Goal: Task Accomplishment & Management: Use online tool/utility

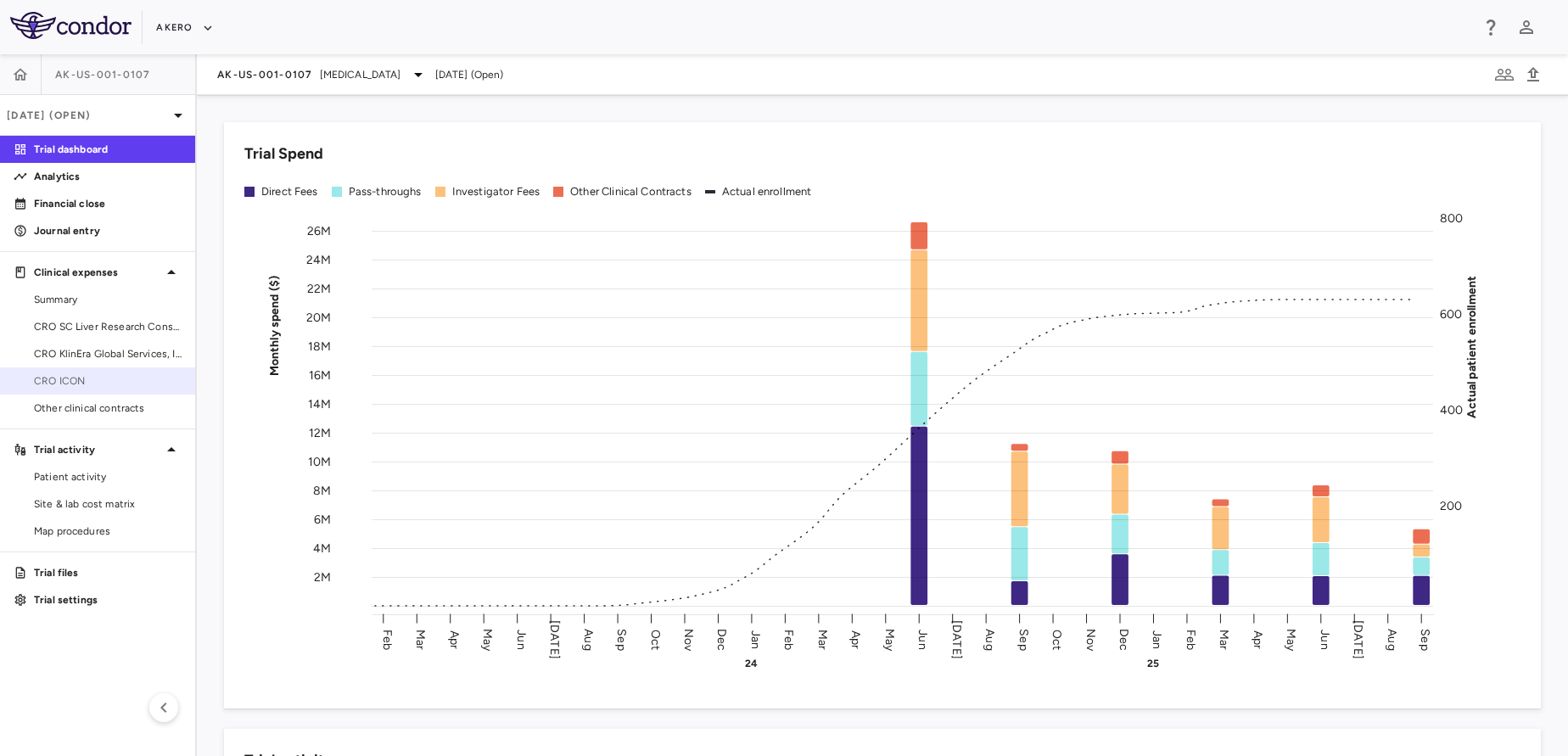
click at [98, 375] on span "CRO ICON" at bounding box center [107, 381] width 148 height 15
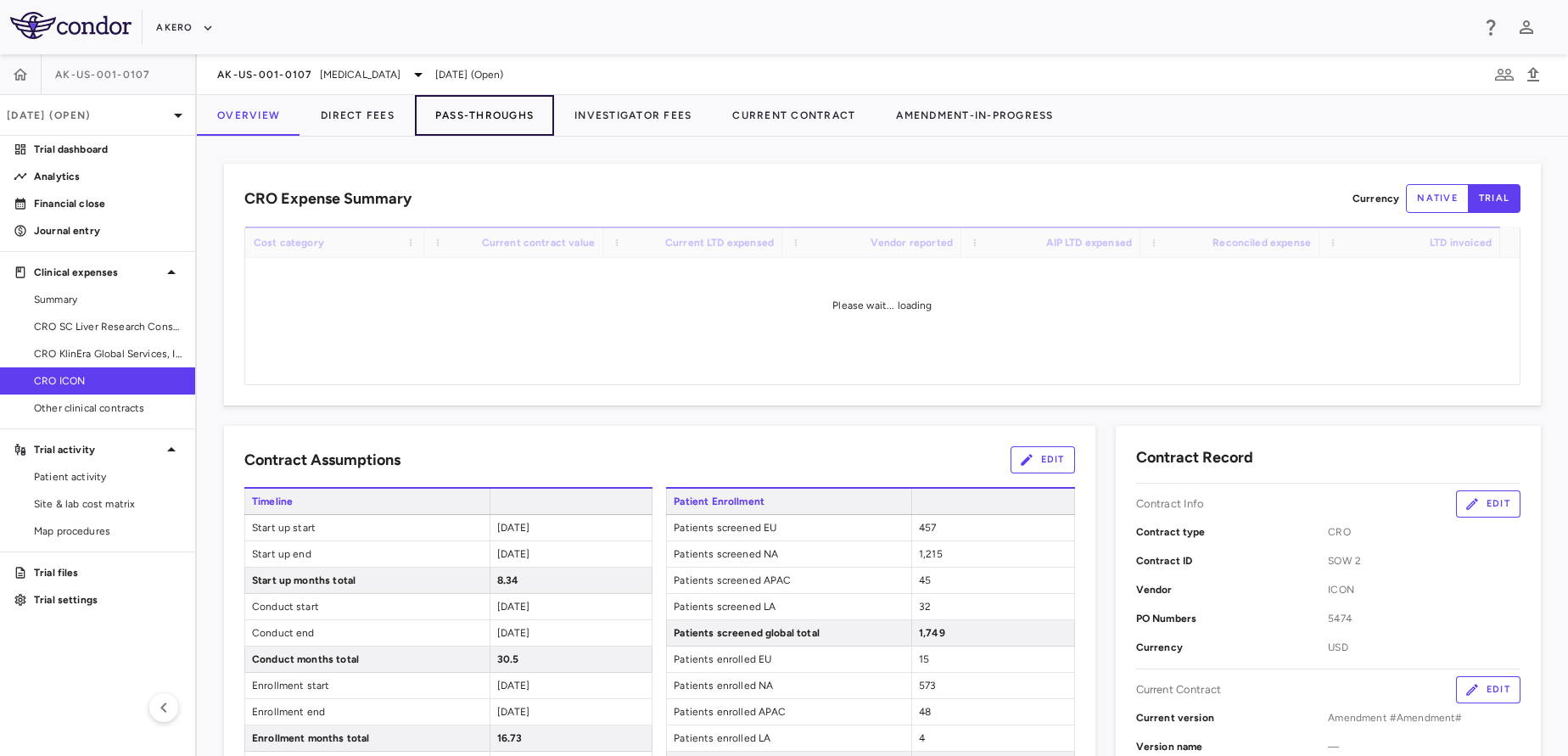
click at [496, 117] on button "Pass-Throughs" at bounding box center [484, 116] width 139 height 40
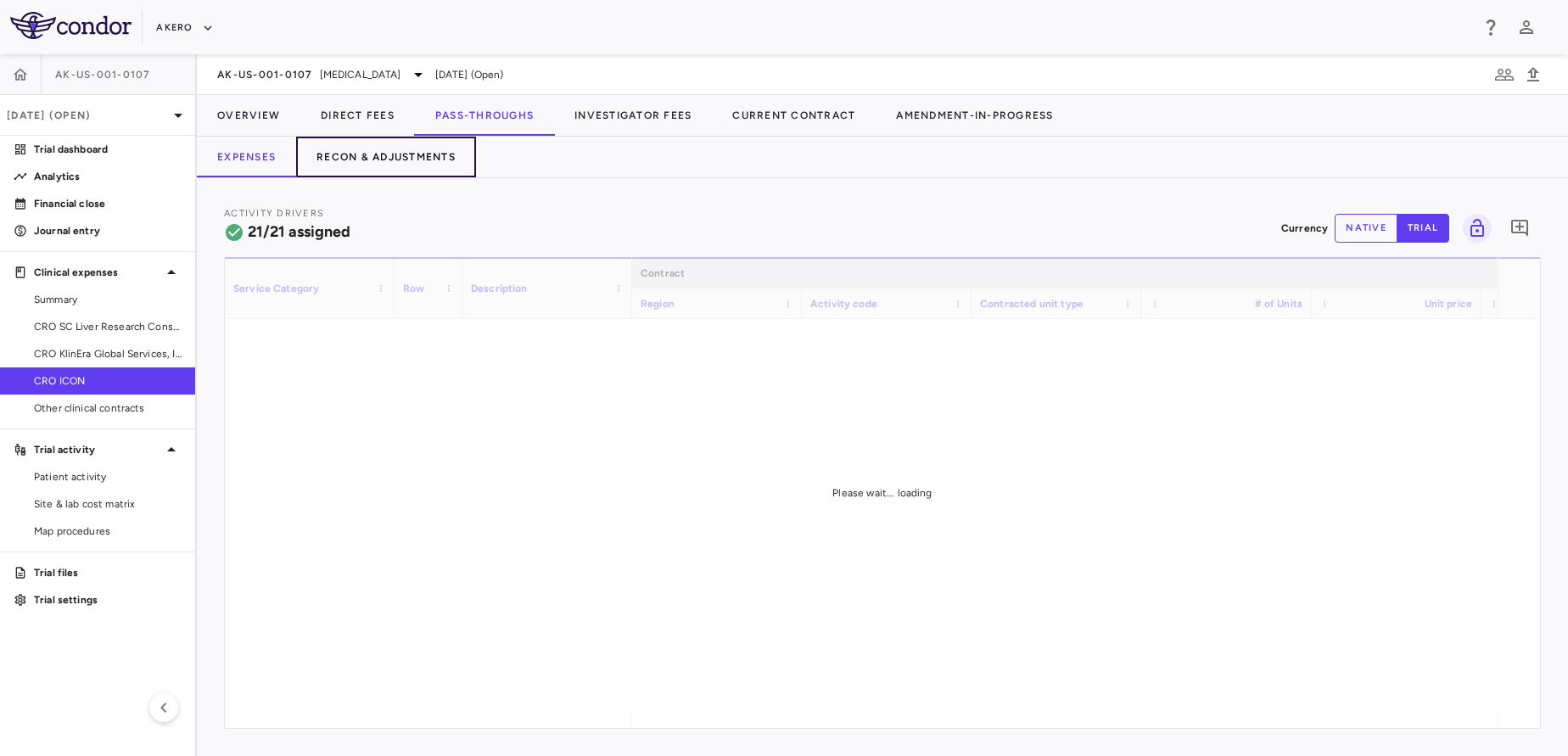
click at [384, 160] on button "Recon & Adjustments" at bounding box center [386, 157] width 179 height 40
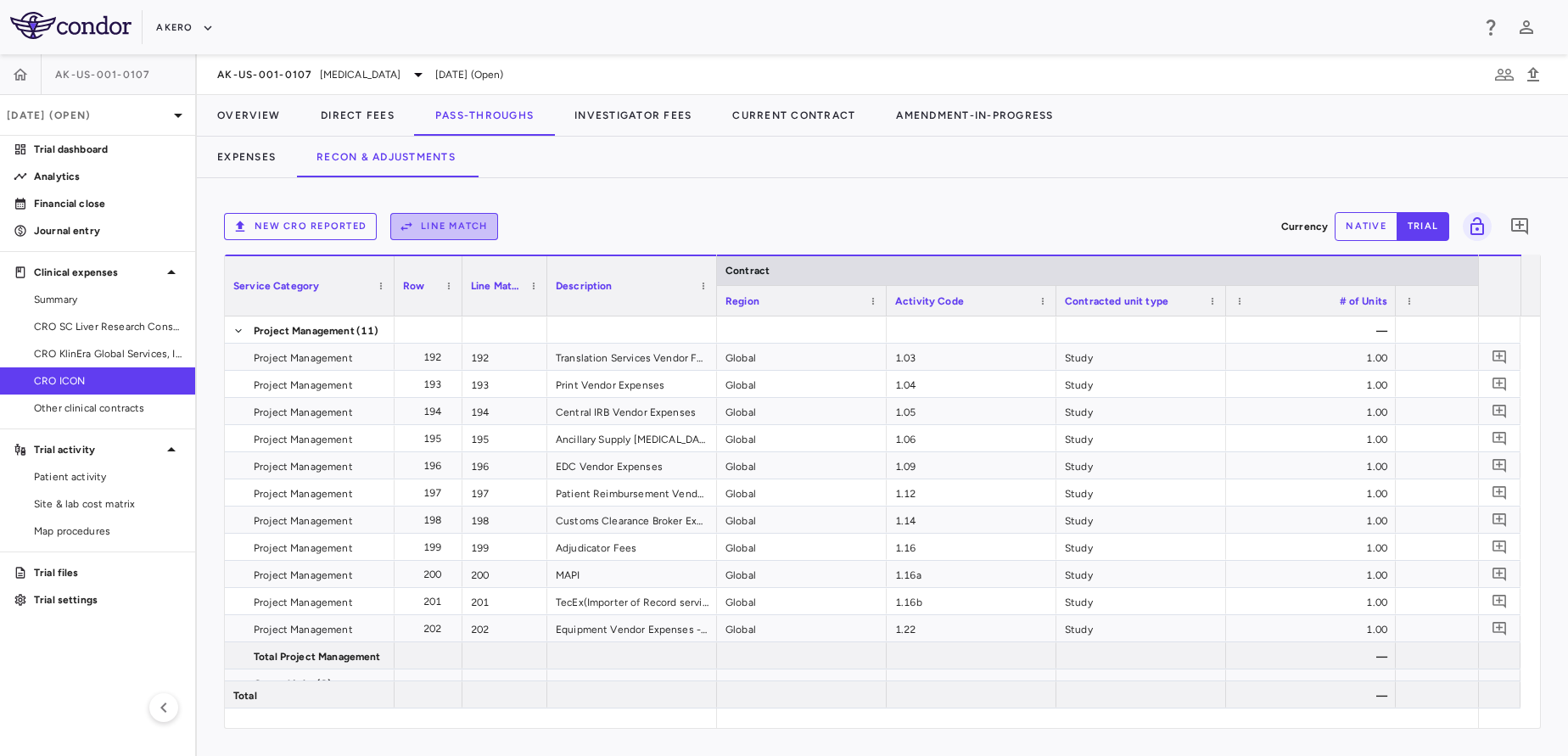
click at [460, 219] on button "Line Match" at bounding box center [445, 227] width 108 height 27
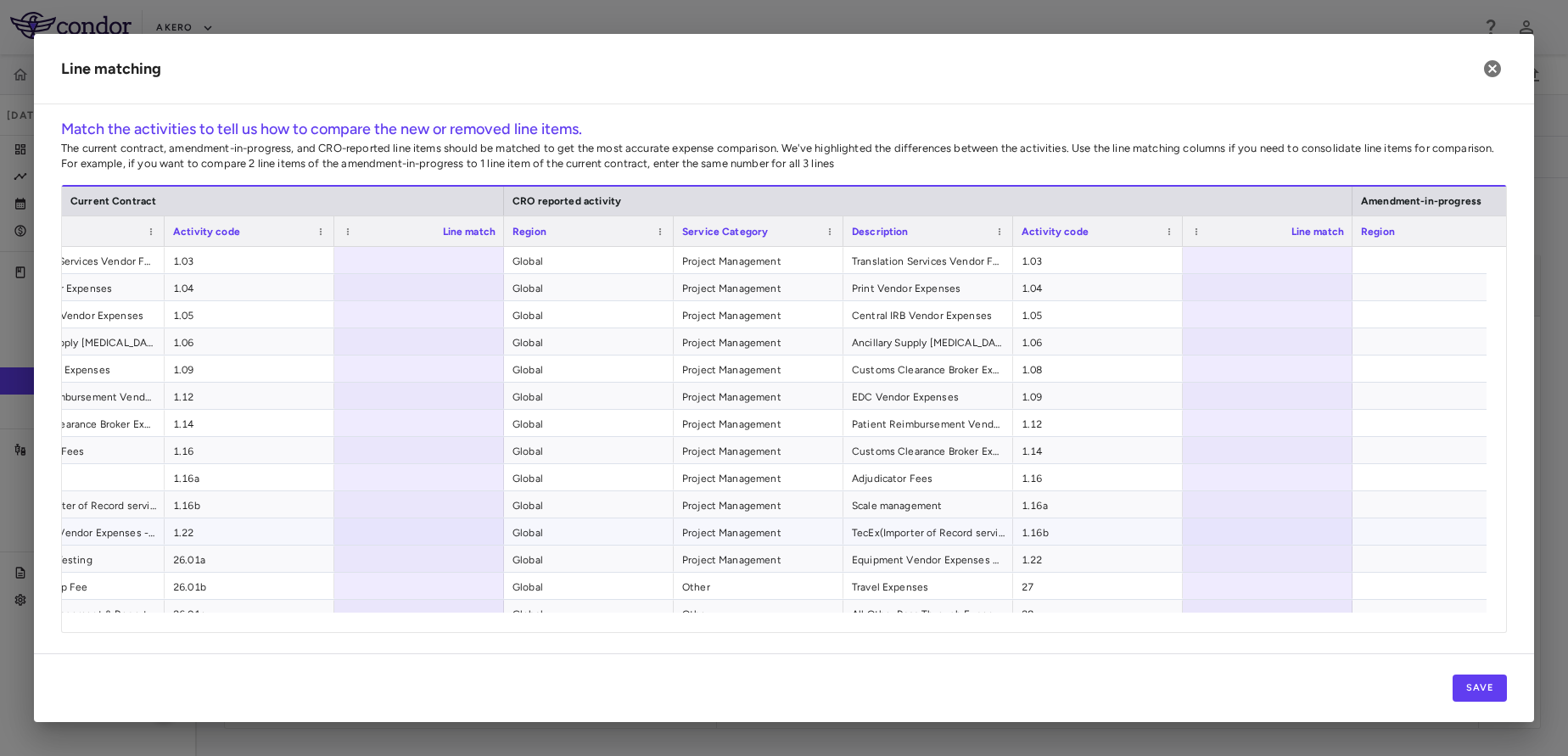
scroll to position [0, 405]
click at [412, 258] on div at bounding box center [421, 259] width 170 height 26
type input "*"
click at [408, 288] on div at bounding box center [421, 286] width 170 height 26
type input "*"
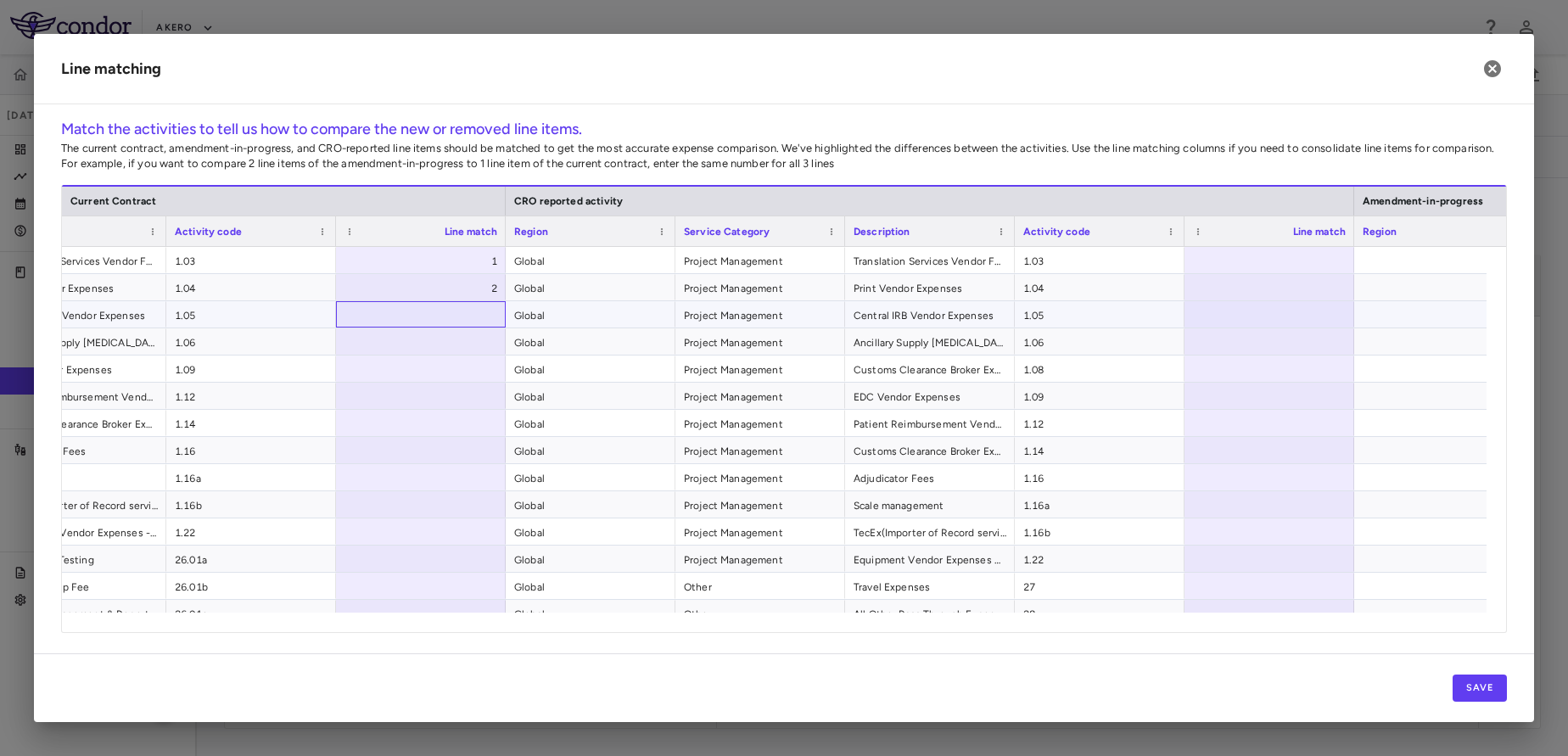
click at [399, 319] on div at bounding box center [421, 313] width 170 height 26
click at [399, 319] on input "number" at bounding box center [434, 314] width 143 height 28
type input "*"
click at [412, 339] on div at bounding box center [421, 340] width 170 height 26
click at [412, 339] on input "number" at bounding box center [434, 341] width 143 height 28
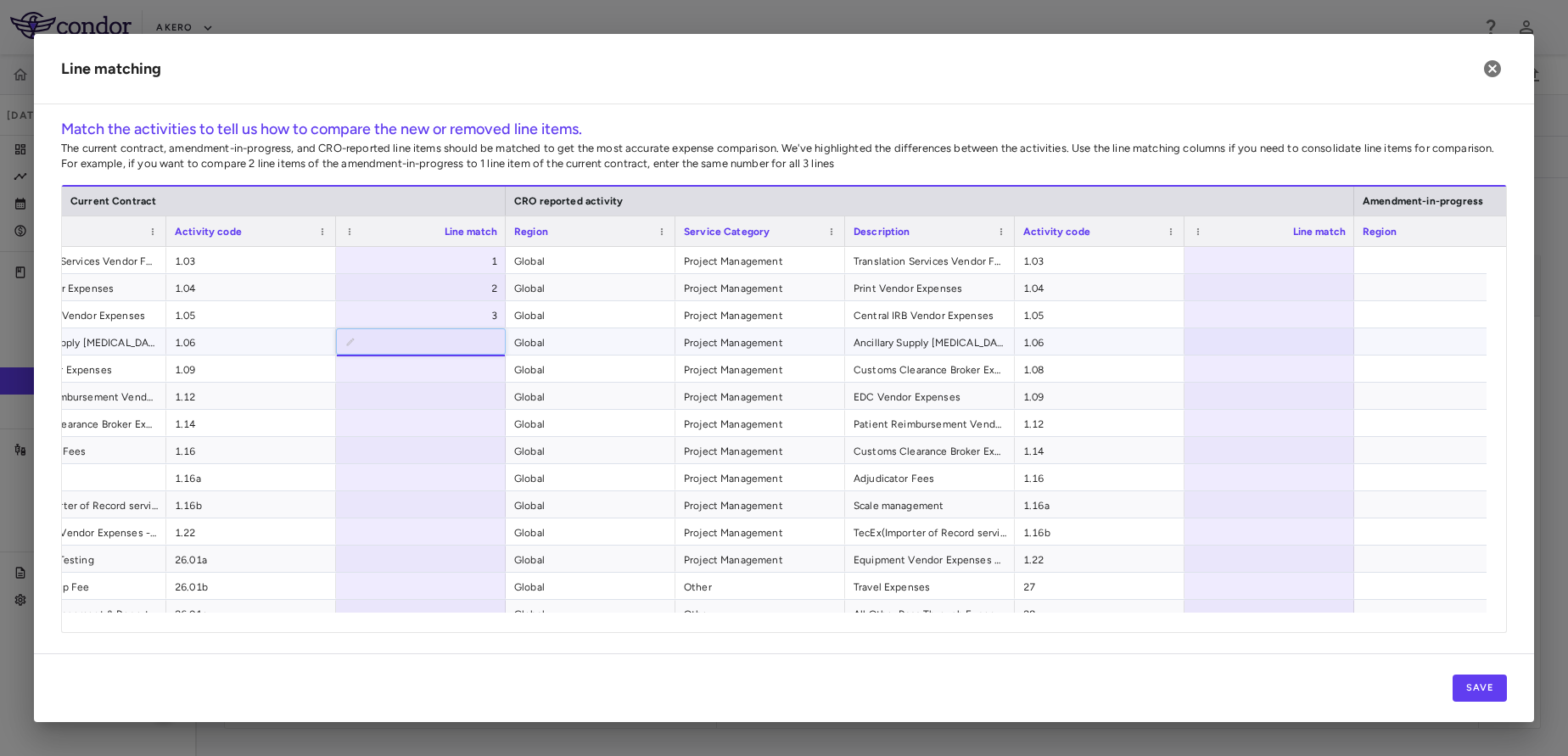
type input "*"
click at [1244, 397] on div at bounding box center [1270, 395] width 170 height 26
click at [1244, 397] on input "number" at bounding box center [1282, 396] width 143 height 28
type input "*"
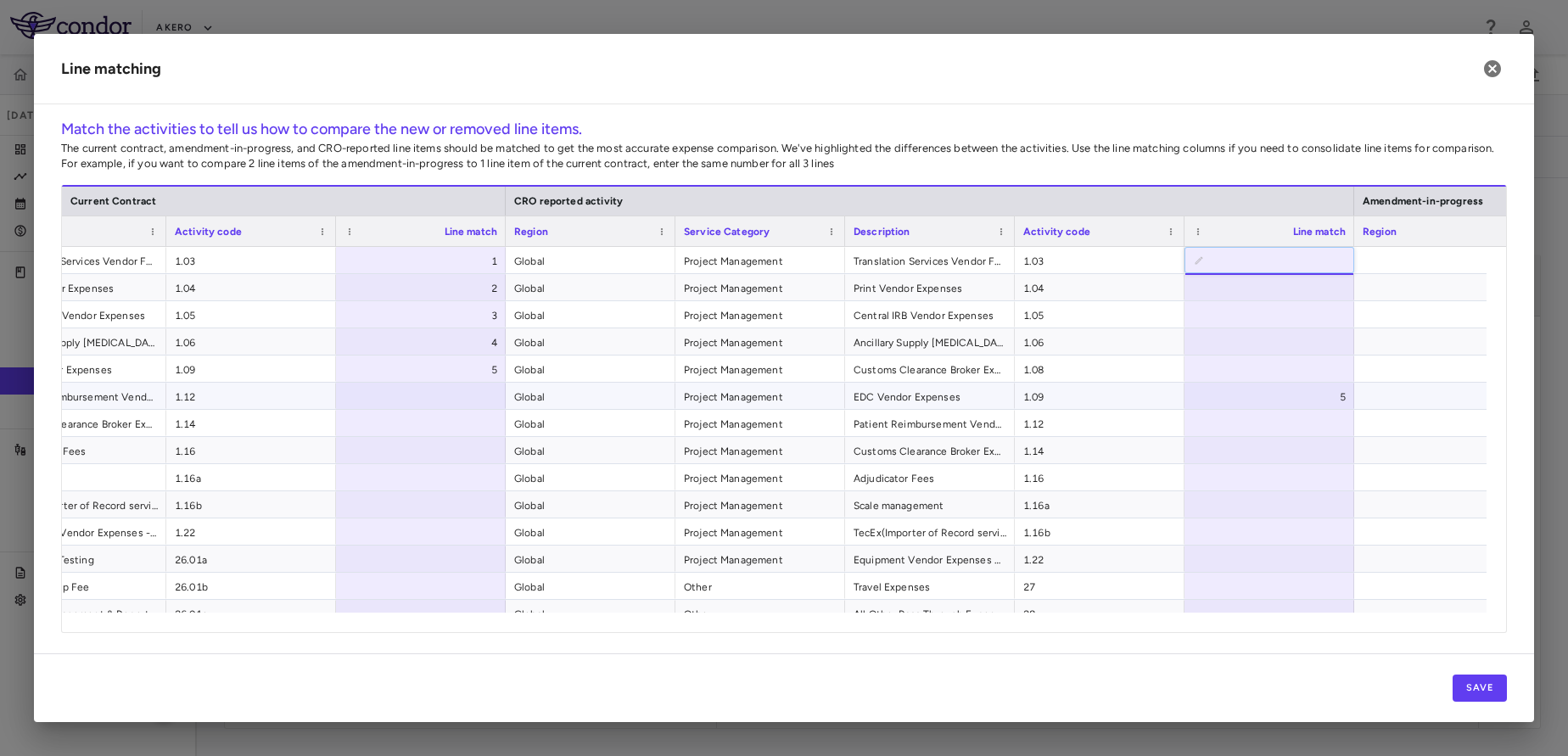
type input "*"
click at [445, 399] on div at bounding box center [421, 395] width 170 height 26
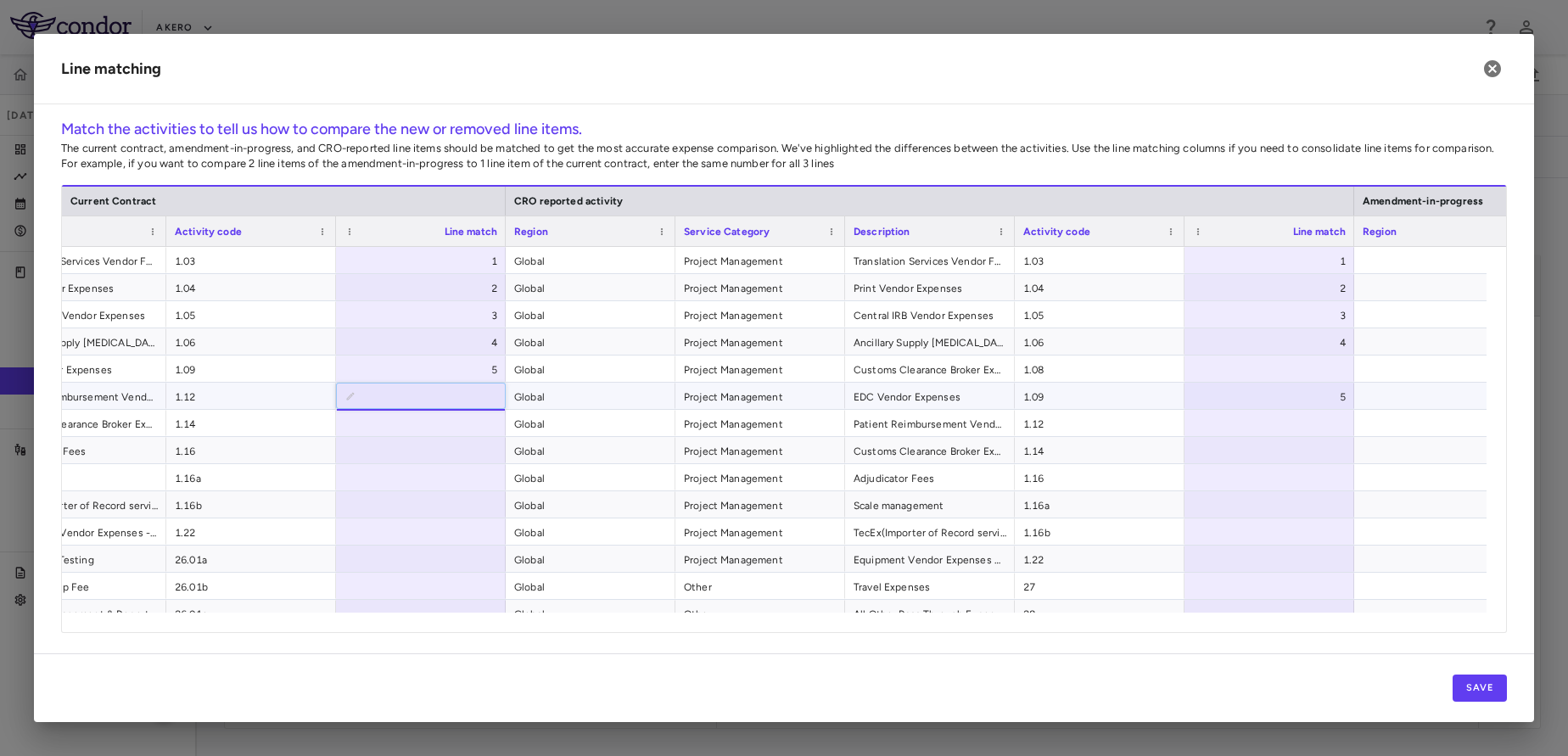
type input "*"
type input "**"
click at [1286, 433] on div at bounding box center [1270, 422] width 170 height 26
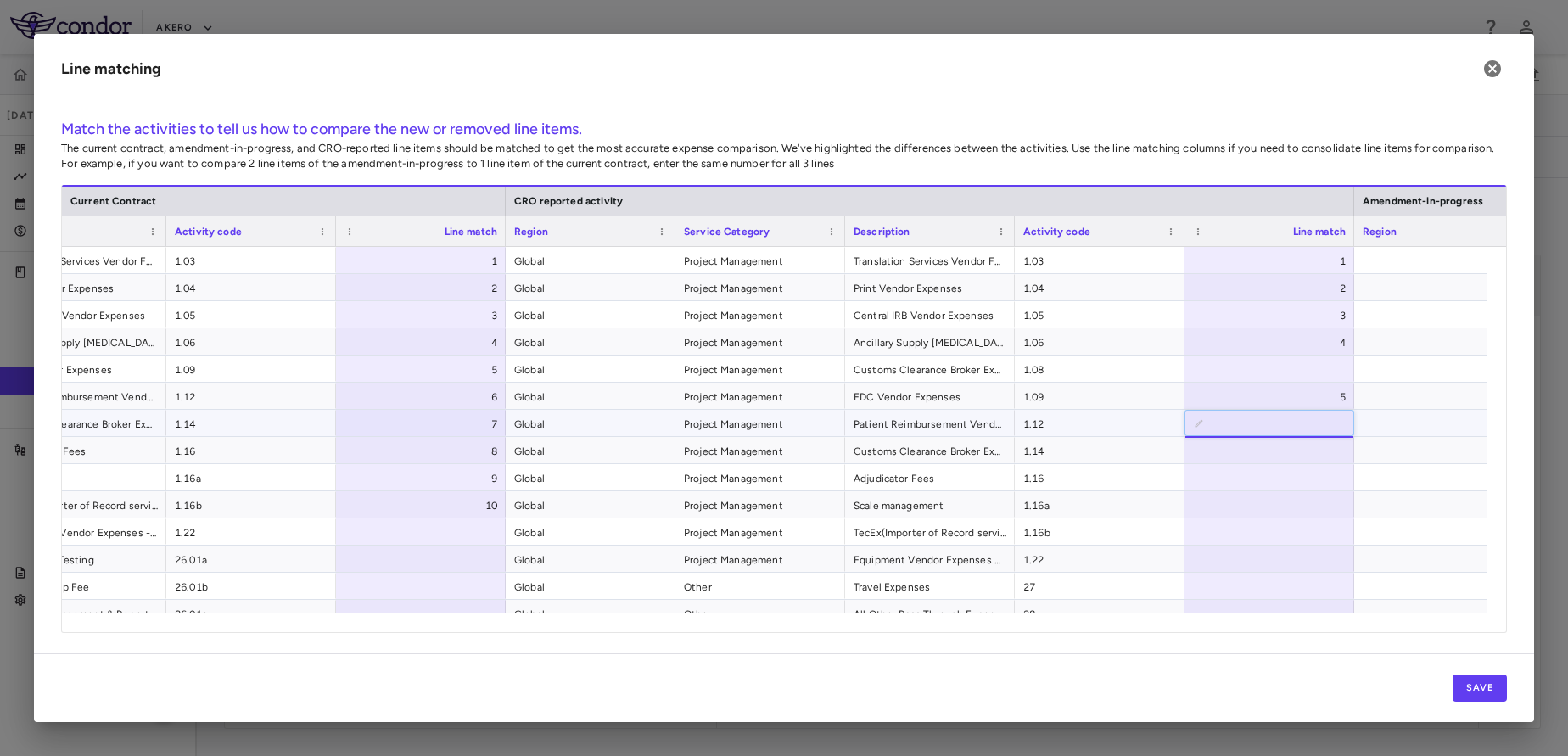
type input "*"
type input "**"
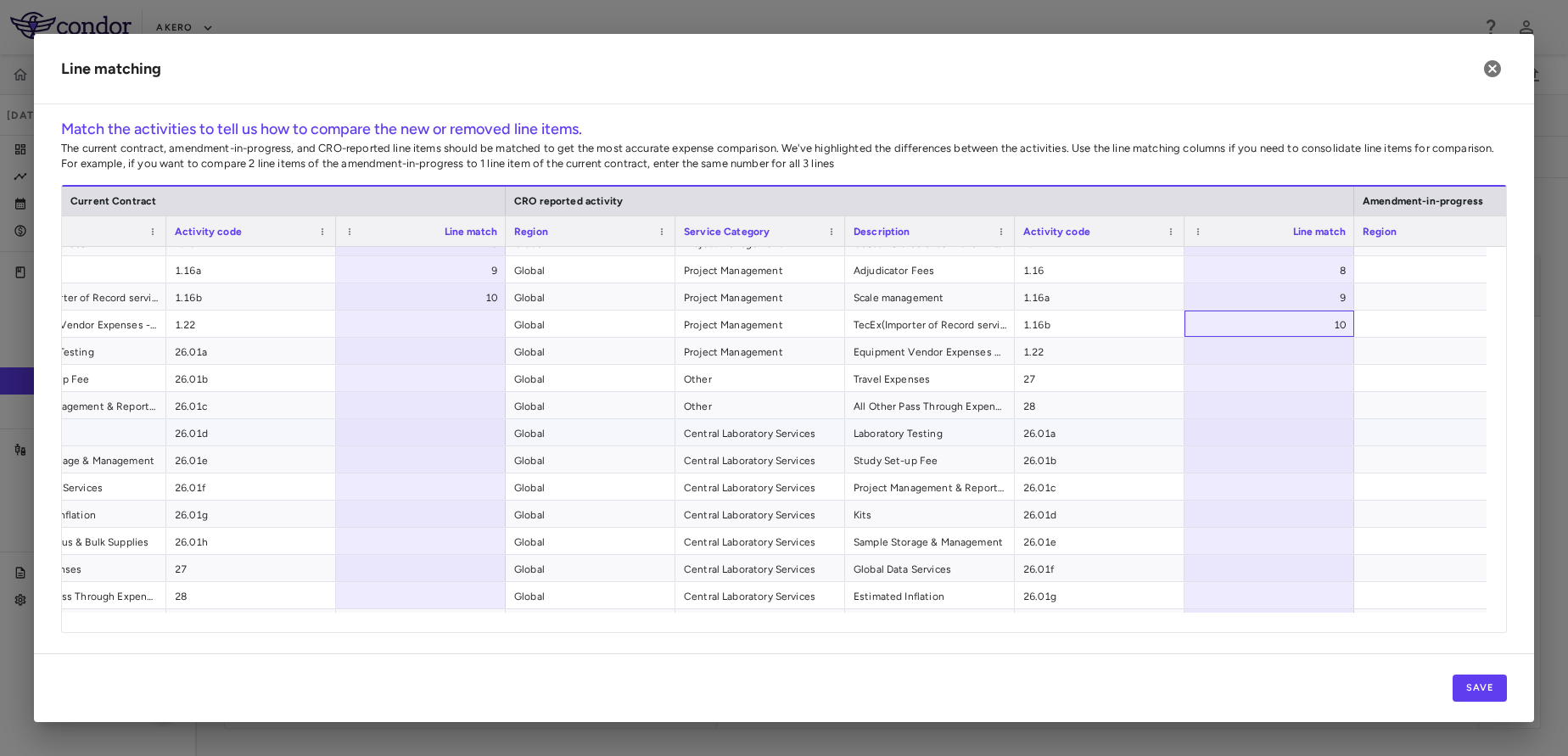
scroll to position [208, 0]
click at [440, 325] on div at bounding box center [421, 322] width 170 height 26
click at [440, 325] on input "number" at bounding box center [434, 323] width 143 height 28
type input "**"
click at [1250, 357] on div at bounding box center [1270, 349] width 170 height 26
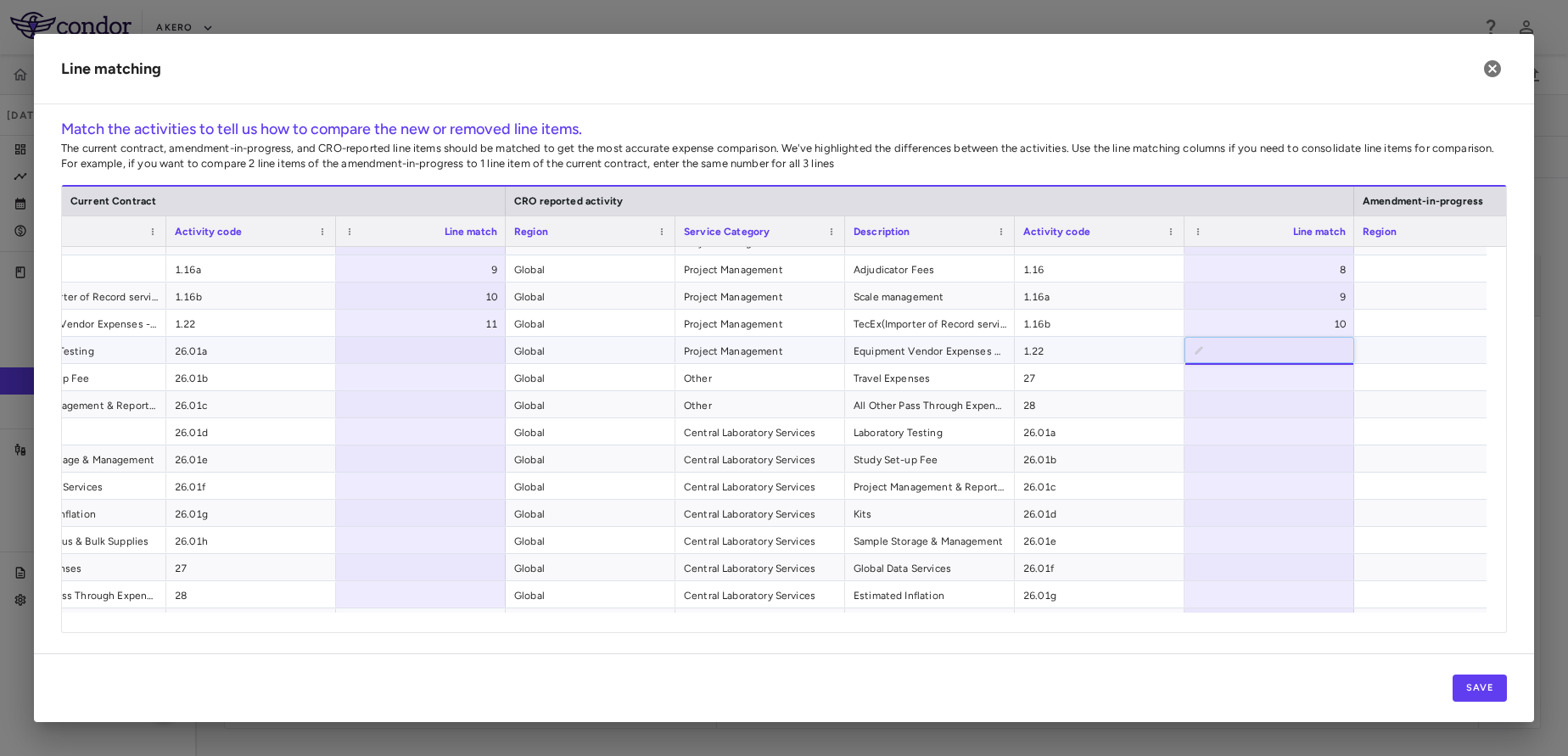
click at [1250, 357] on input "number" at bounding box center [1282, 350] width 143 height 28
type input "**"
click at [432, 349] on div at bounding box center [421, 349] width 170 height 26
click at [432, 349] on input "number" at bounding box center [434, 350] width 143 height 28
type input "**"
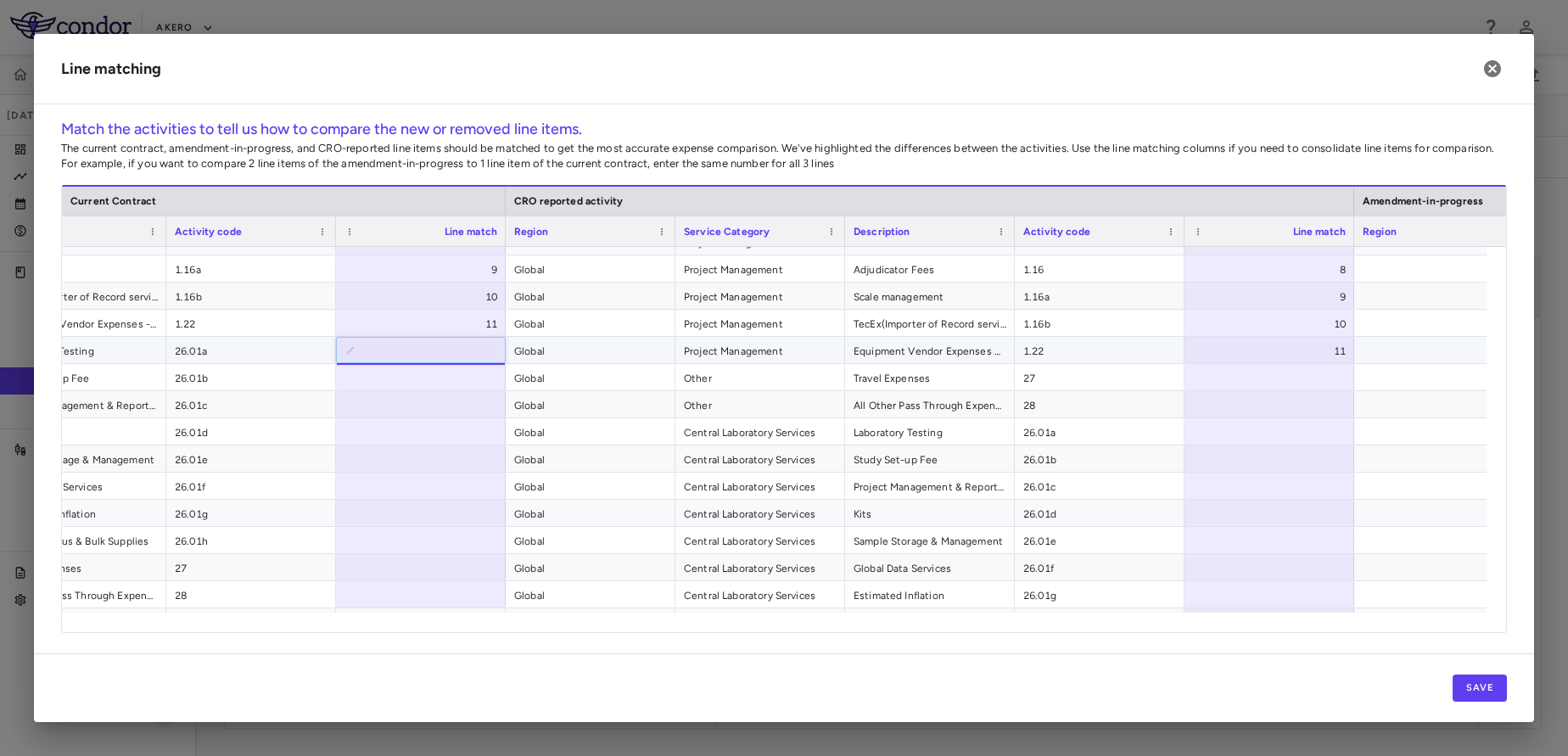
type input "**"
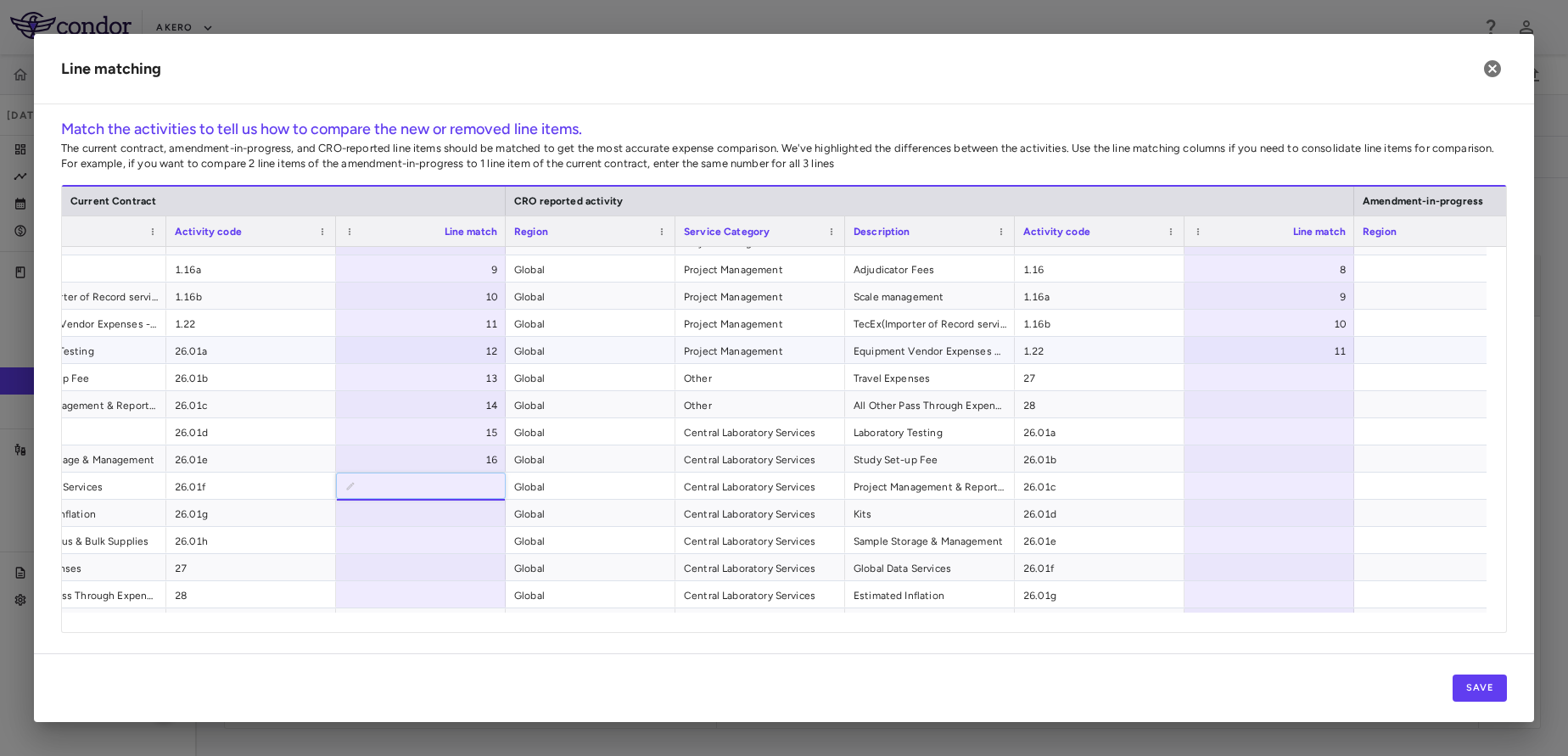
type input "**"
click at [1237, 435] on div at bounding box center [1270, 431] width 170 height 26
click at [1237, 435] on input "number" at bounding box center [1282, 432] width 143 height 28
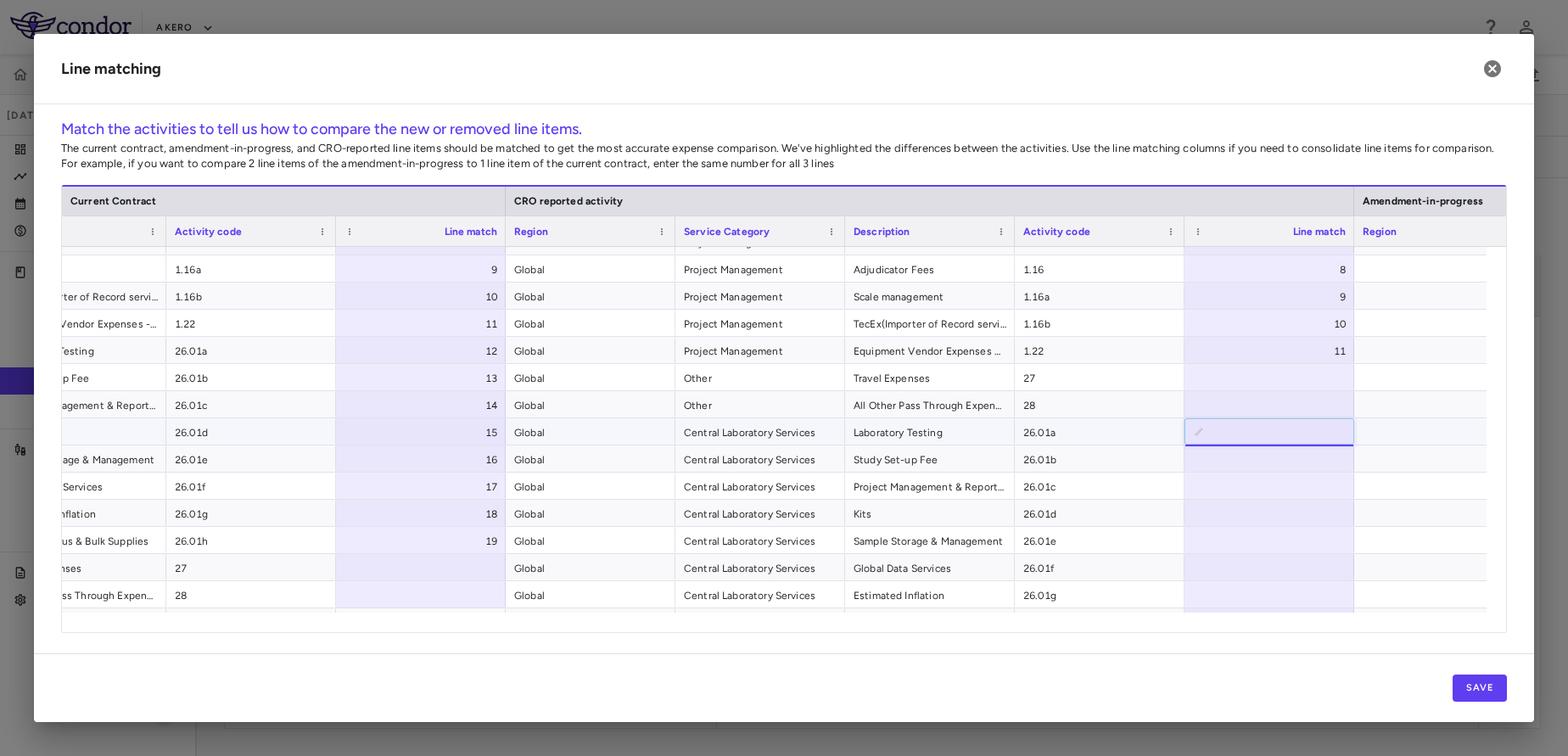
type input "**"
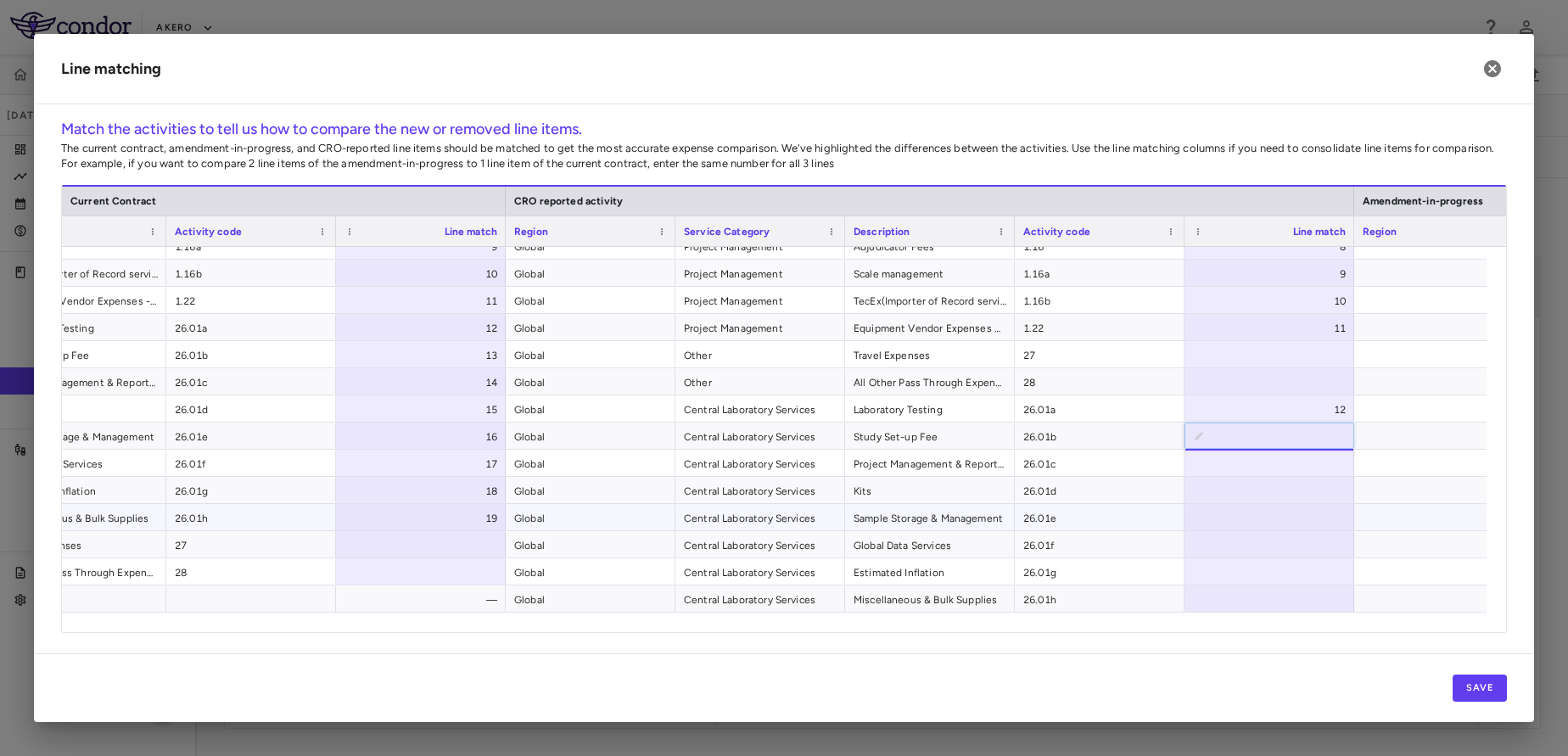
type input "**"
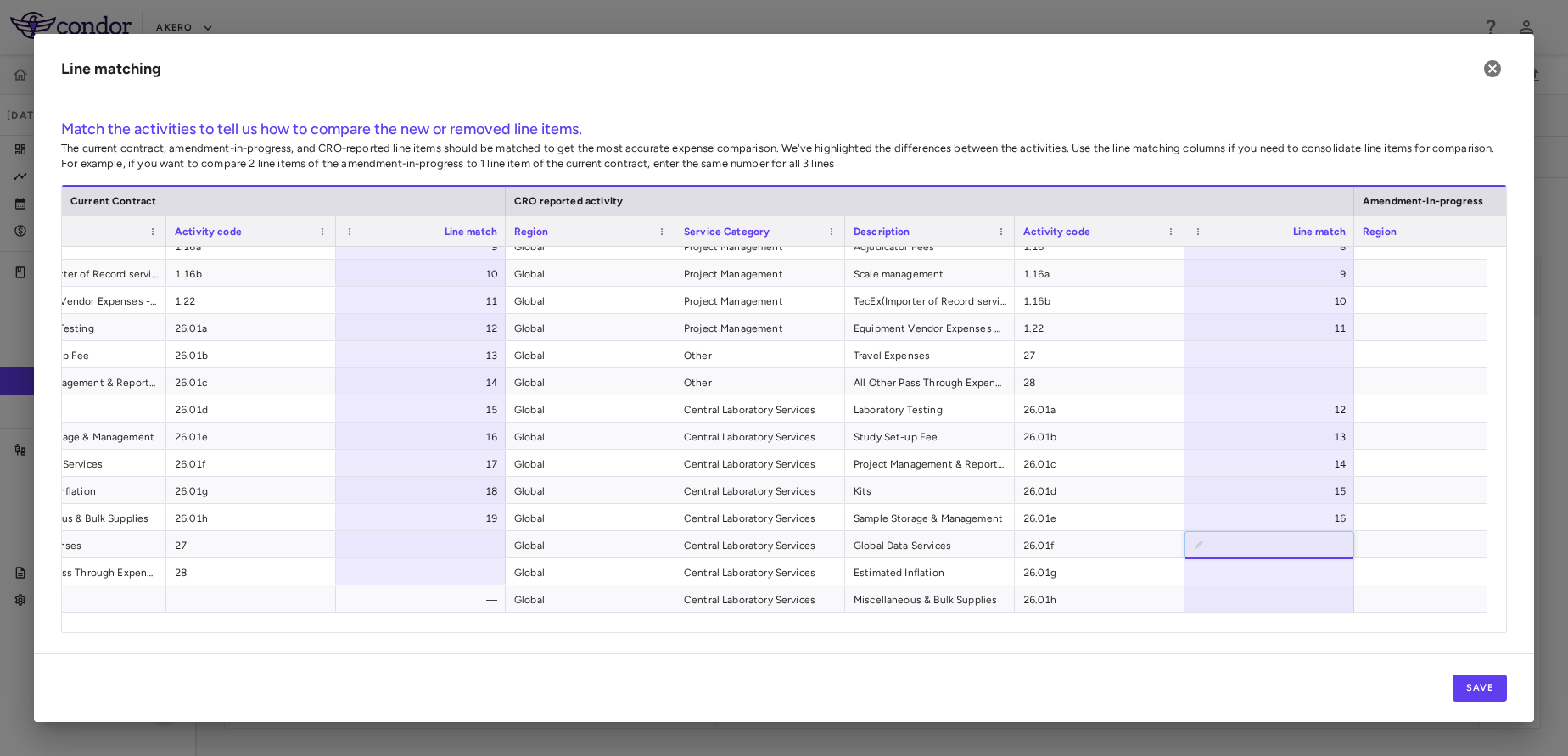
type input "**"
click at [427, 554] on div at bounding box center [421, 543] width 170 height 26
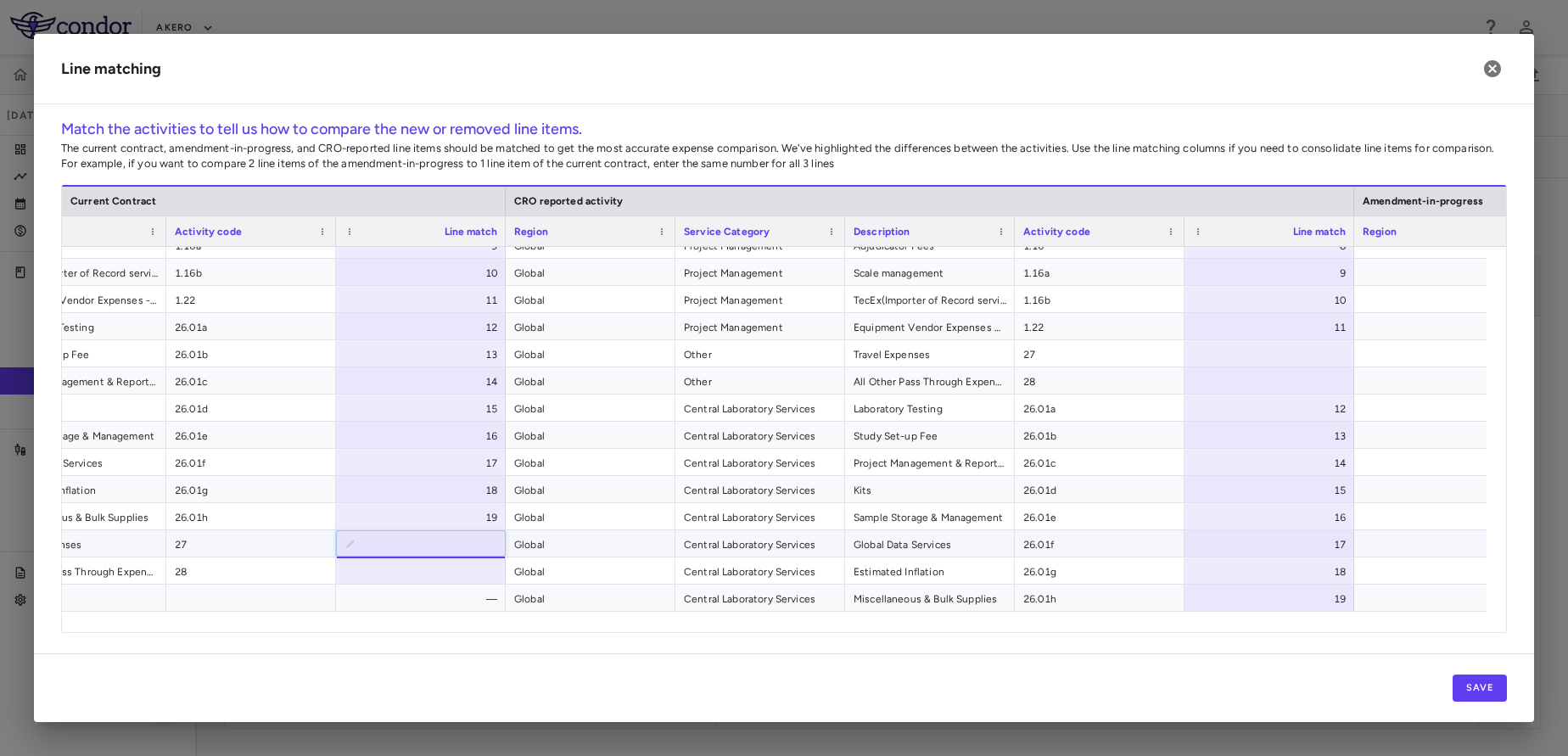
click at [427, 554] on input "number" at bounding box center [434, 544] width 143 height 28
type input "**"
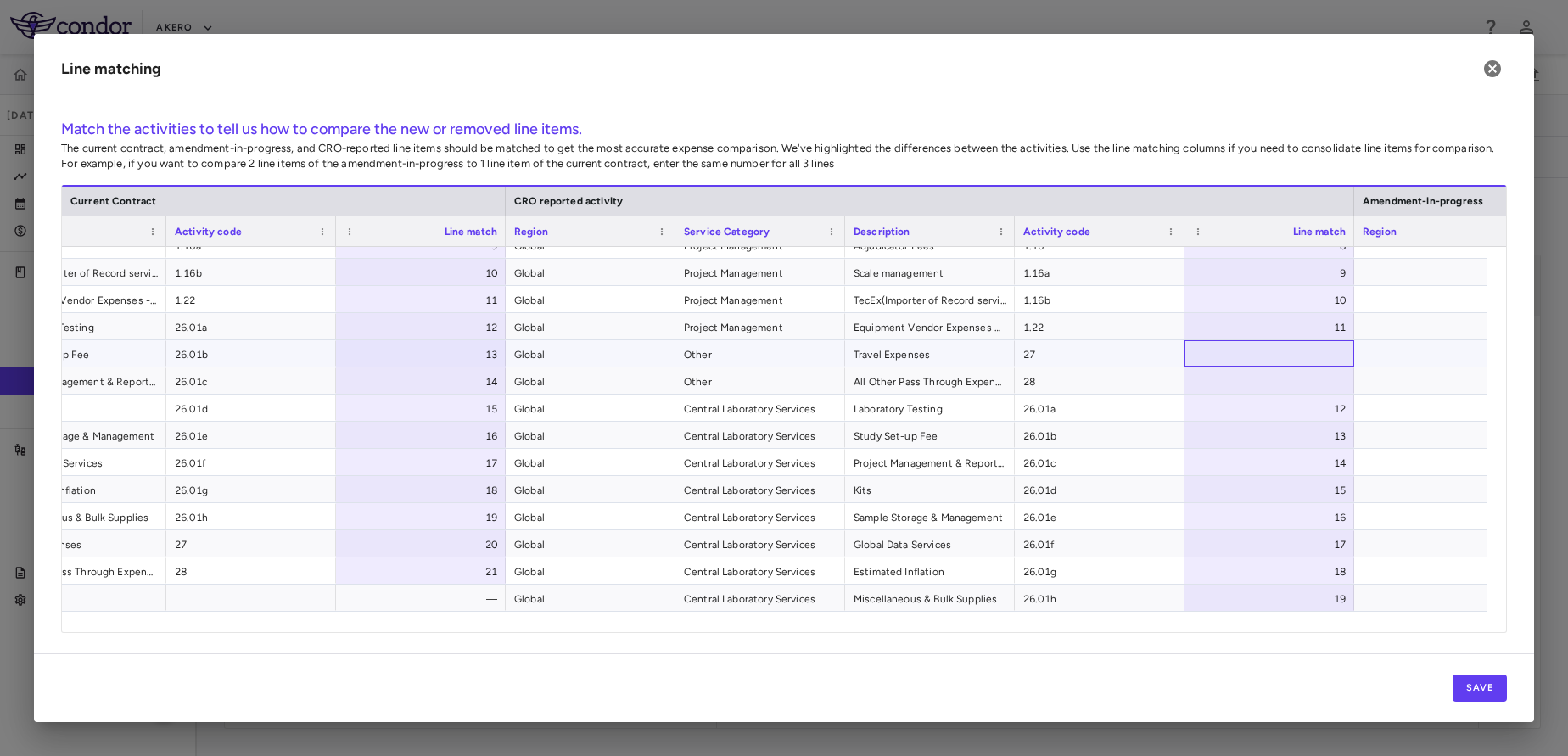
click at [1294, 351] on div at bounding box center [1270, 353] width 170 height 26
click at [1294, 351] on input "number" at bounding box center [1282, 354] width 143 height 28
type input "**"
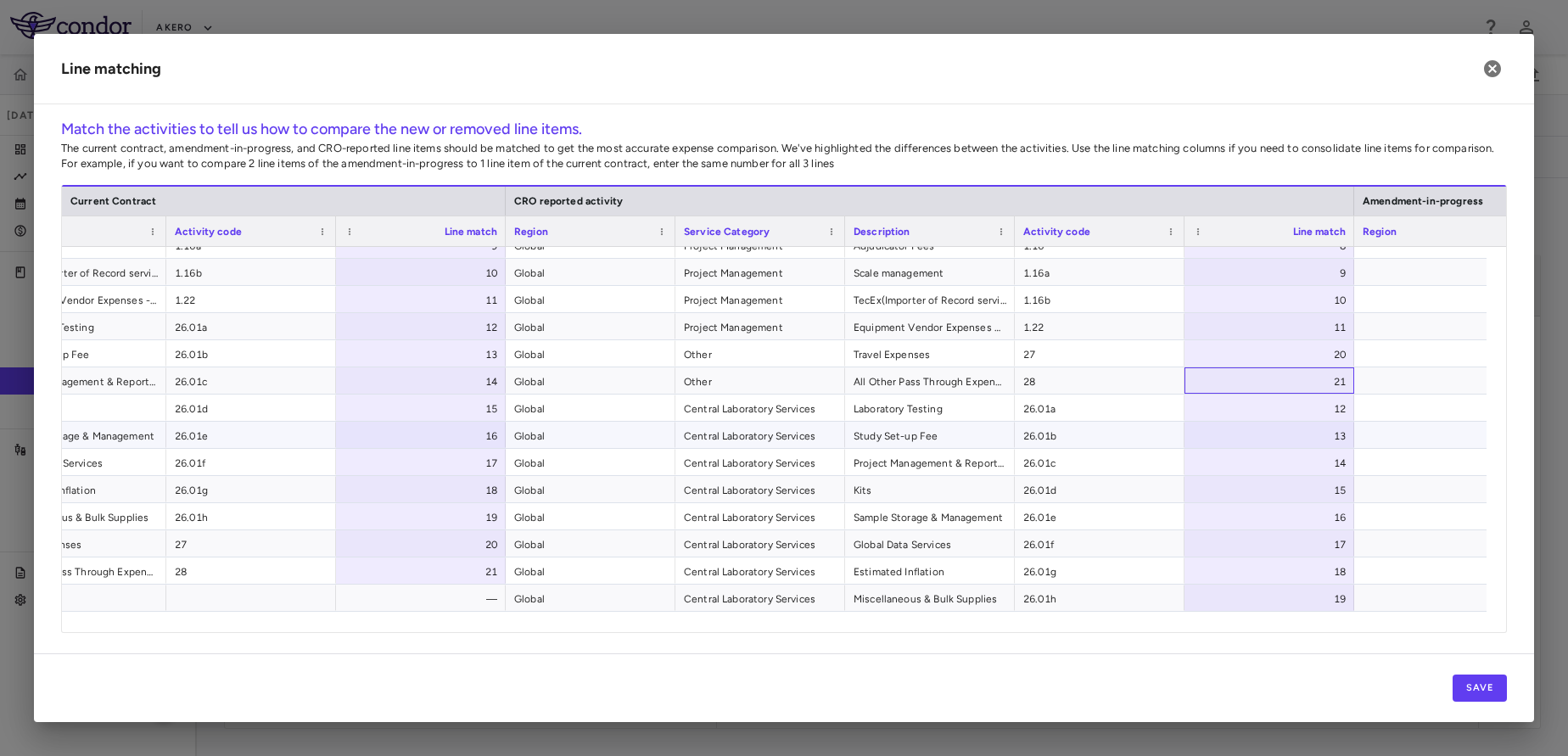
scroll to position [0, 0]
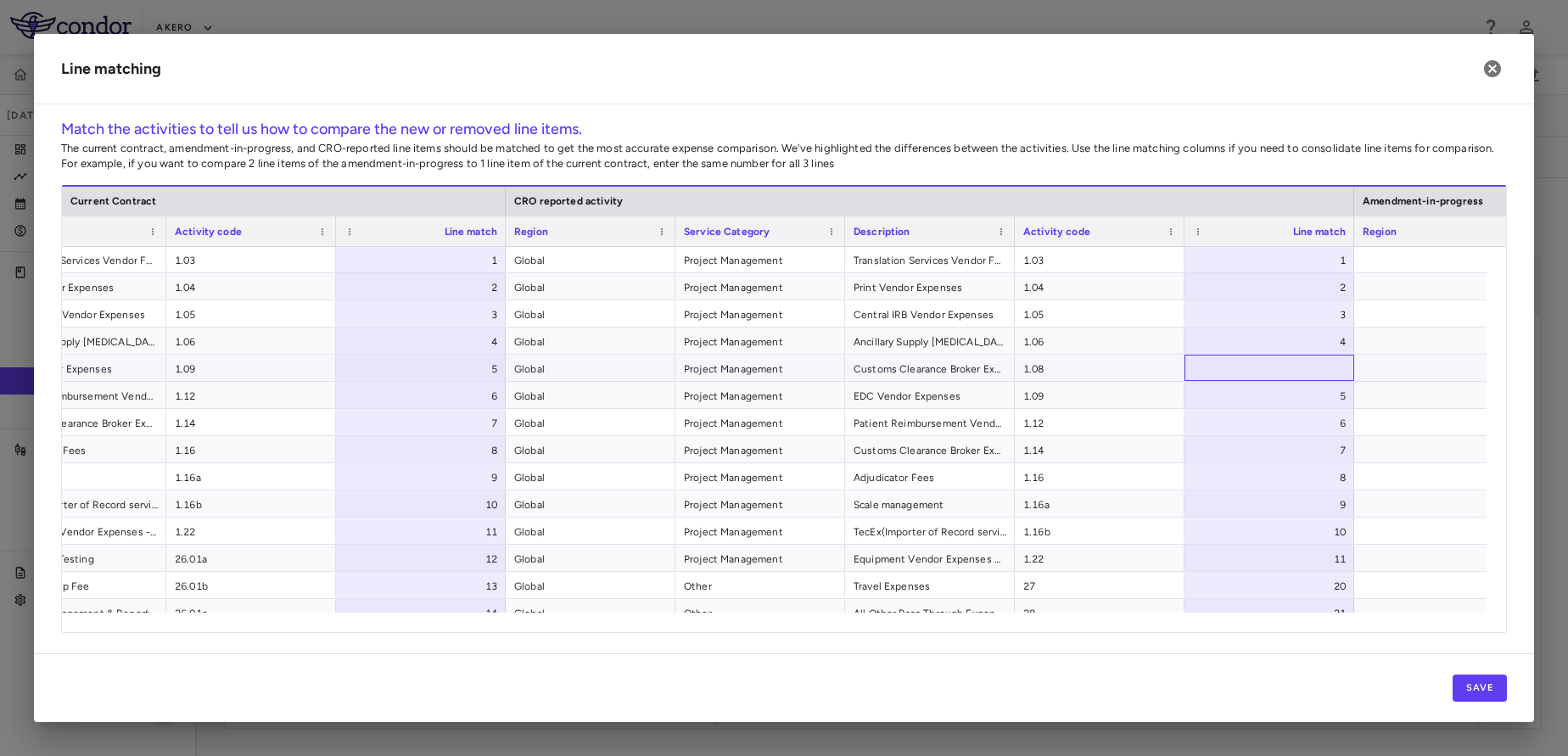
click at [1251, 360] on div at bounding box center [1270, 367] width 170 height 26
click at [1251, 360] on input "number" at bounding box center [1282, 368] width 143 height 28
type input "**"
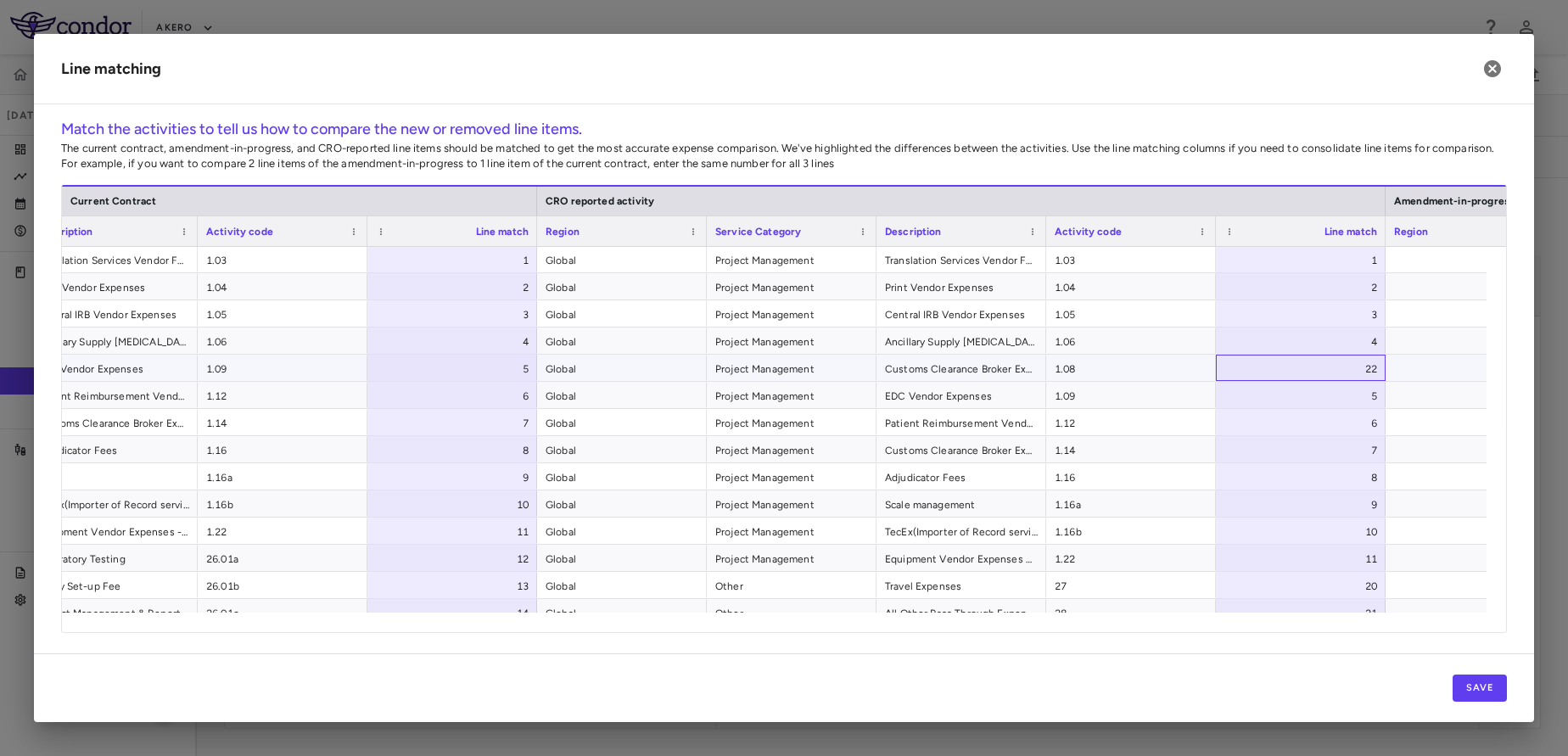
scroll to position [231, 0]
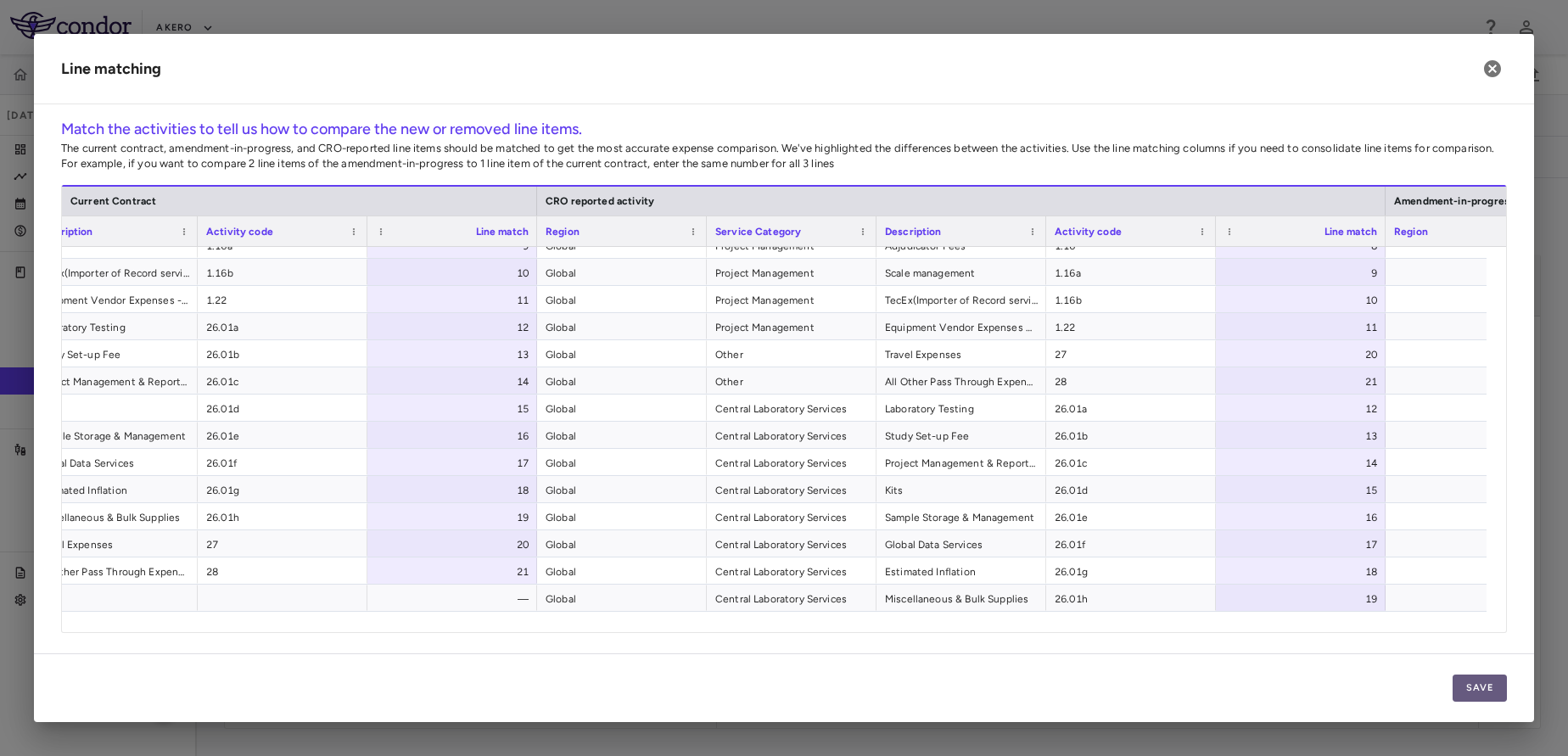
click at [1498, 700] on button "Save" at bounding box center [1480, 688] width 54 height 27
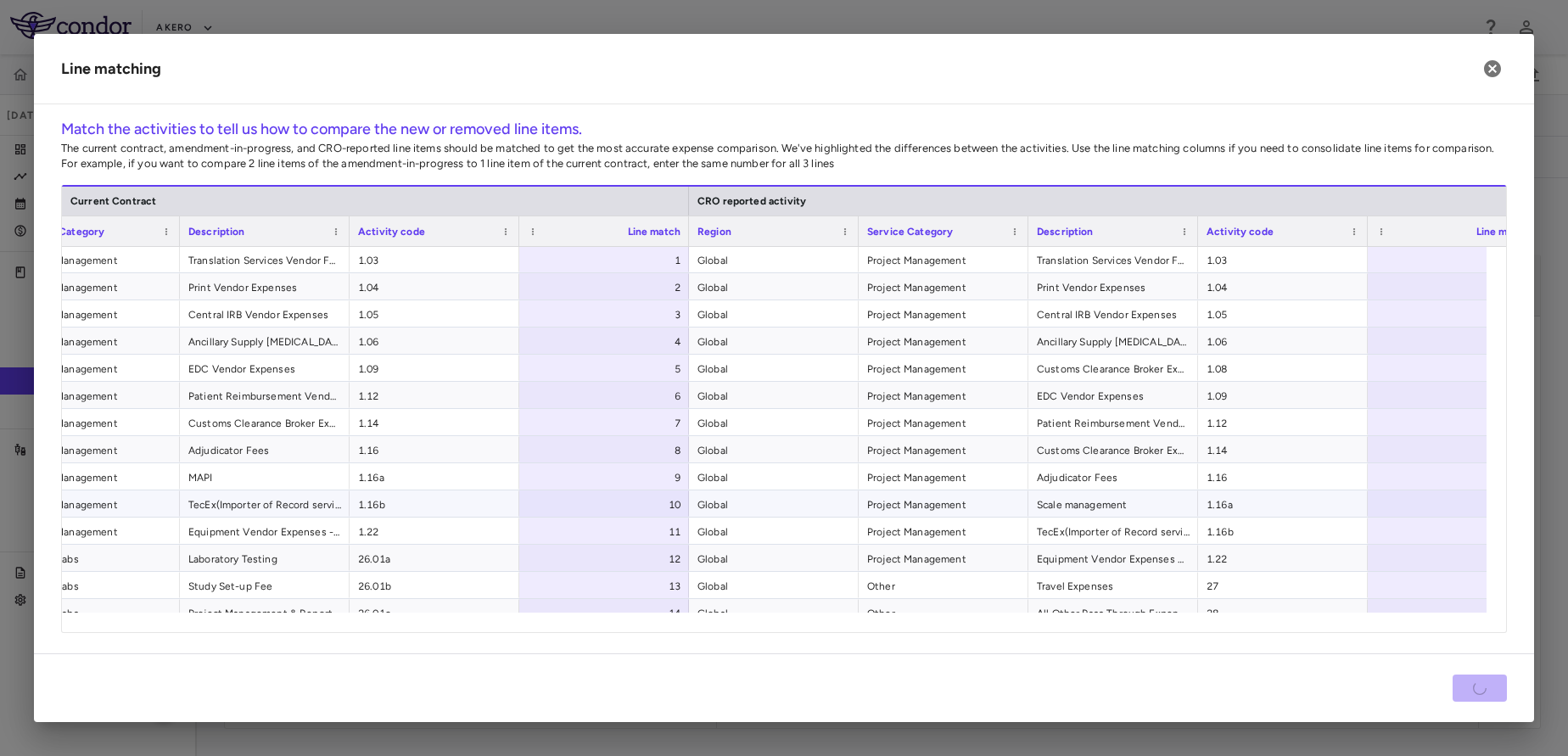
scroll to position [0, 221]
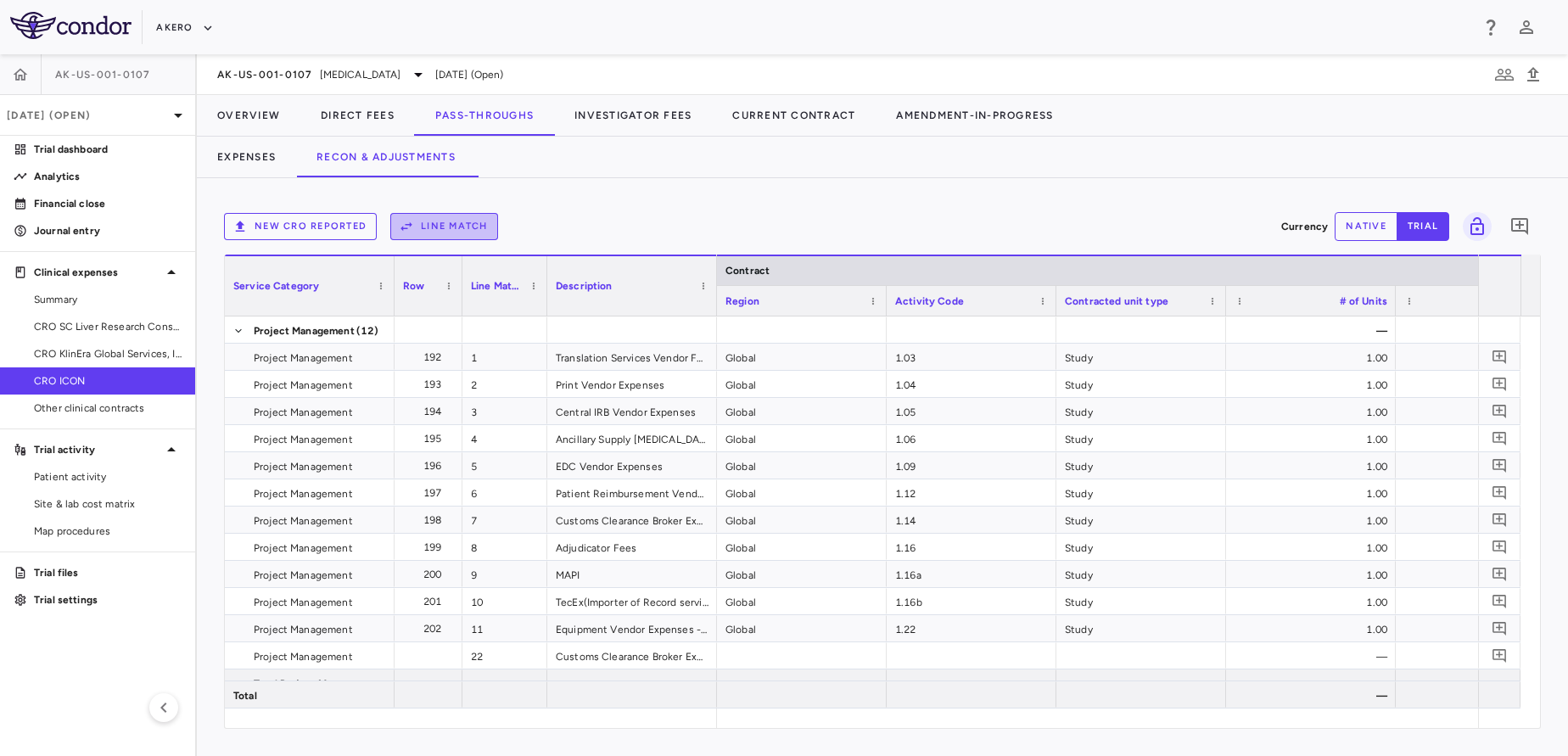
click at [439, 227] on button "Line Match" at bounding box center [445, 227] width 108 height 27
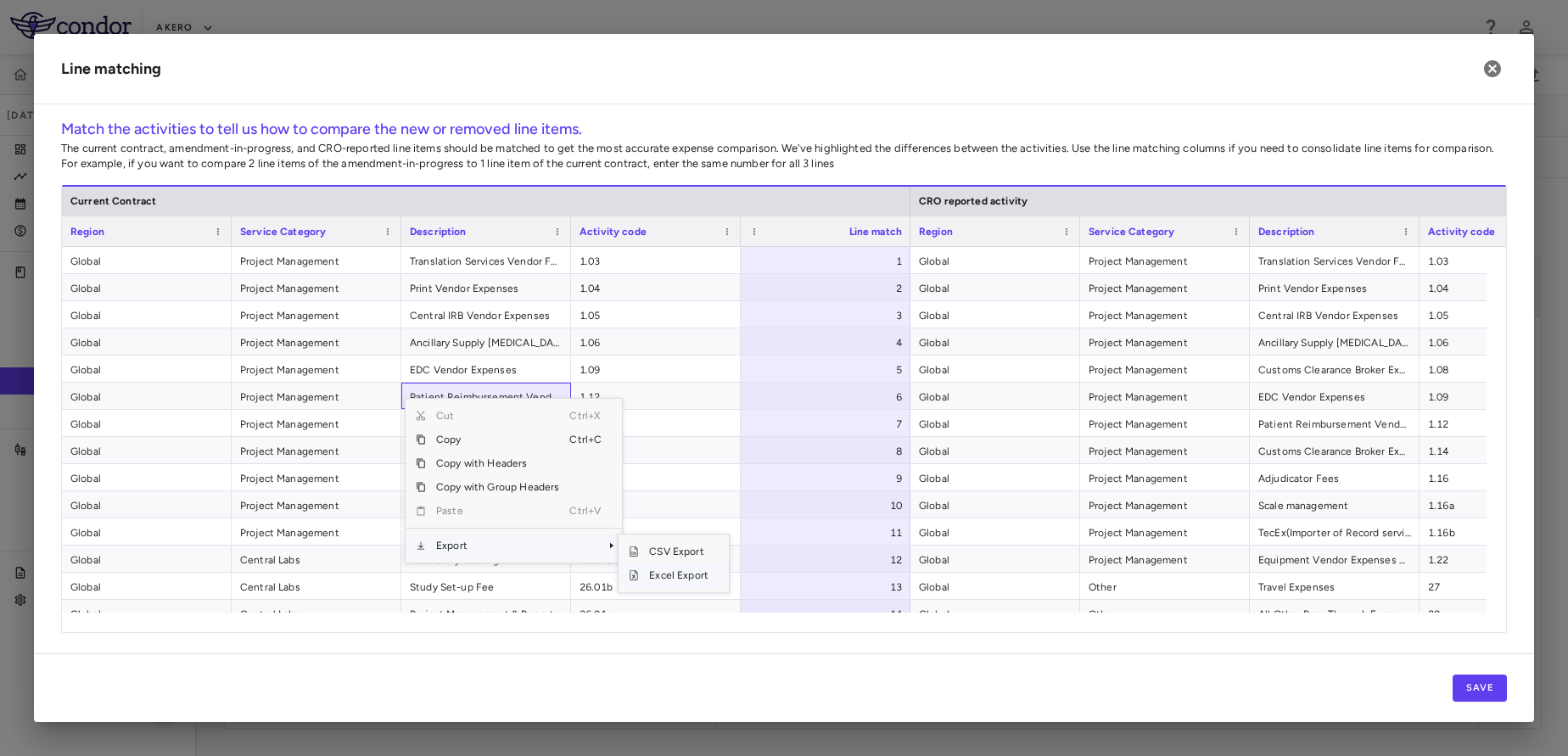
click at [706, 581] on span "Excel Export" at bounding box center [678, 575] width 80 height 24
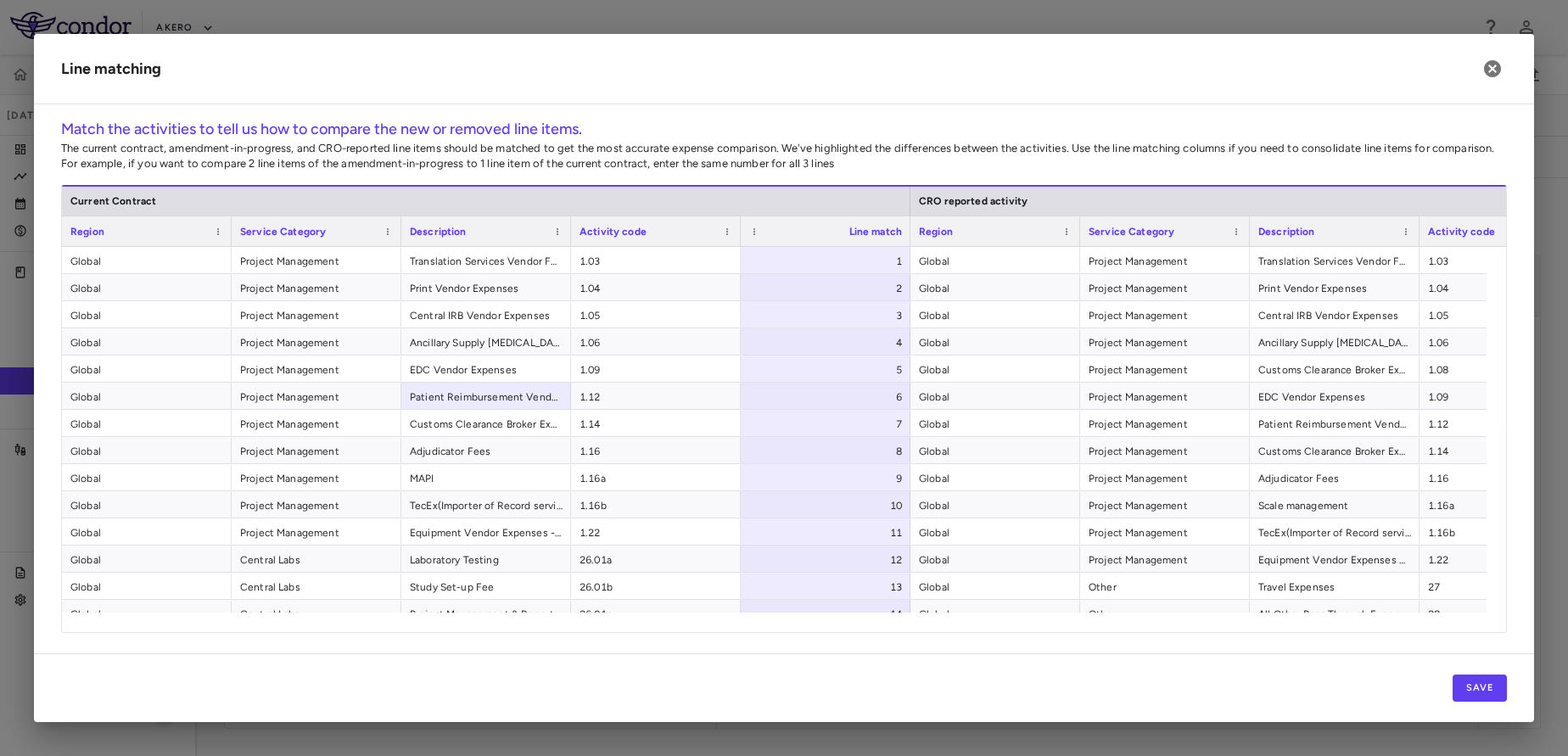
click at [883, 71] on h2 "Line matching" at bounding box center [784, 68] width 1500 height 70
click at [1497, 72] on icon "button" at bounding box center [1493, 68] width 20 height 20
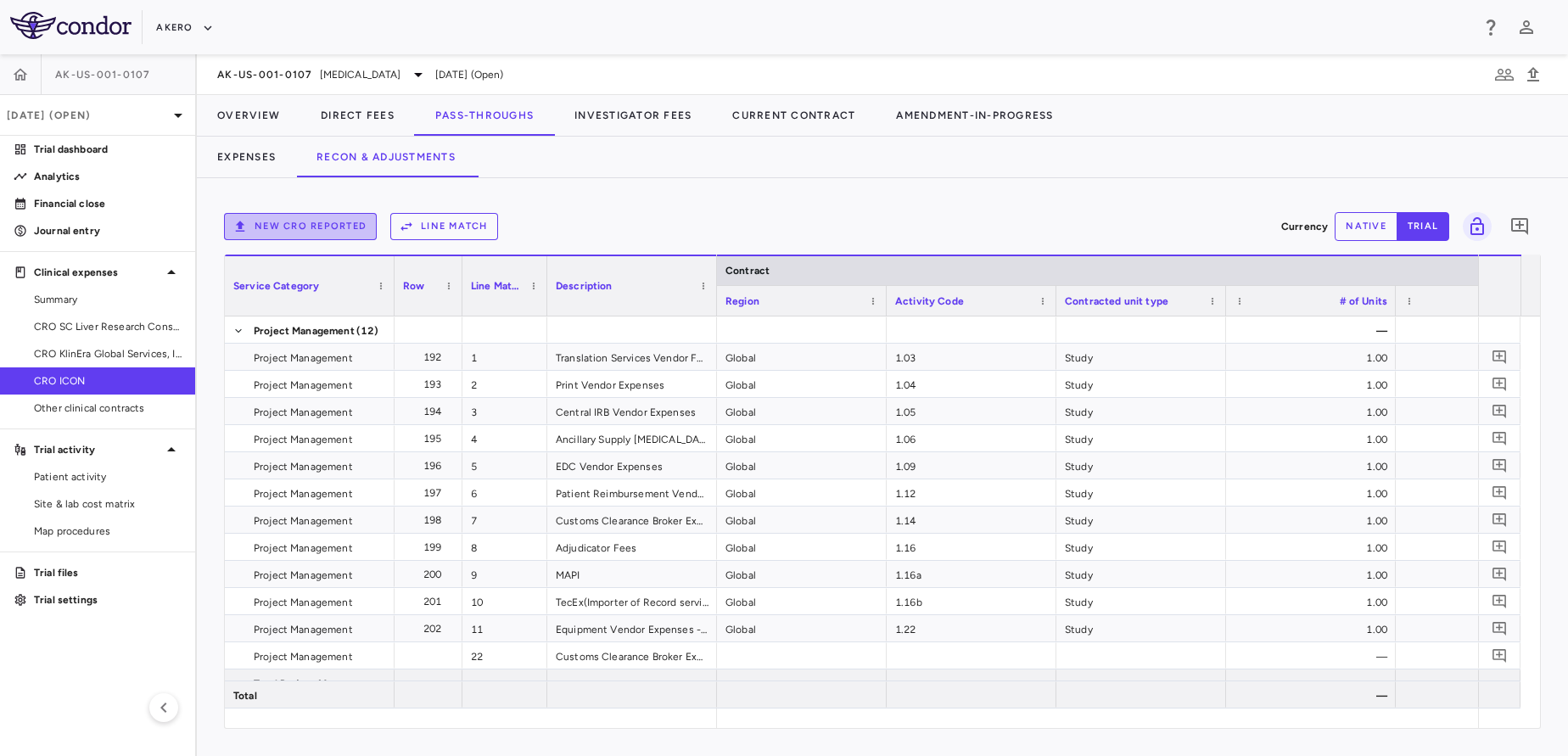
click at [335, 230] on button "New CRO reported" at bounding box center [300, 227] width 152 height 27
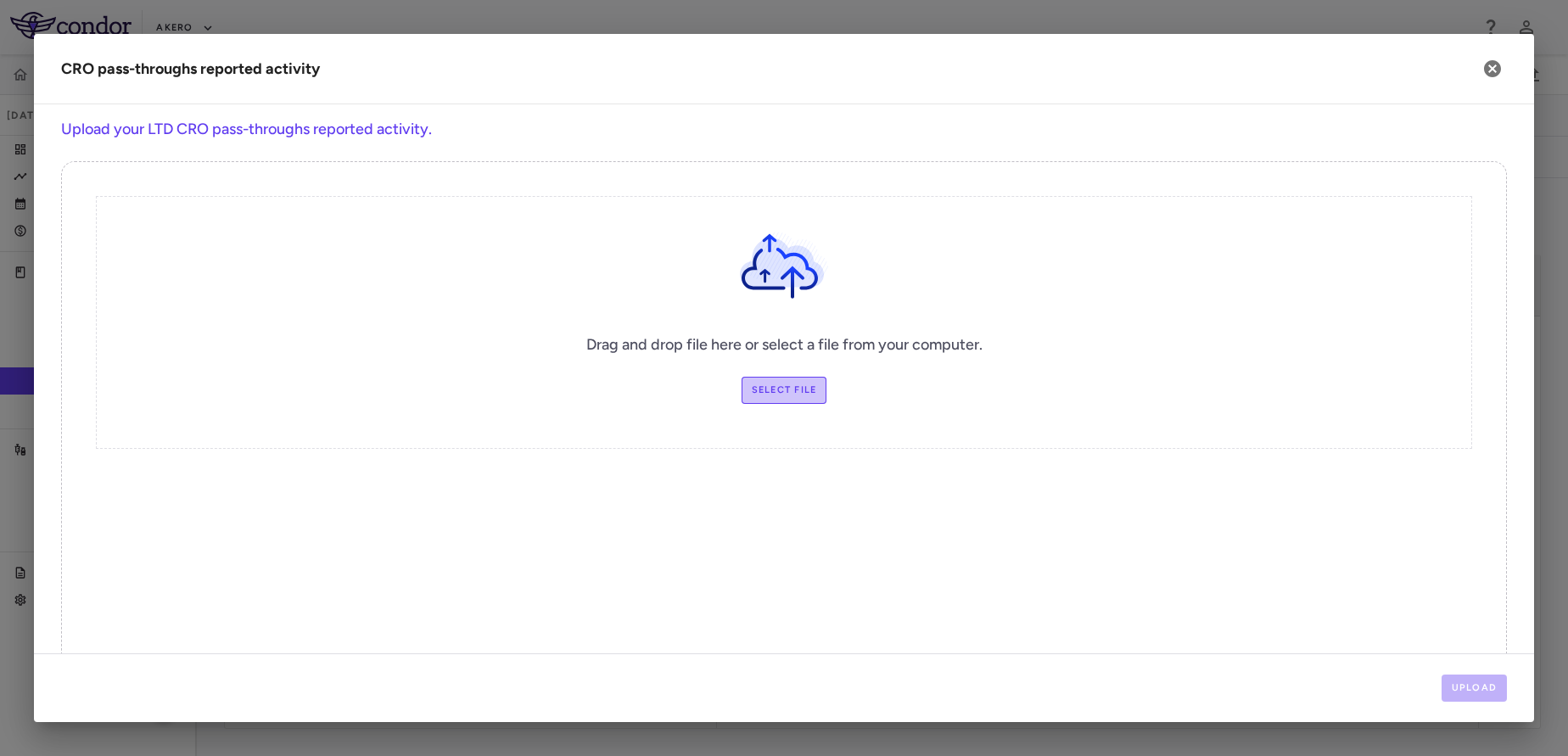
click at [801, 395] on label "Select file" at bounding box center [784, 391] width 86 height 27
click at [0, 0] on input "Select file" at bounding box center [0, 0] width 0 height 0
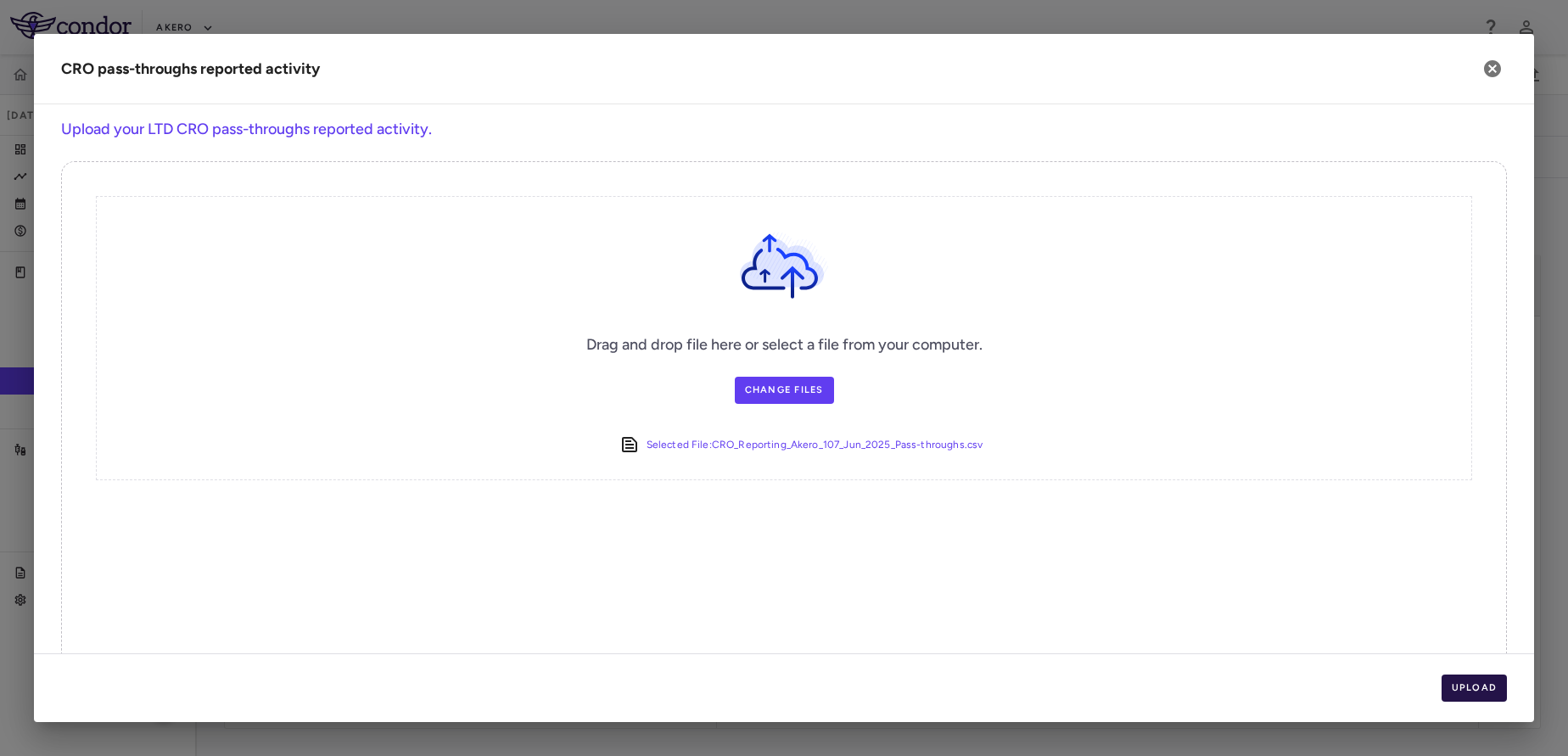
drag, startPoint x: 1454, startPoint y: 672, endPoint x: 1465, endPoint y: 683, distance: 15.6
click at [1465, 683] on div "Upload" at bounding box center [784, 687] width 1500 height 68
click at [1465, 683] on button "Upload" at bounding box center [1474, 688] width 67 height 27
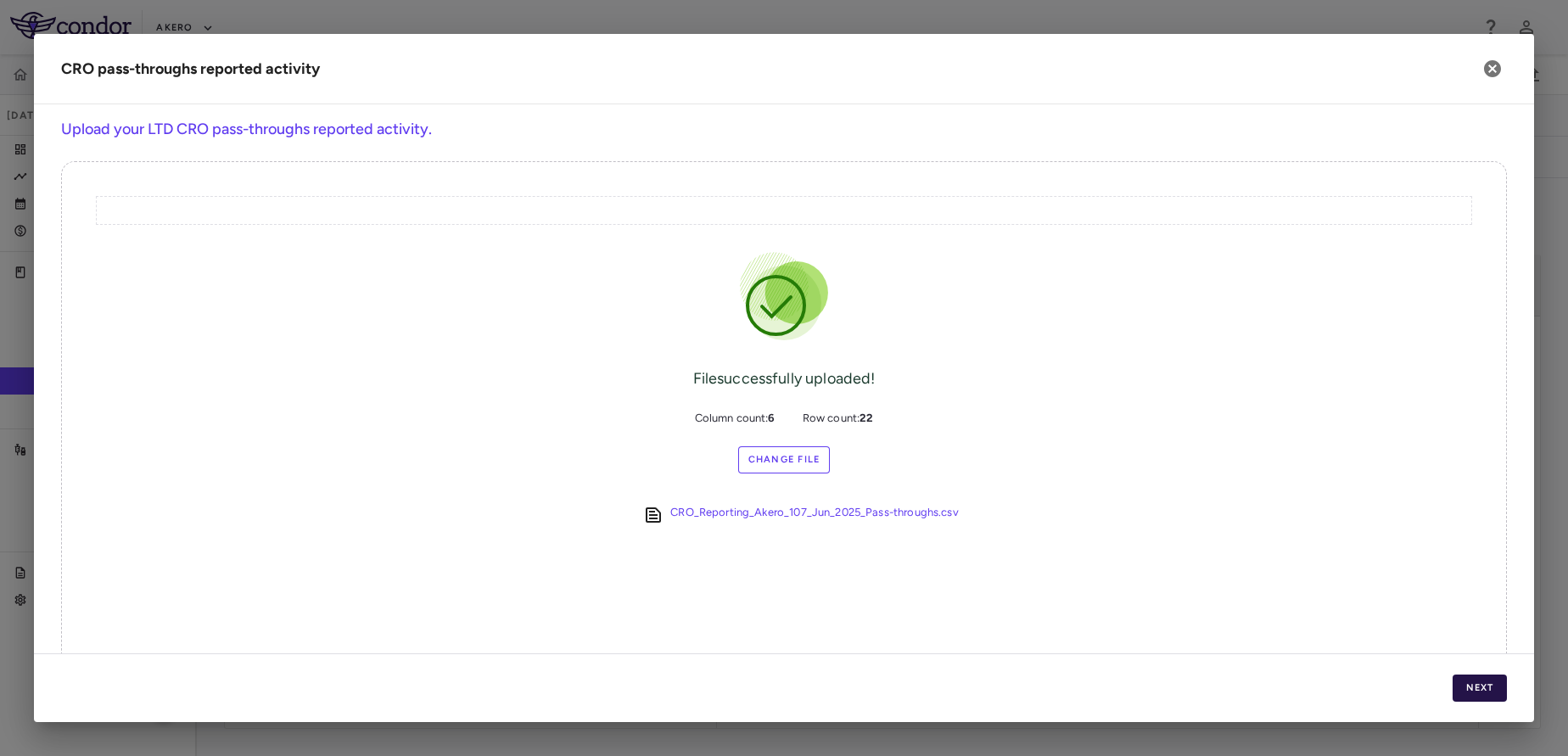
click at [1465, 683] on button "Next" at bounding box center [1480, 688] width 54 height 27
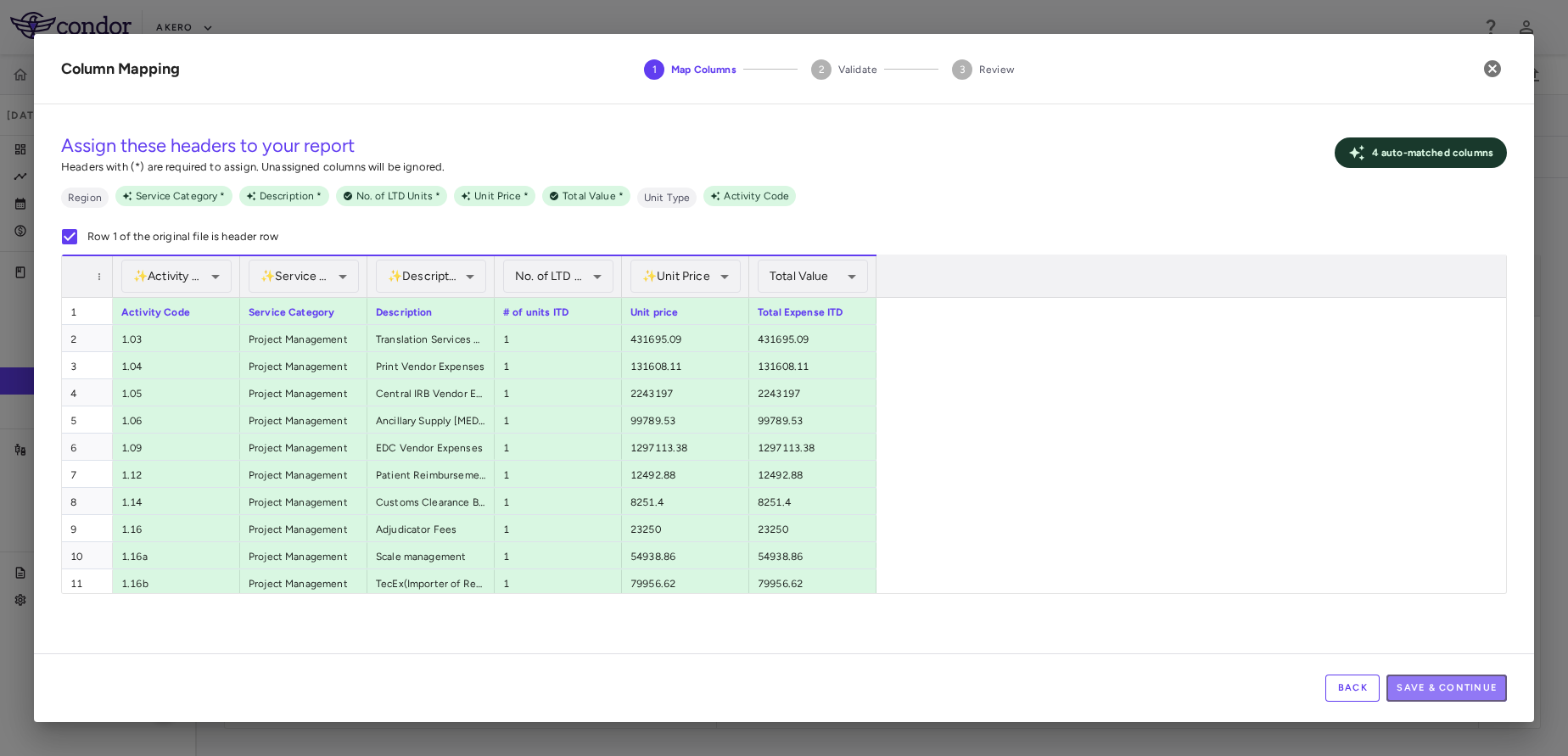
click at [1465, 683] on button "Save & Continue" at bounding box center [1446, 688] width 121 height 27
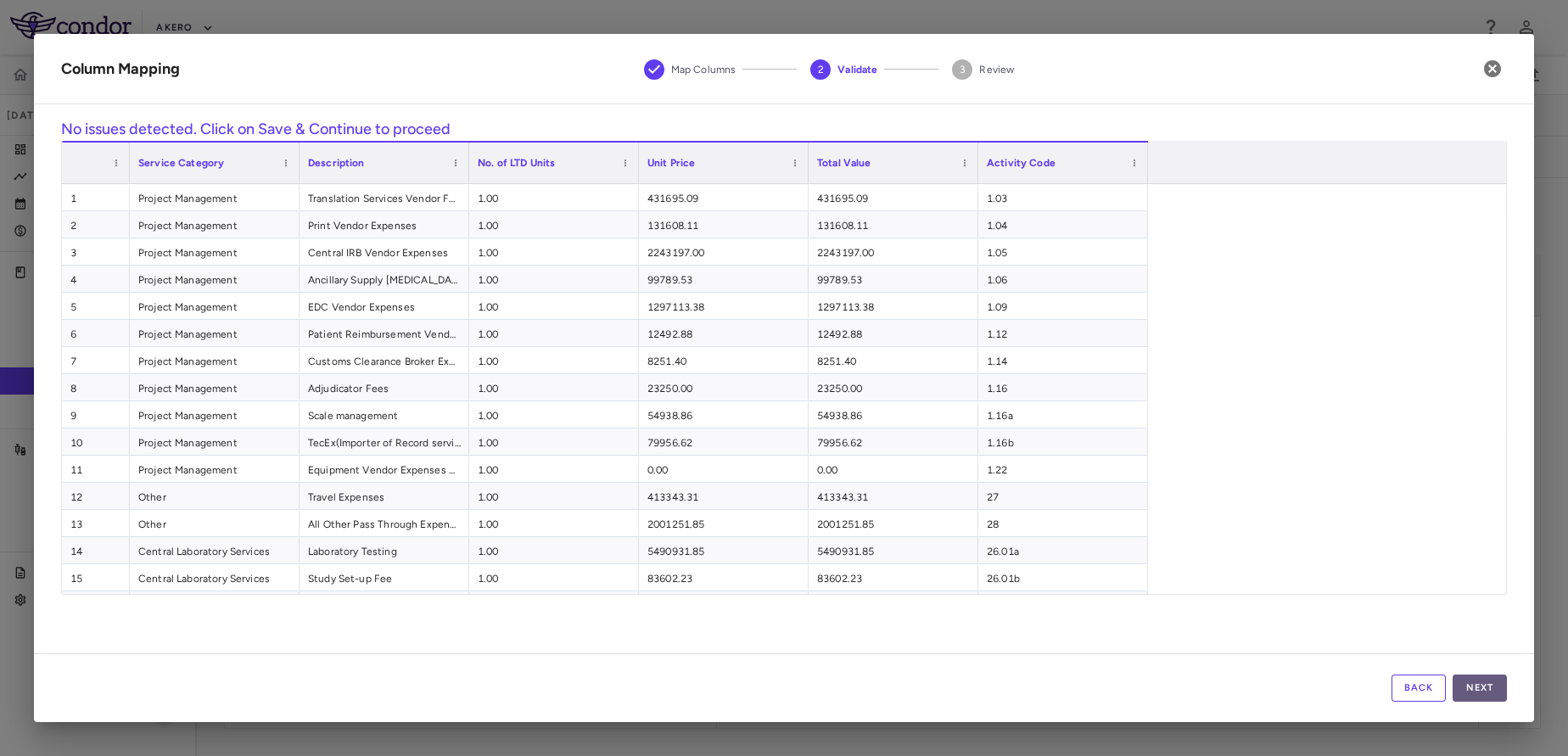
click at [1473, 695] on button "Next" at bounding box center [1480, 688] width 54 height 27
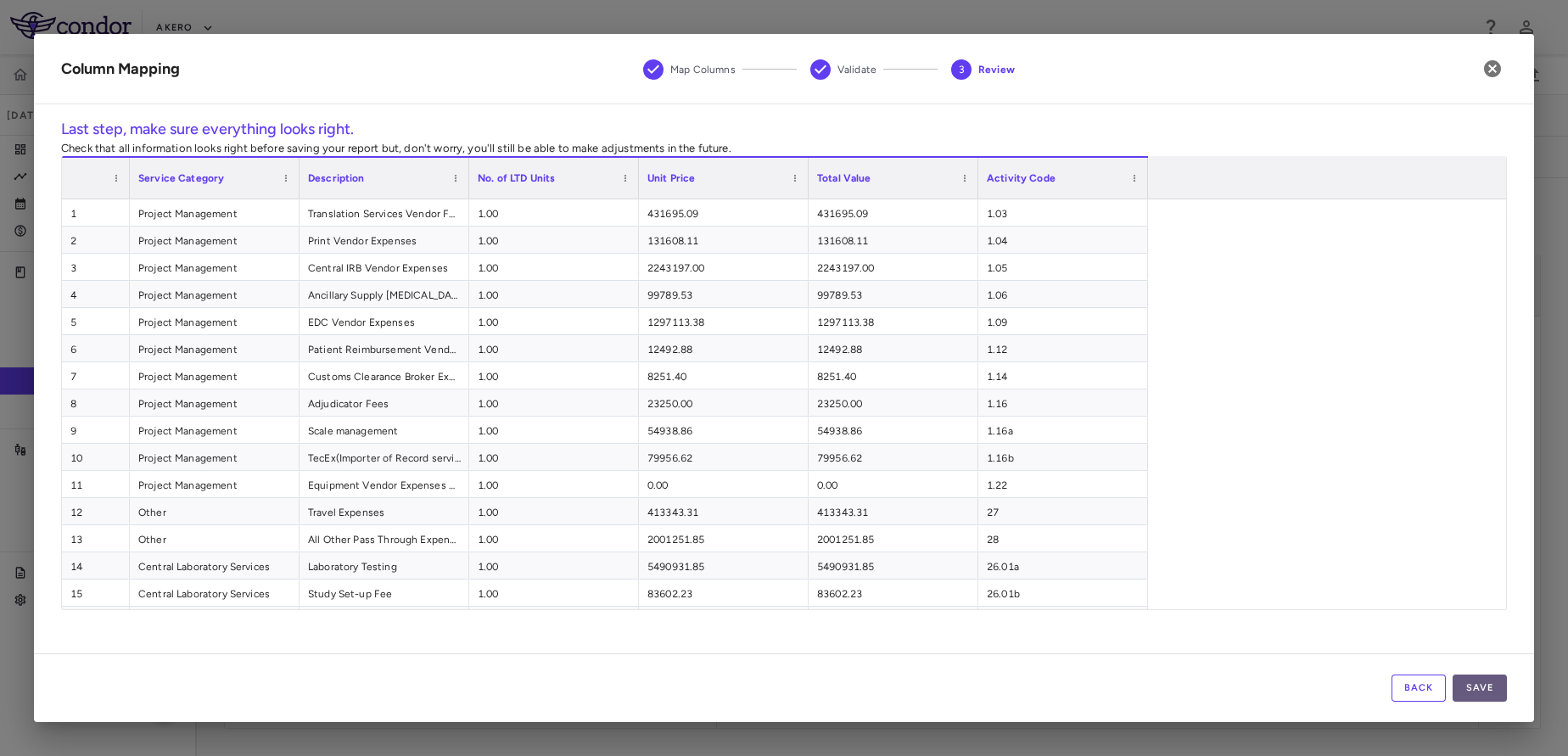
click at [1484, 686] on button "Save" at bounding box center [1480, 688] width 54 height 27
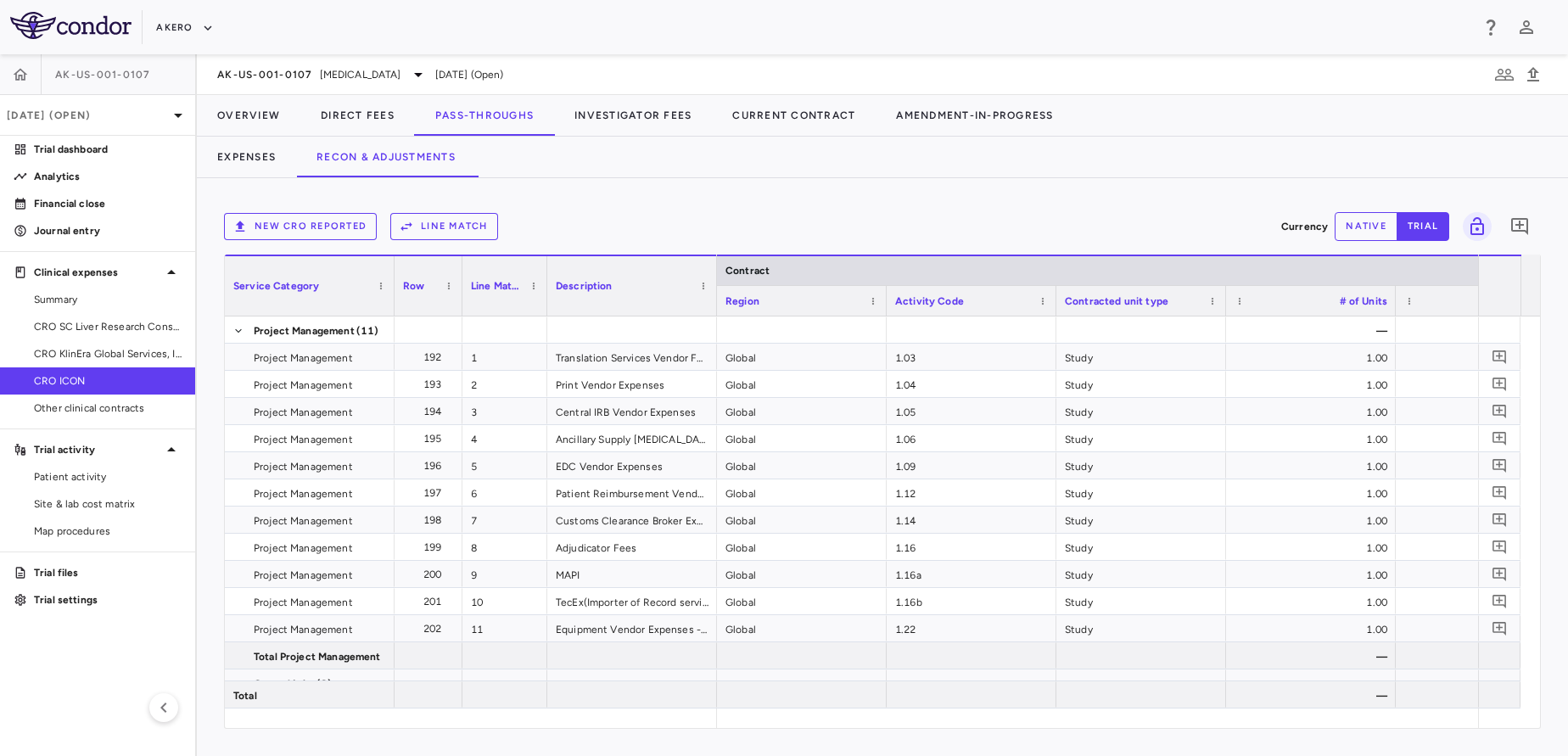
click at [432, 242] on div "New CRO reported Line Match Currency native trial 0" at bounding box center [882, 227] width 1317 height 42
click at [429, 234] on button "Line Match" at bounding box center [445, 227] width 108 height 27
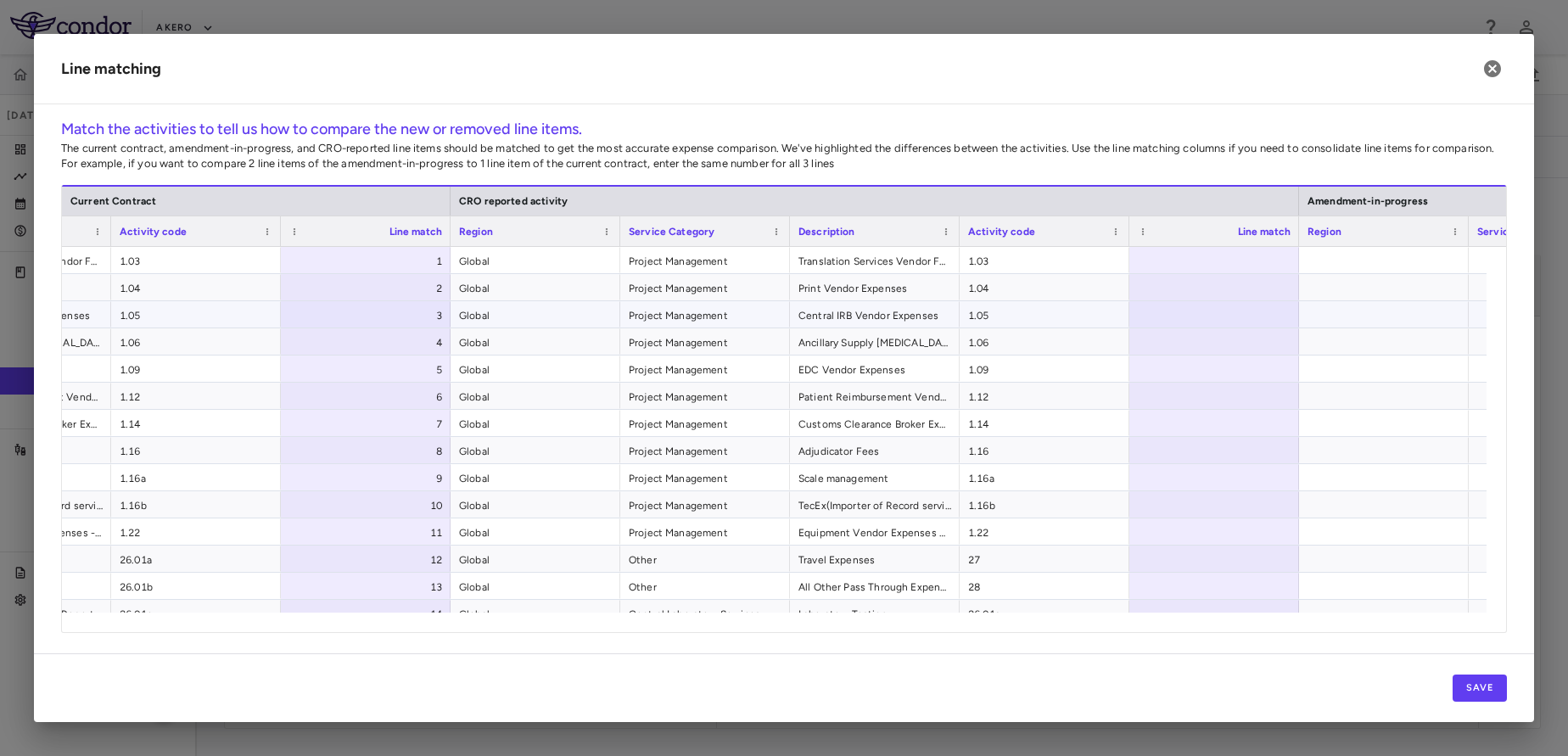
scroll to position [0, 458]
click at [1175, 264] on div at bounding box center [1216, 259] width 170 height 26
click at [1175, 264] on input "number" at bounding box center [1229, 260] width 143 height 28
type input "*"
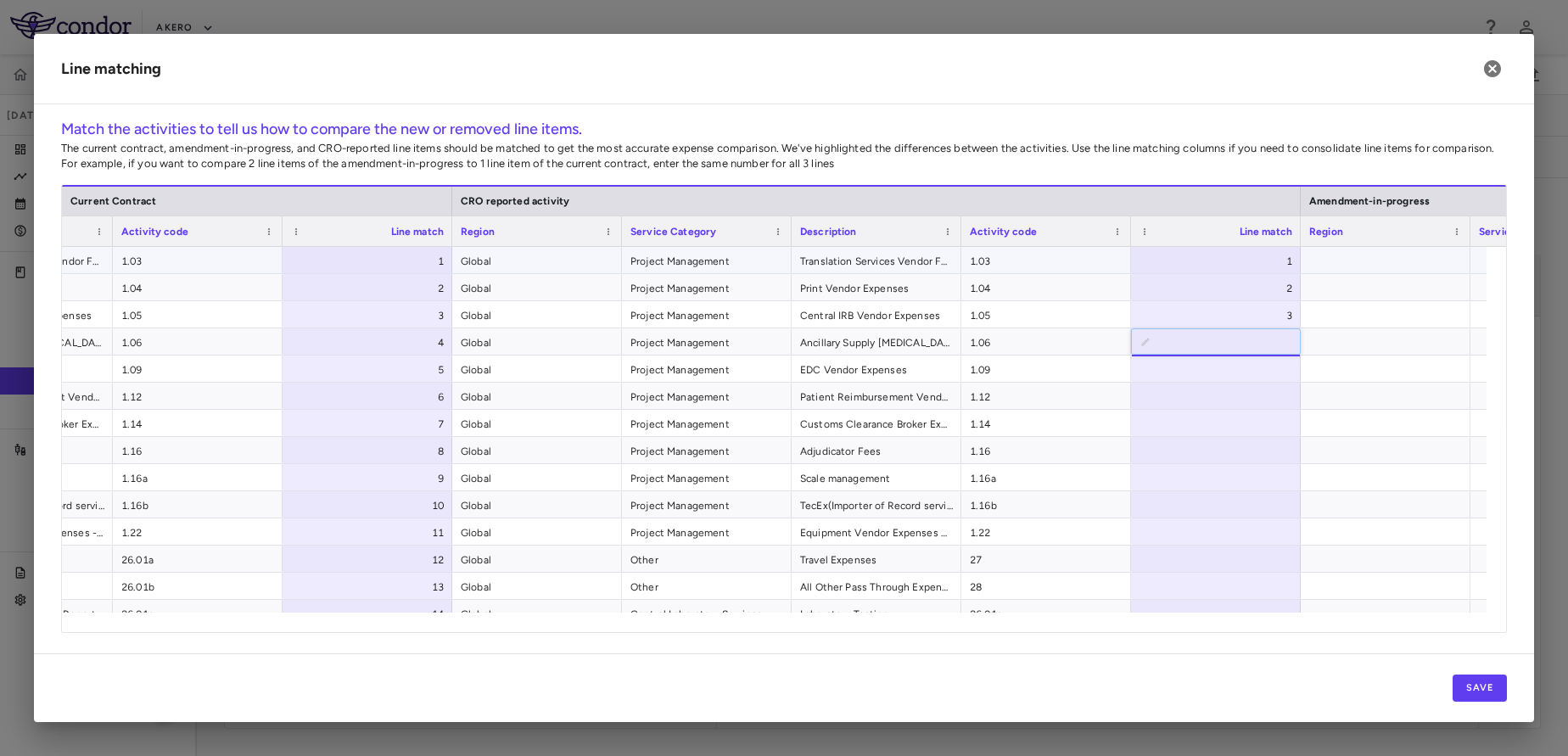
type input "*"
type input "**"
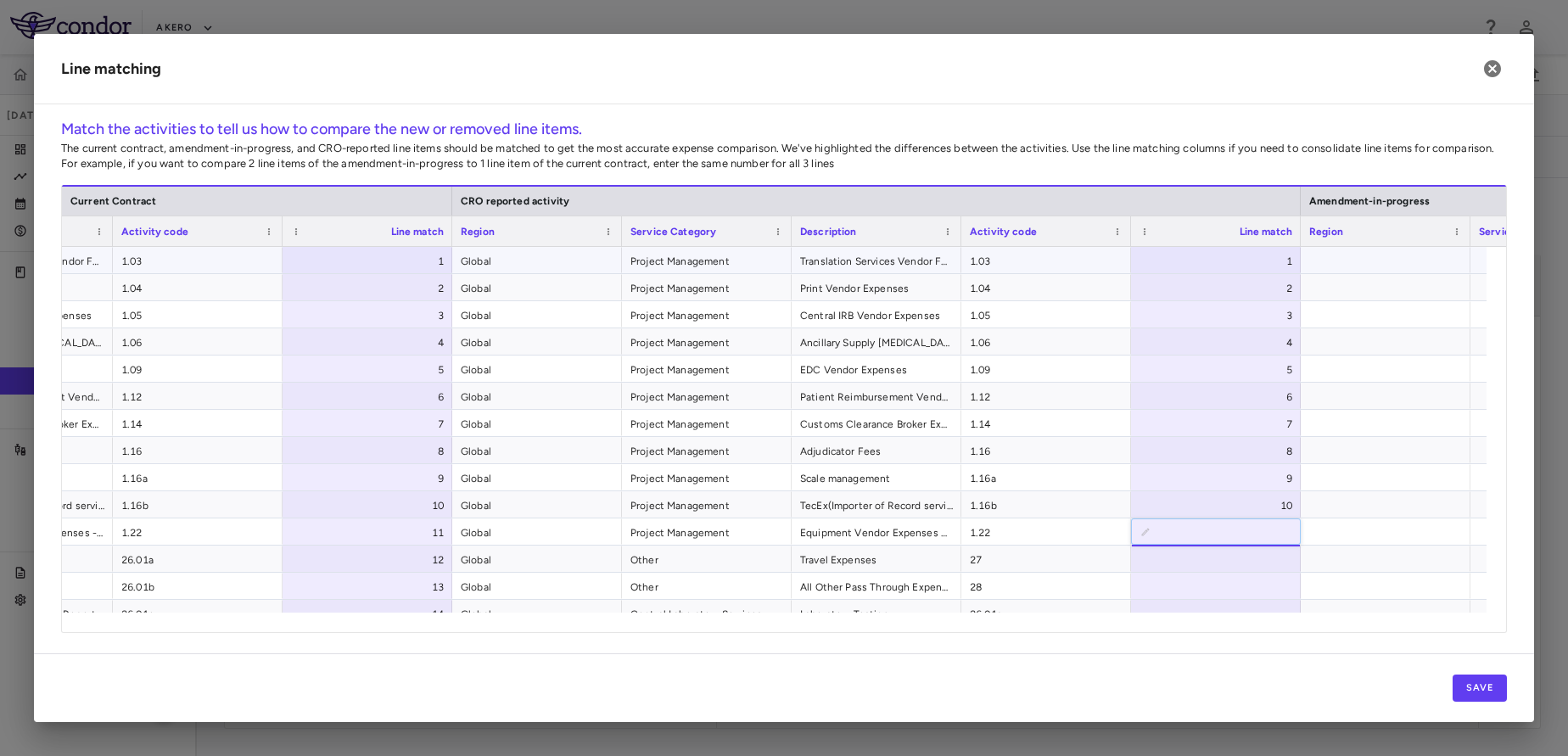
type input "*"
type input "**"
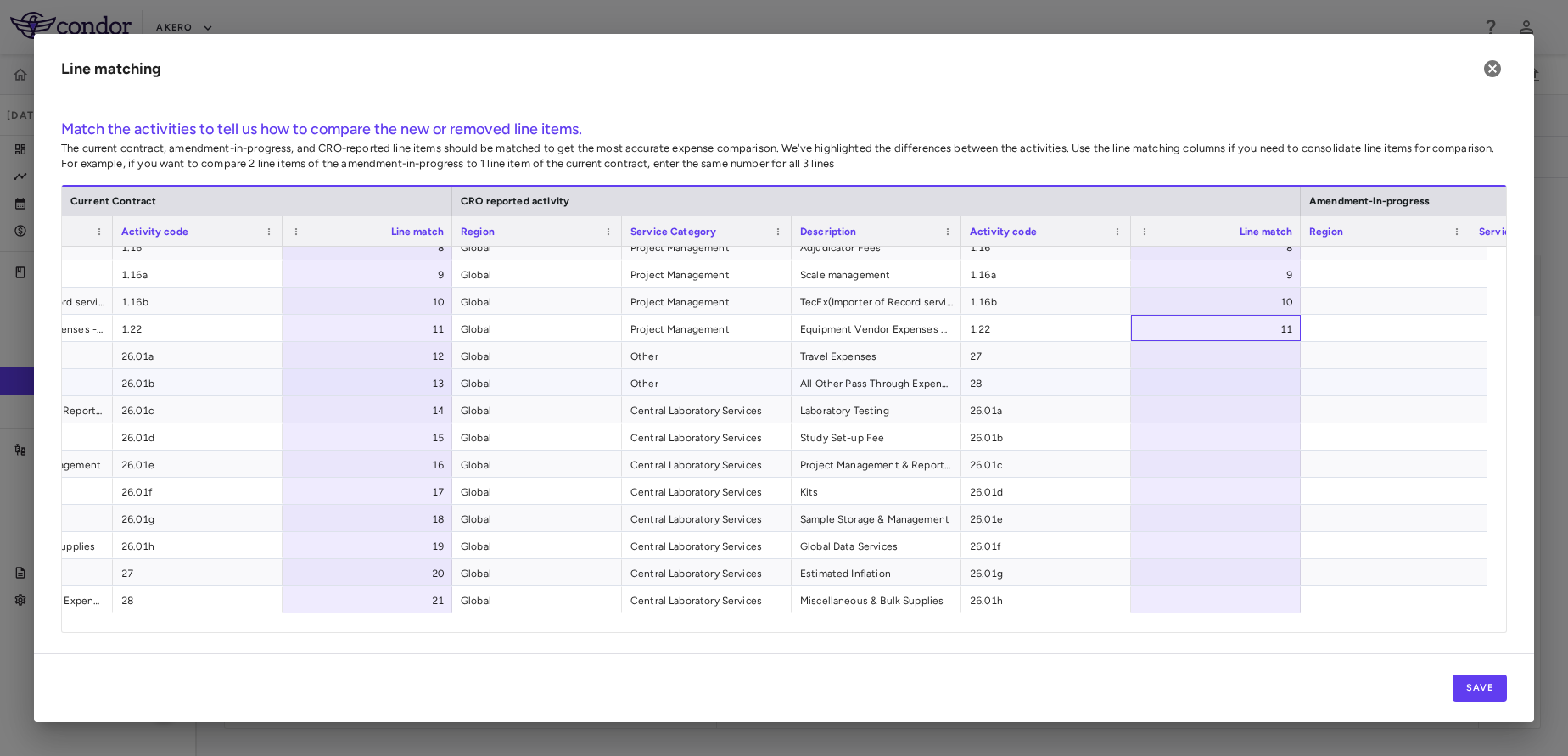
scroll to position [204, 0]
type input "**"
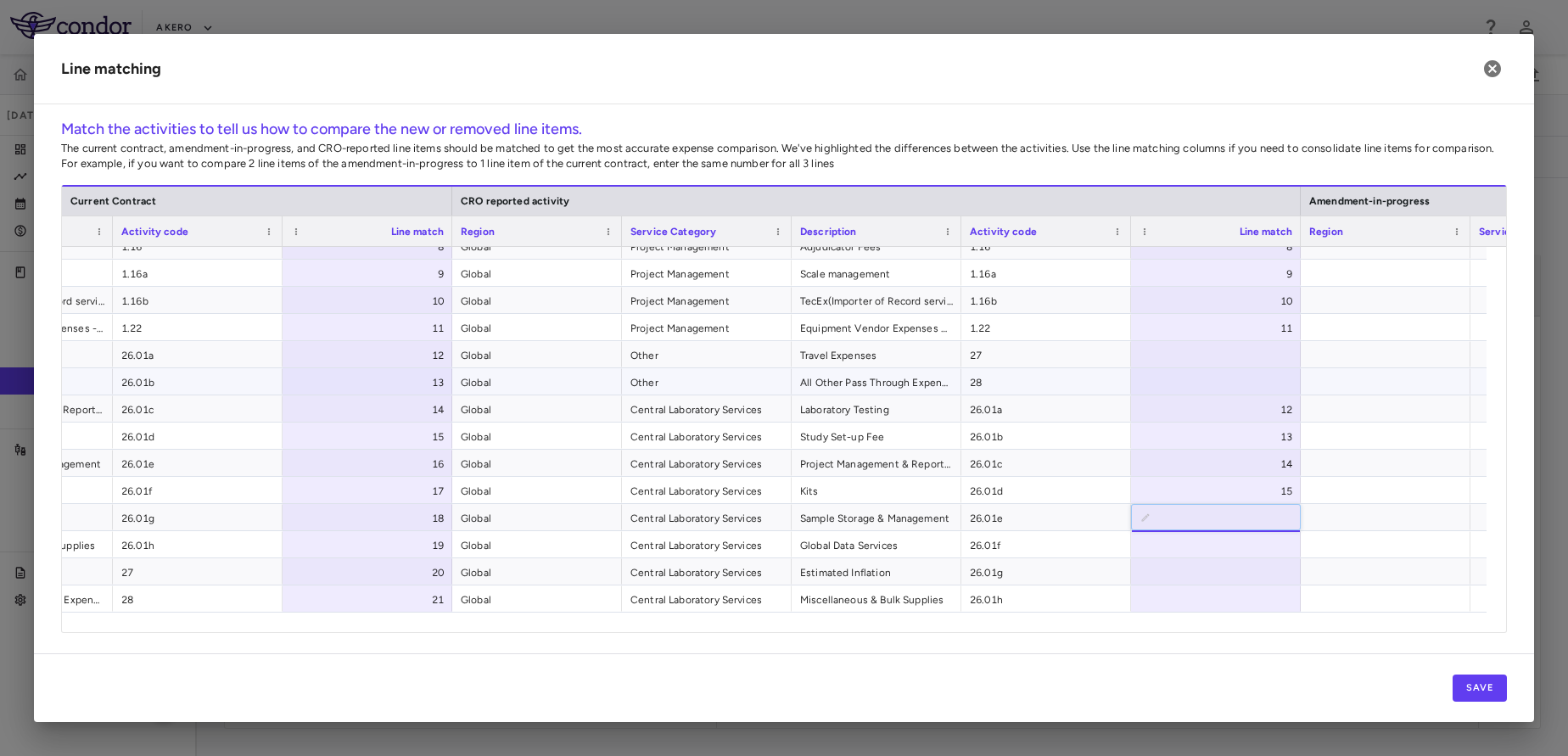
type input "**"
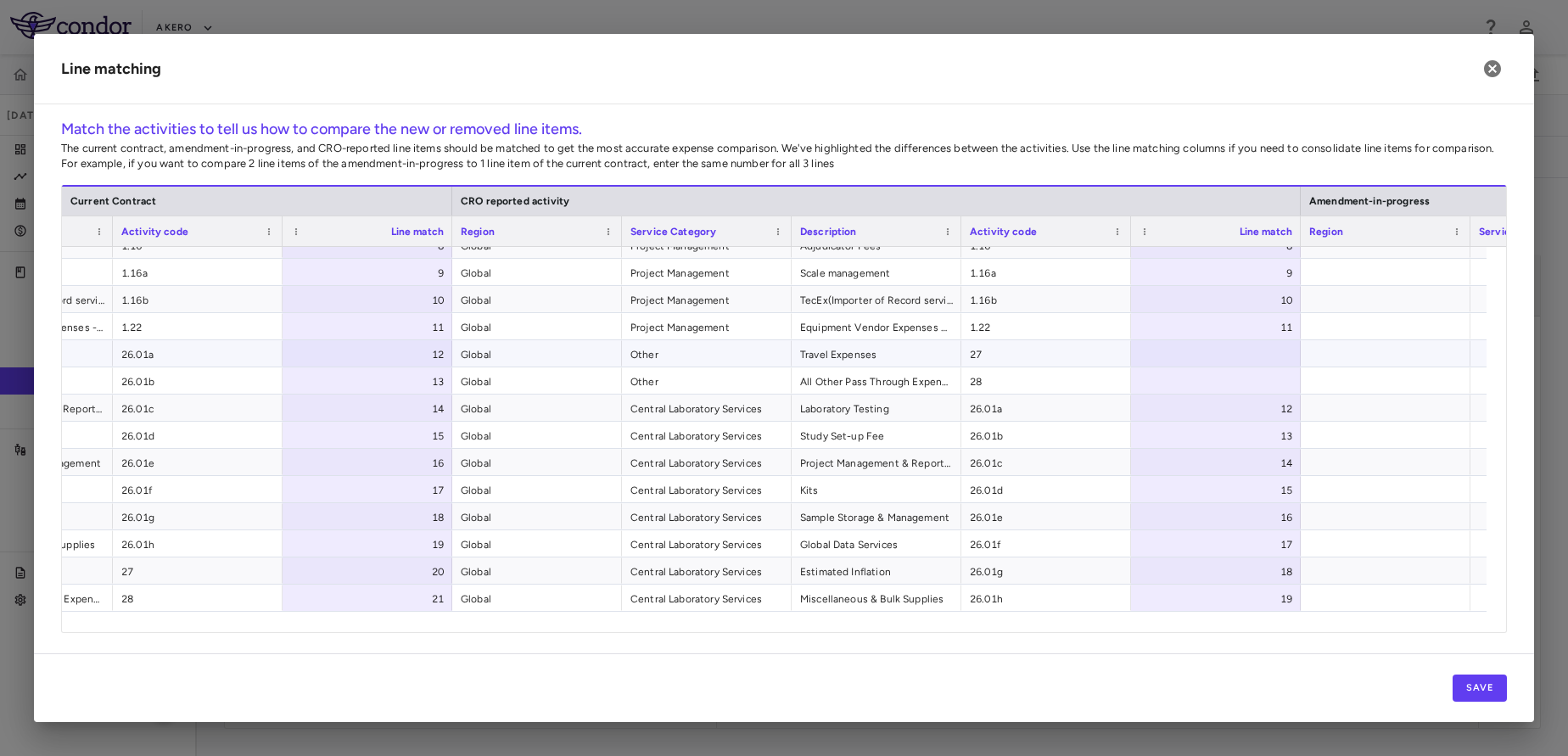
click at [1216, 349] on div at bounding box center [1216, 353] width 170 height 26
click at [1216, 349] on input "number" at bounding box center [1229, 354] width 143 height 28
type input "**"
click at [1483, 693] on button "Save" at bounding box center [1480, 688] width 54 height 27
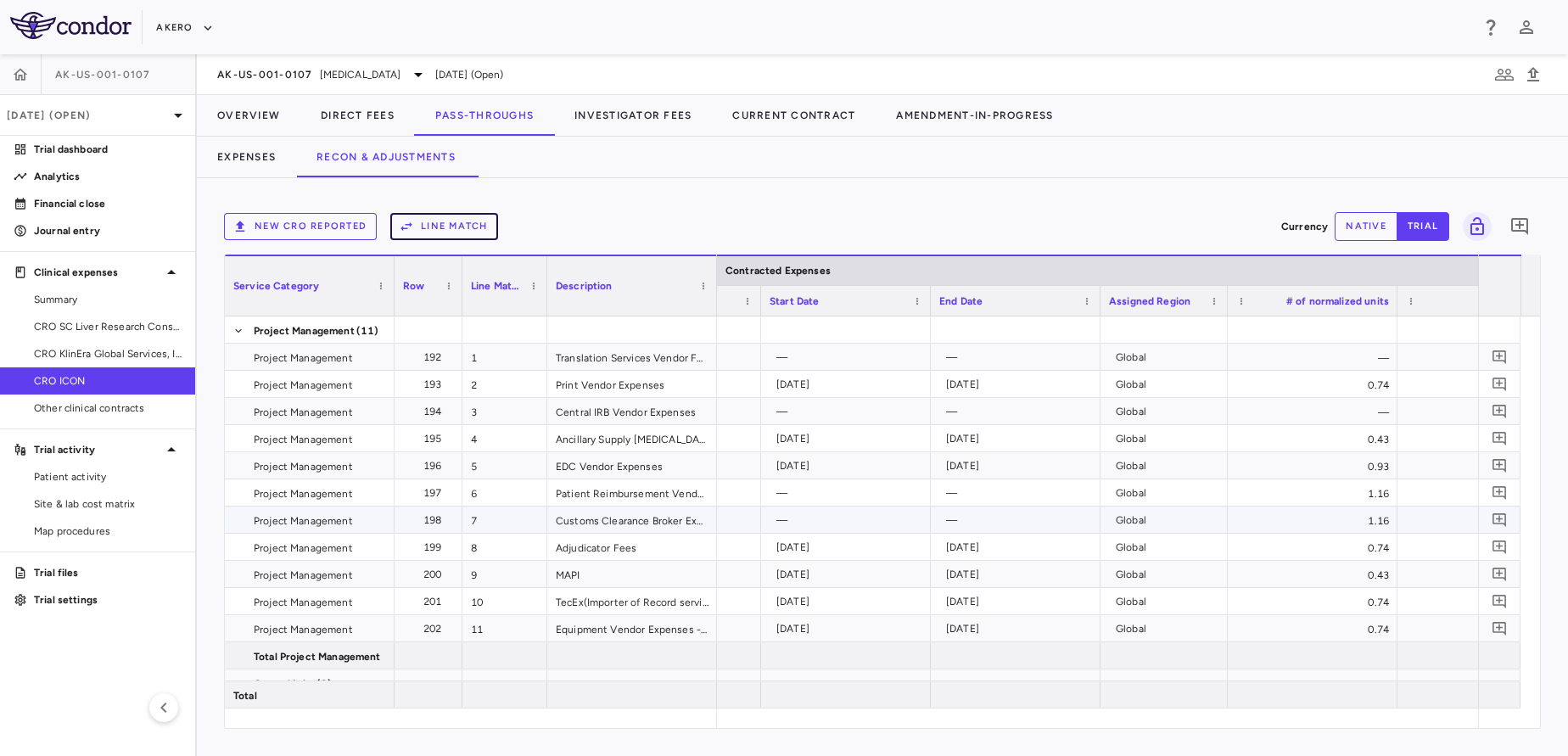
scroll to position [0, 1482]
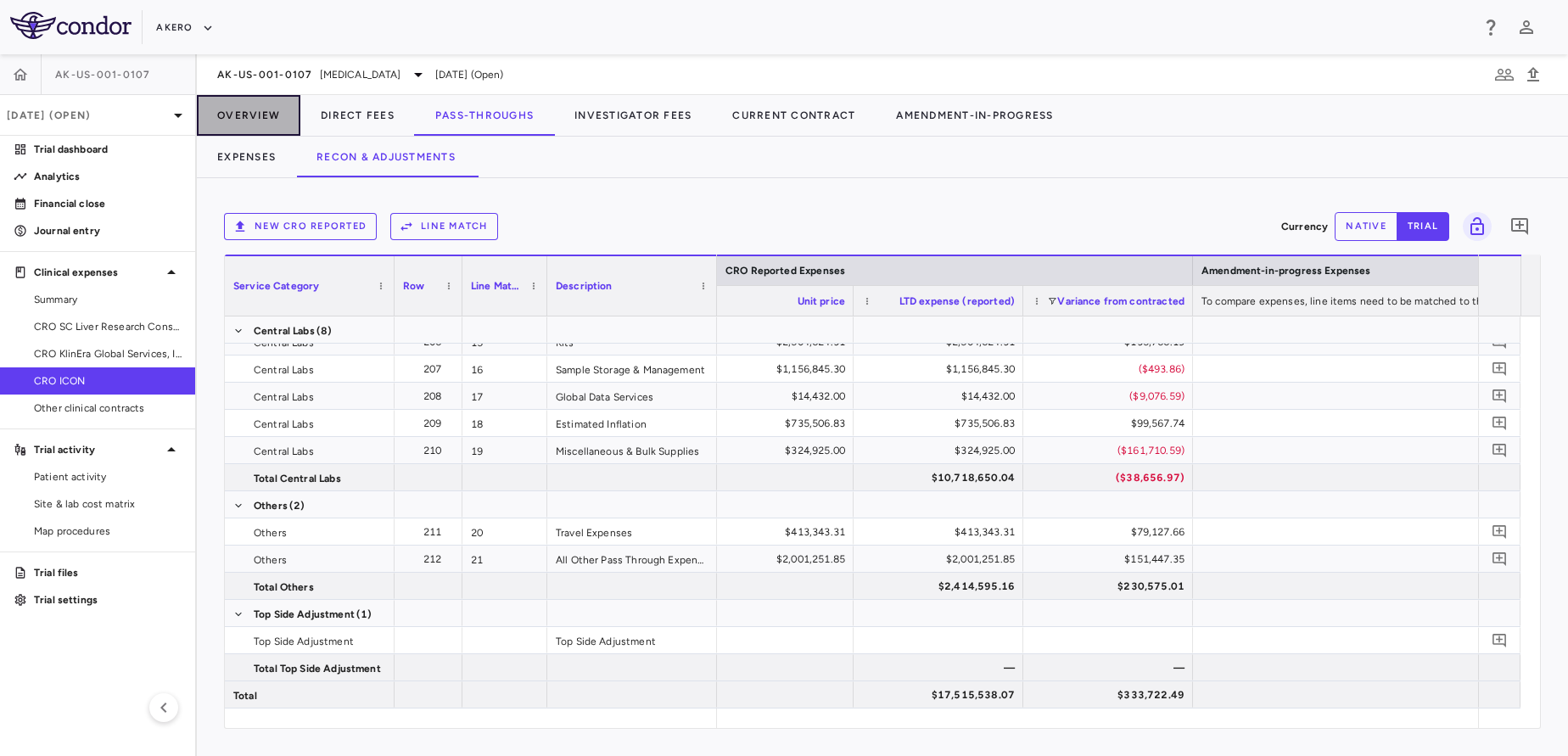
click at [248, 115] on button "Overview" at bounding box center [248, 116] width 103 height 40
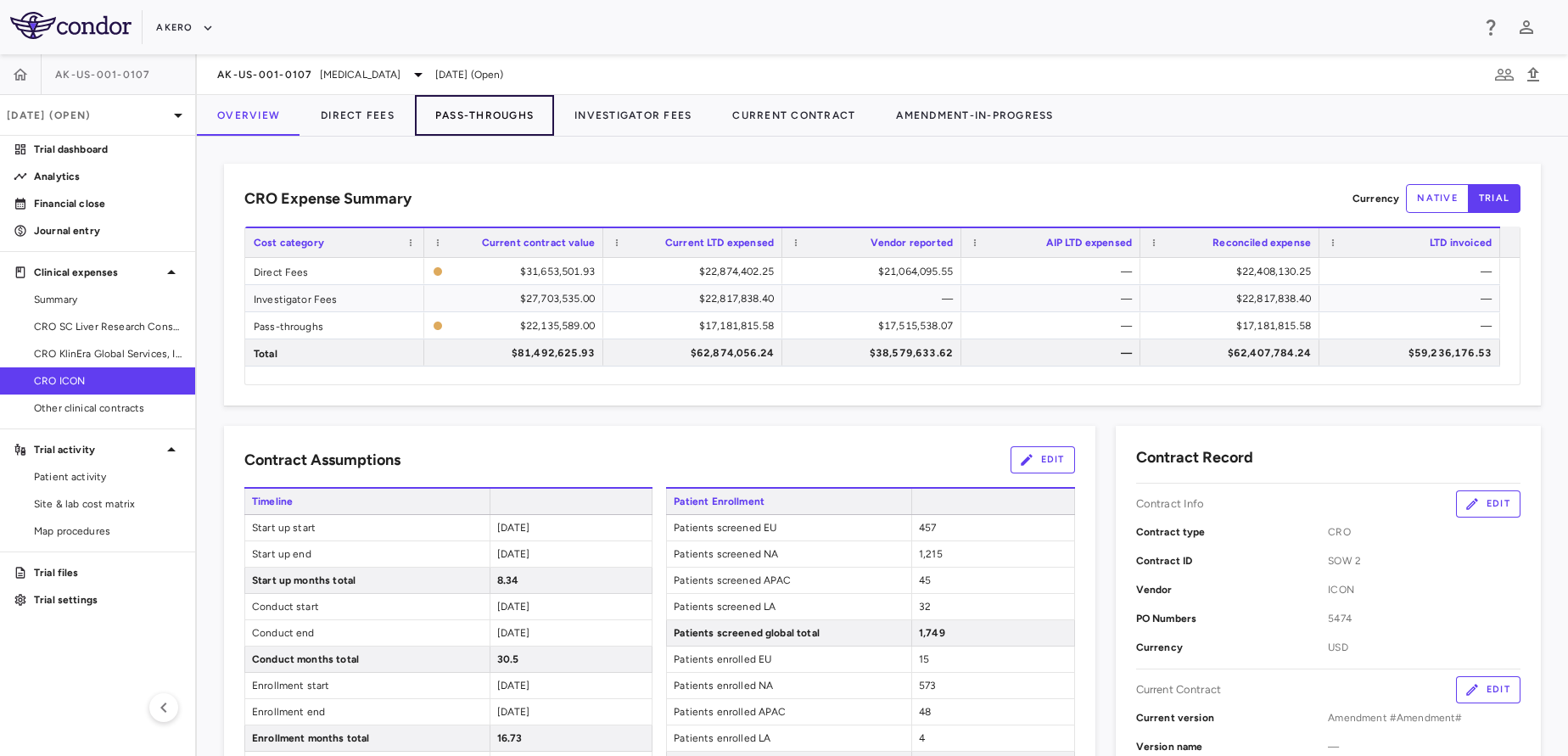
click at [466, 106] on button "Pass-Throughs" at bounding box center [484, 116] width 139 height 40
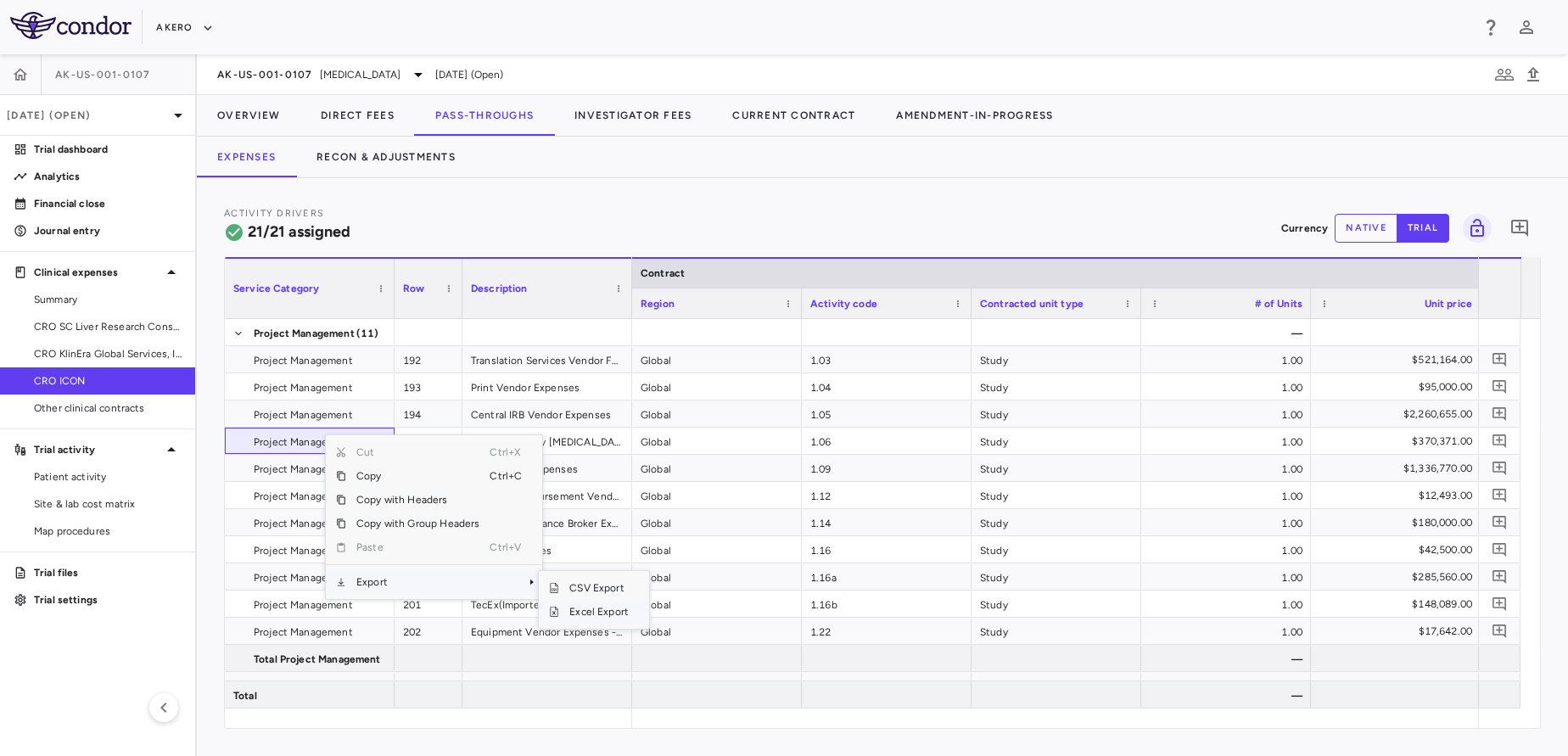
click at [591, 614] on span "Excel Export" at bounding box center [599, 611] width 80 height 24
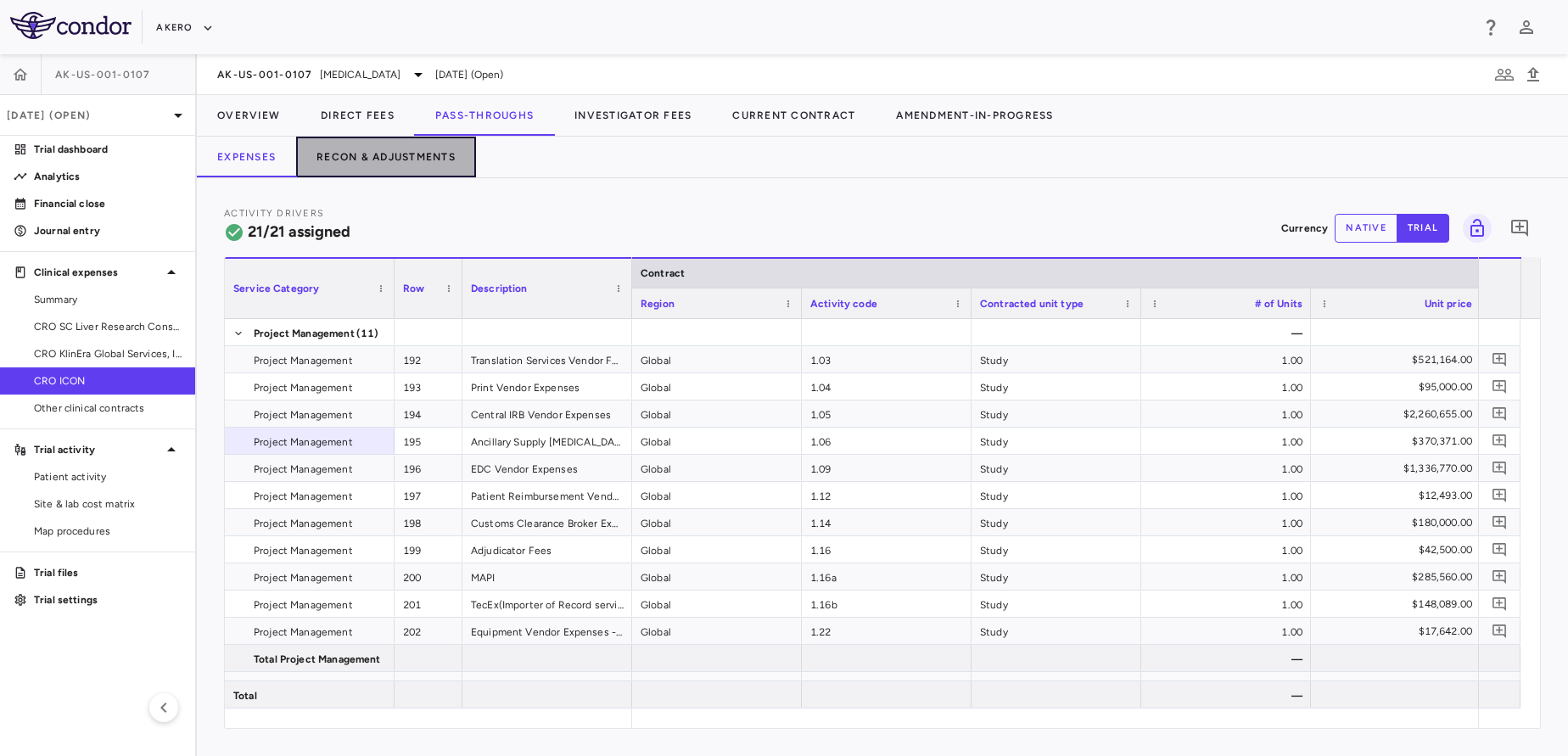
click at [427, 146] on button "Recon & Adjustments" at bounding box center [386, 157] width 179 height 40
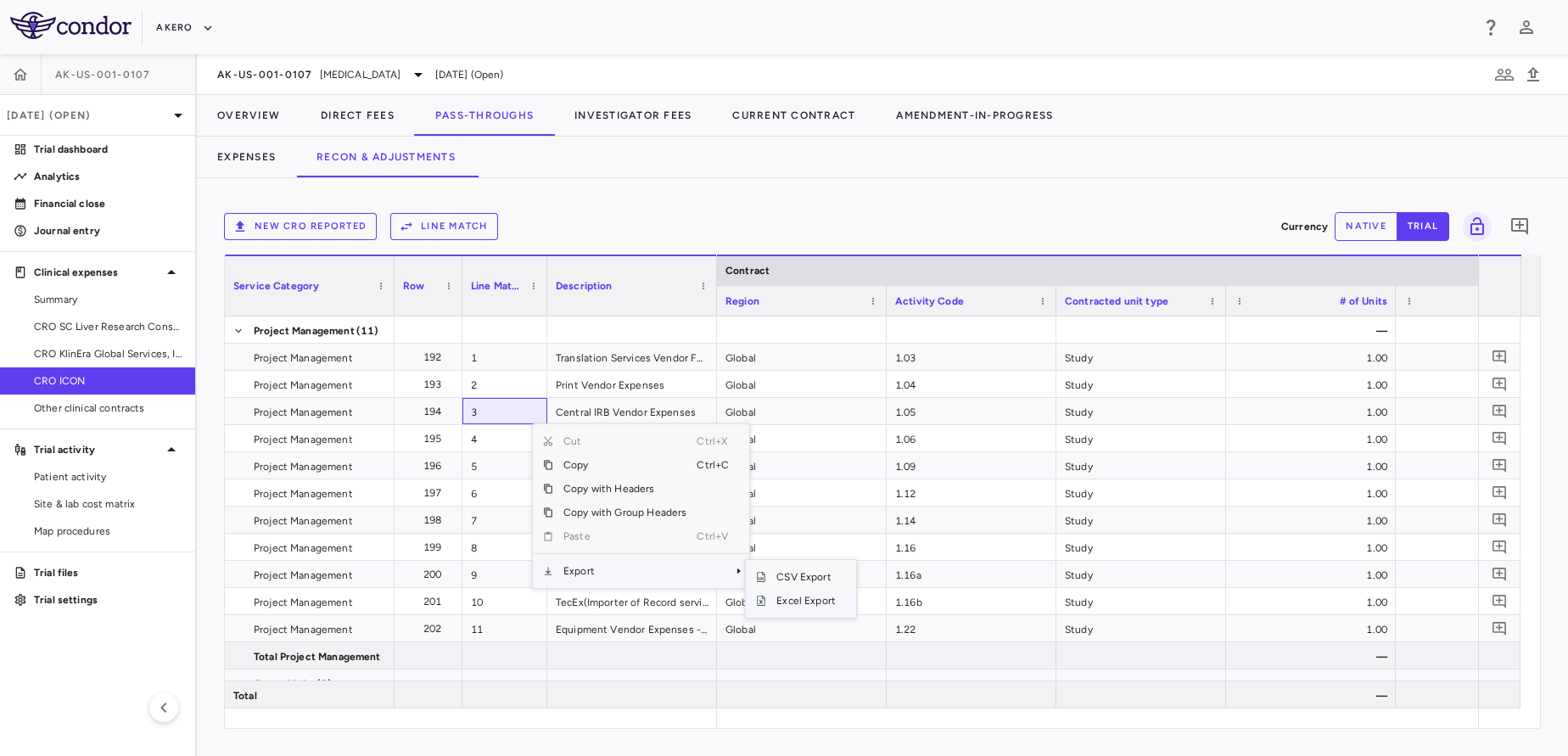
click at [808, 604] on span "Excel Export" at bounding box center [806, 600] width 80 height 24
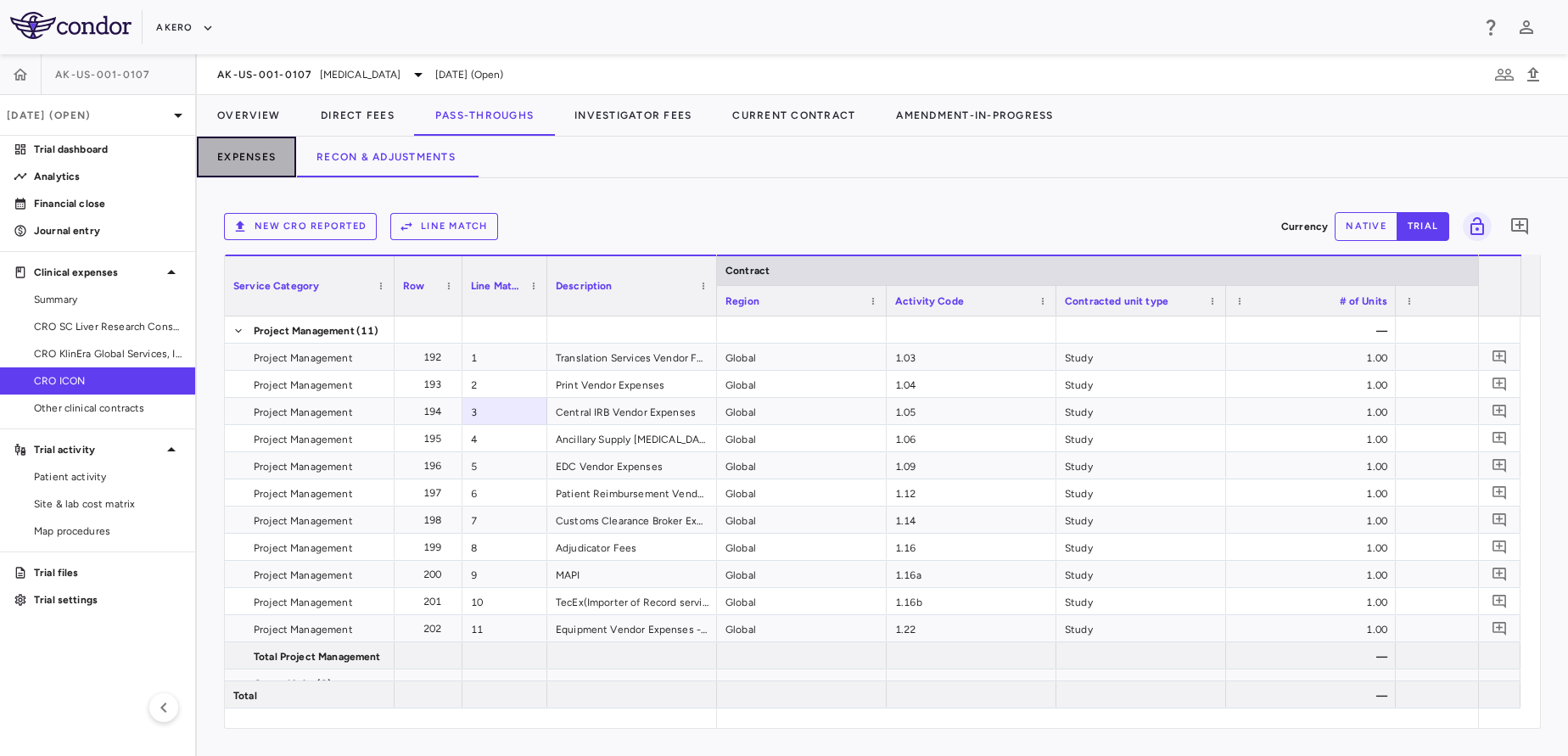
click at [213, 145] on button "Expenses" at bounding box center [246, 157] width 99 height 40
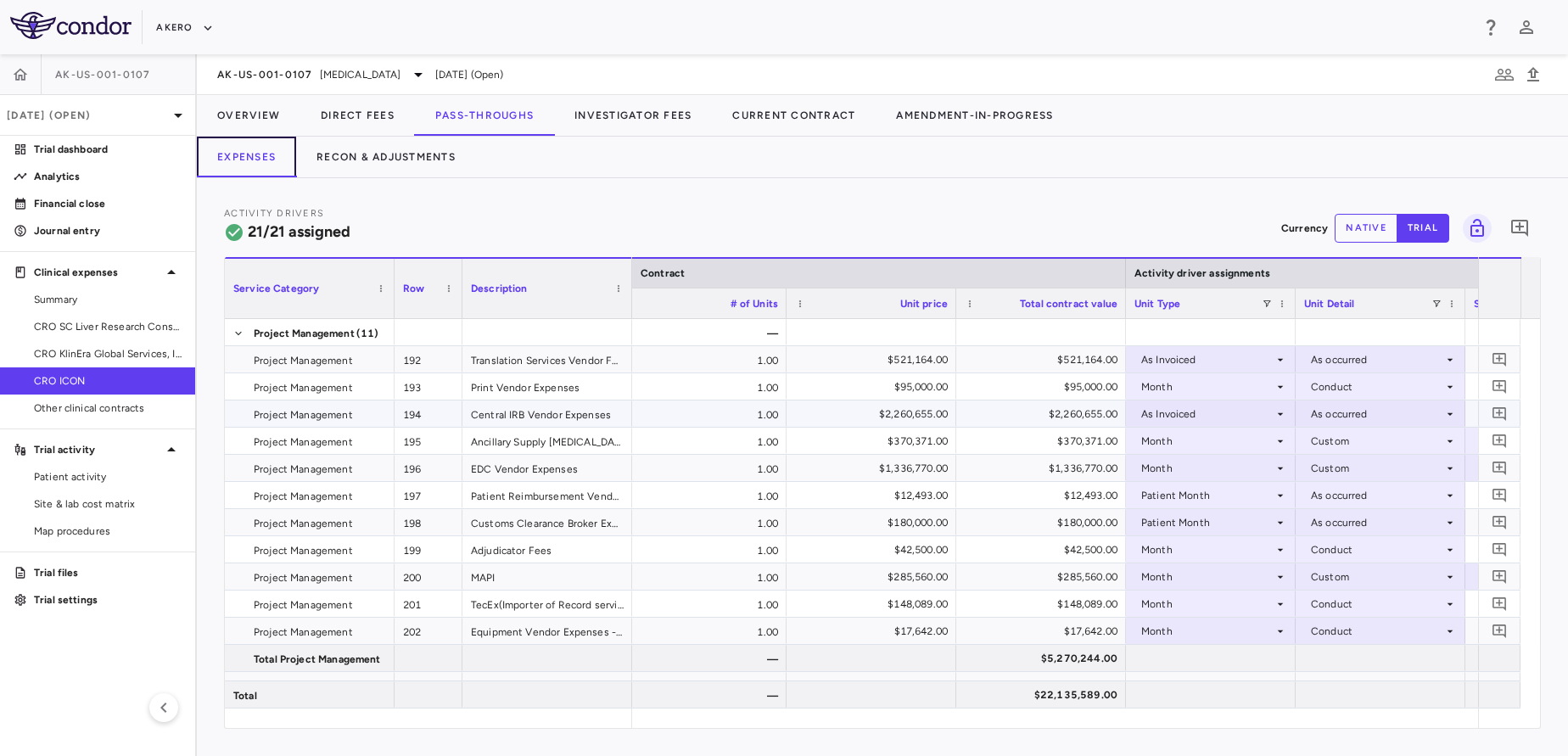
scroll to position [0, 661]
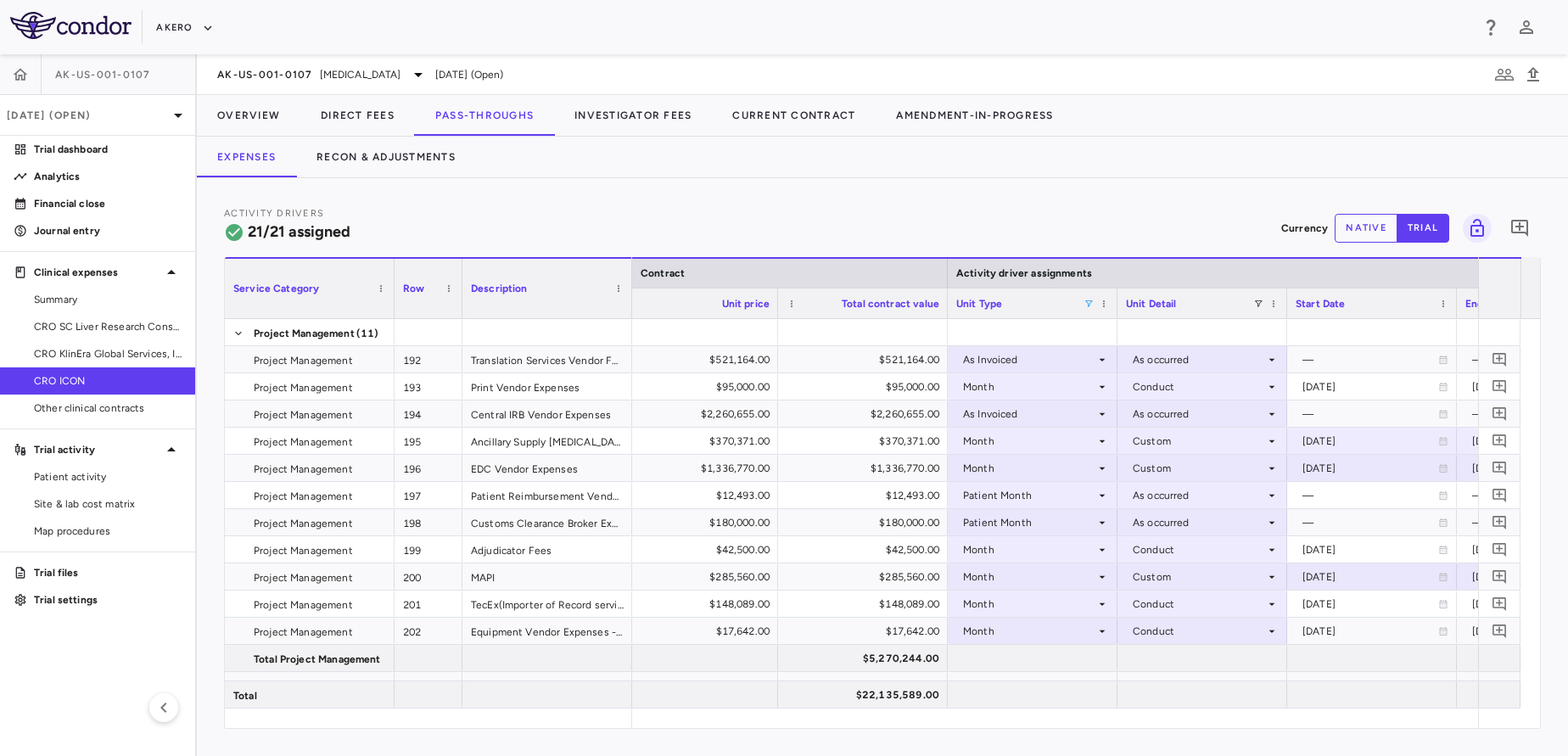
click at [1092, 301] on span at bounding box center [1088, 304] width 11 height 11
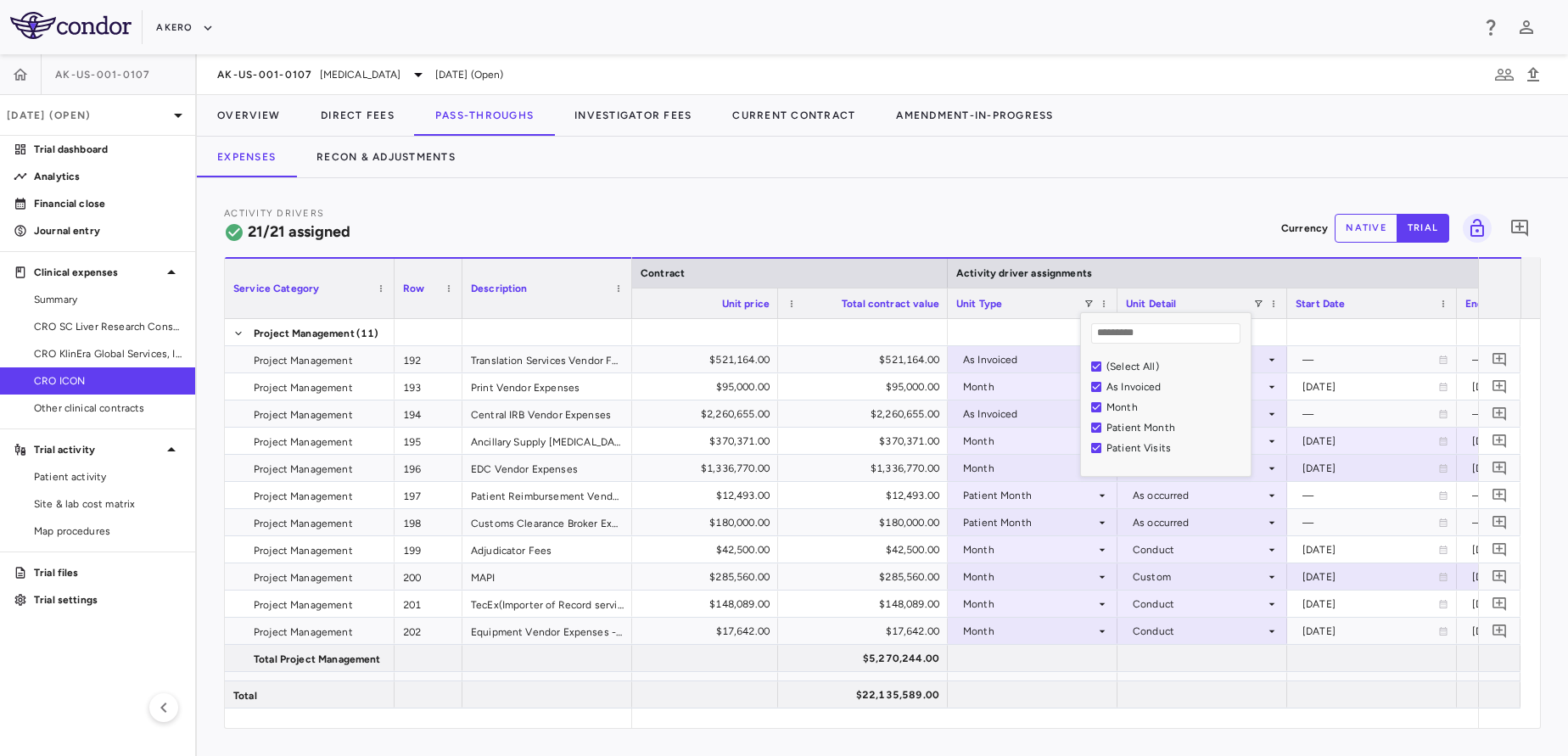
click at [1127, 413] on div "Month" at bounding box center [1170, 407] width 159 height 20
click at [1113, 410] on div "Month" at bounding box center [1176, 407] width 139 height 12
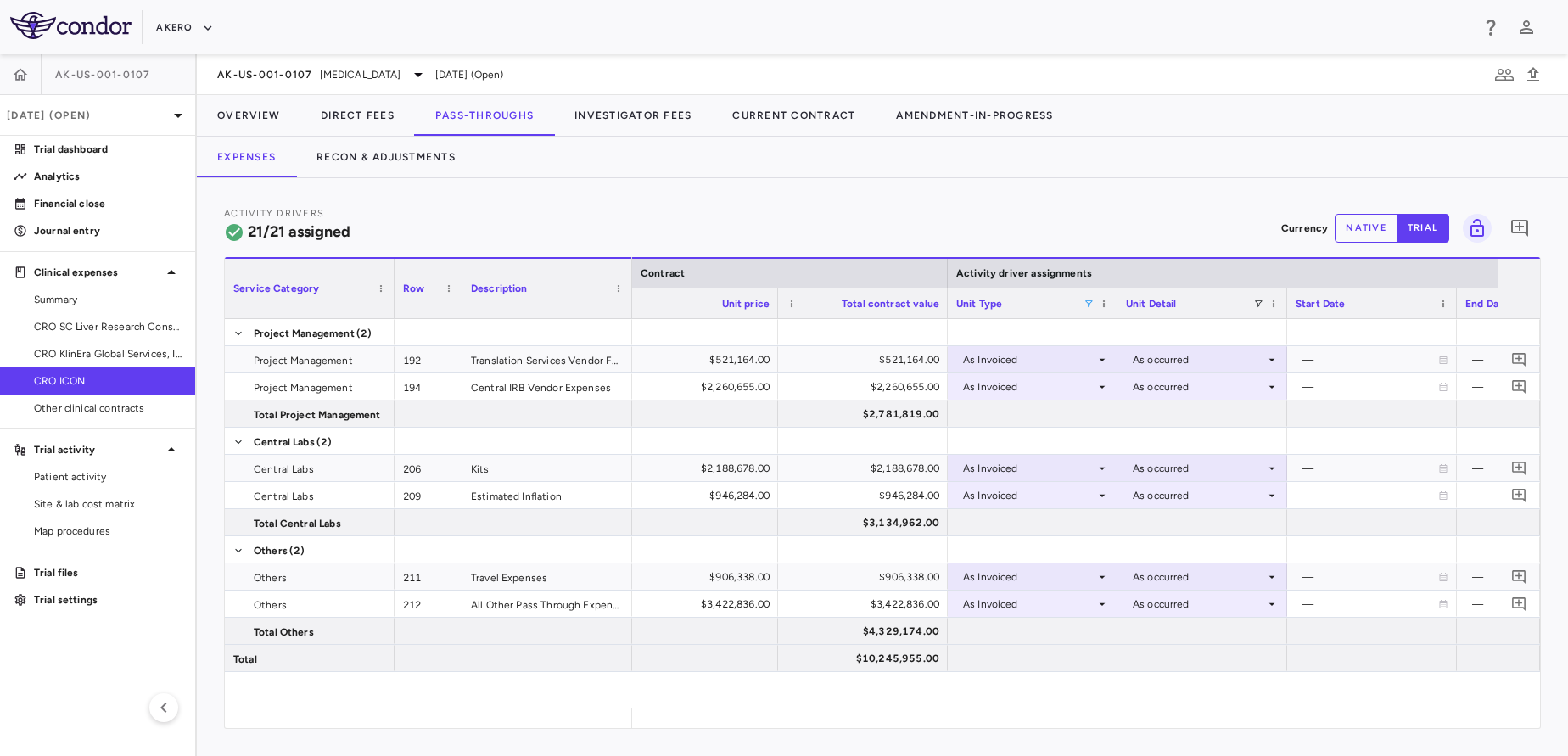
click at [1227, 687] on div "— 1.00 $521,164.00 $521,164.00 As Invoiced As occurred — — Global 1.00 $2,260,6…" at bounding box center [1064, 514] width 866 height 390
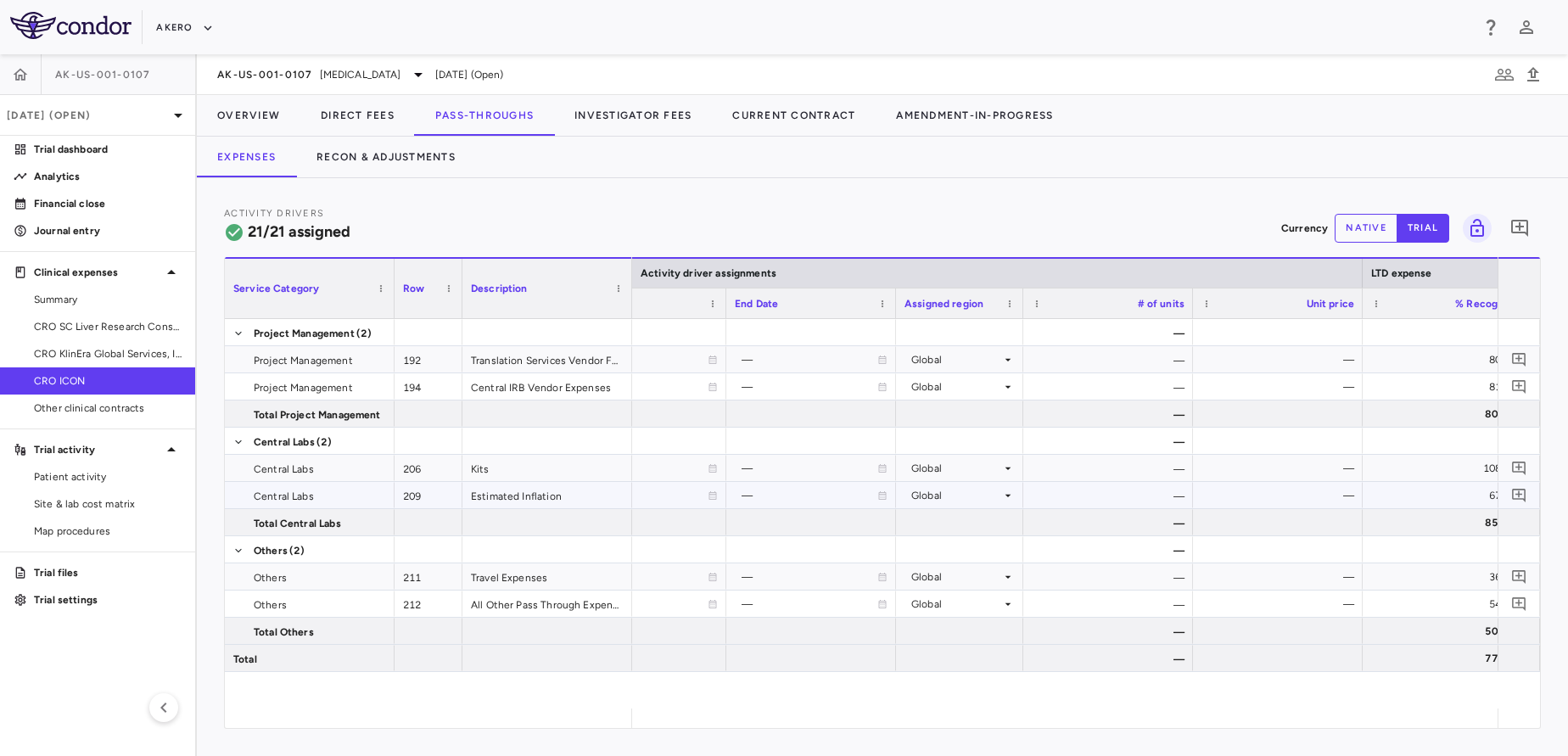
scroll to position [0, 3473]
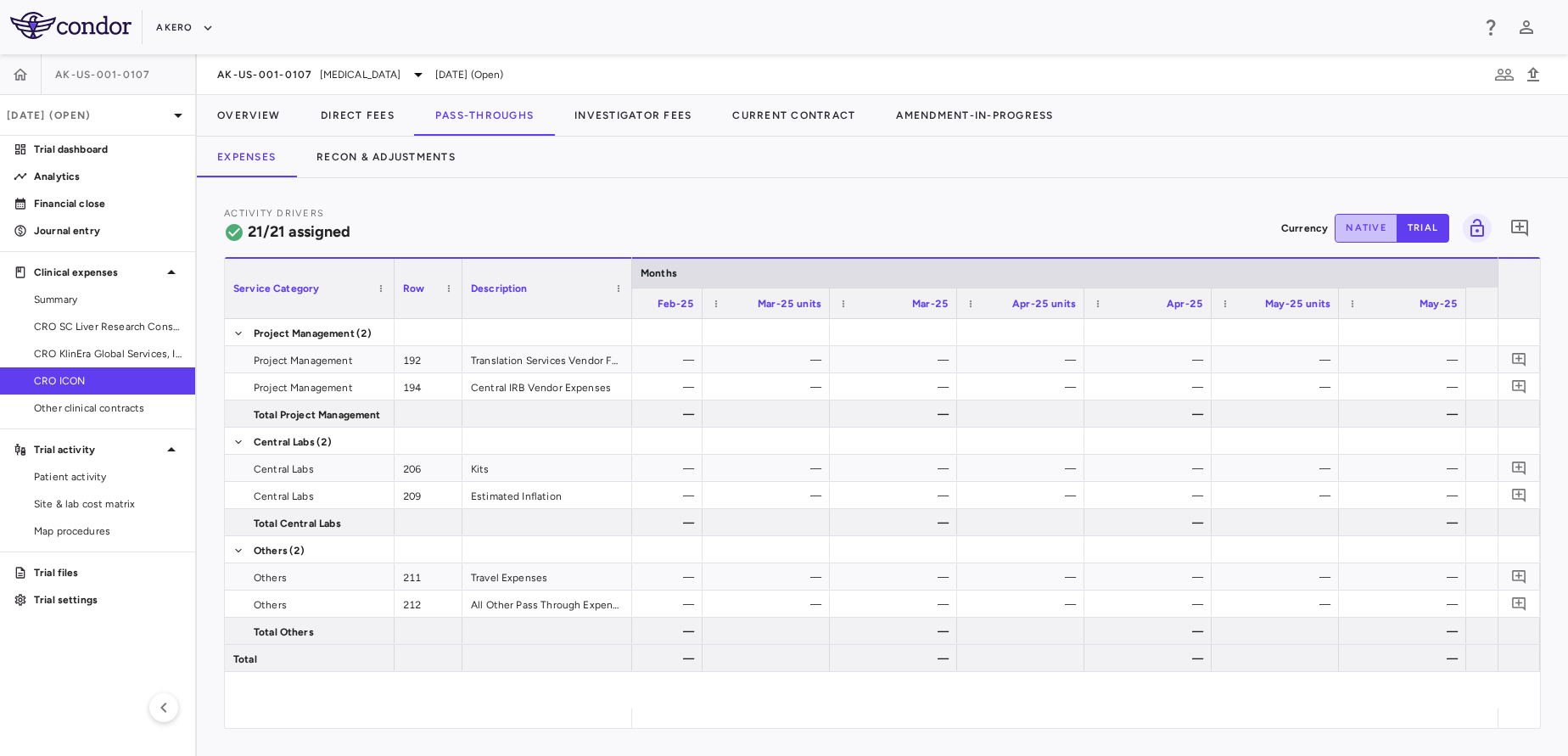
click at [1367, 232] on button "native" at bounding box center [1366, 229] width 63 height 29
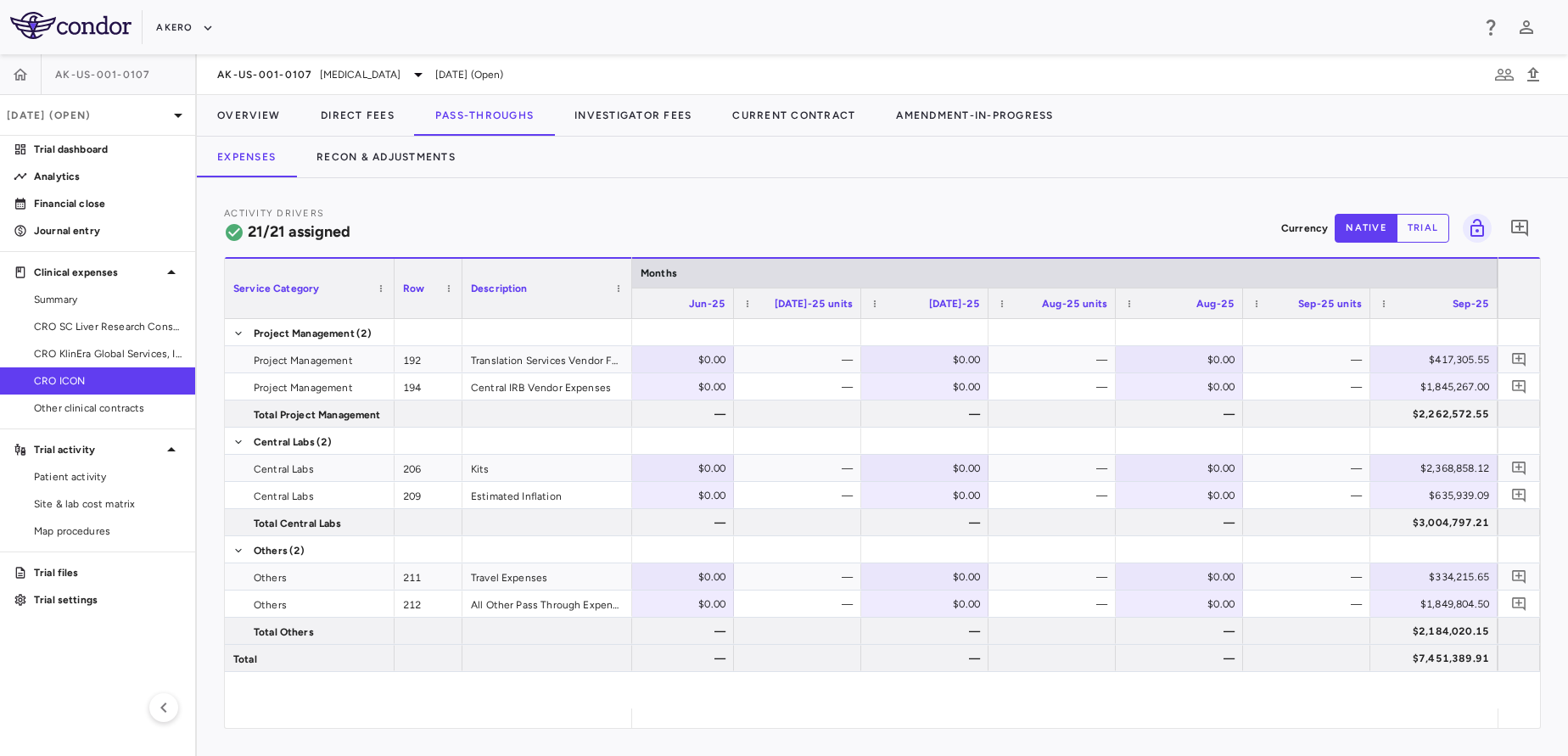
type button "native"
click at [1448, 356] on div "$417,305.55" at bounding box center [1437, 360] width 103 height 27
click at [1448, 356] on input "*********" at bounding box center [1447, 361] width 100 height 28
type input "*********"
click at [1465, 381] on div "$1,845,267.00" at bounding box center [1437, 387] width 103 height 27
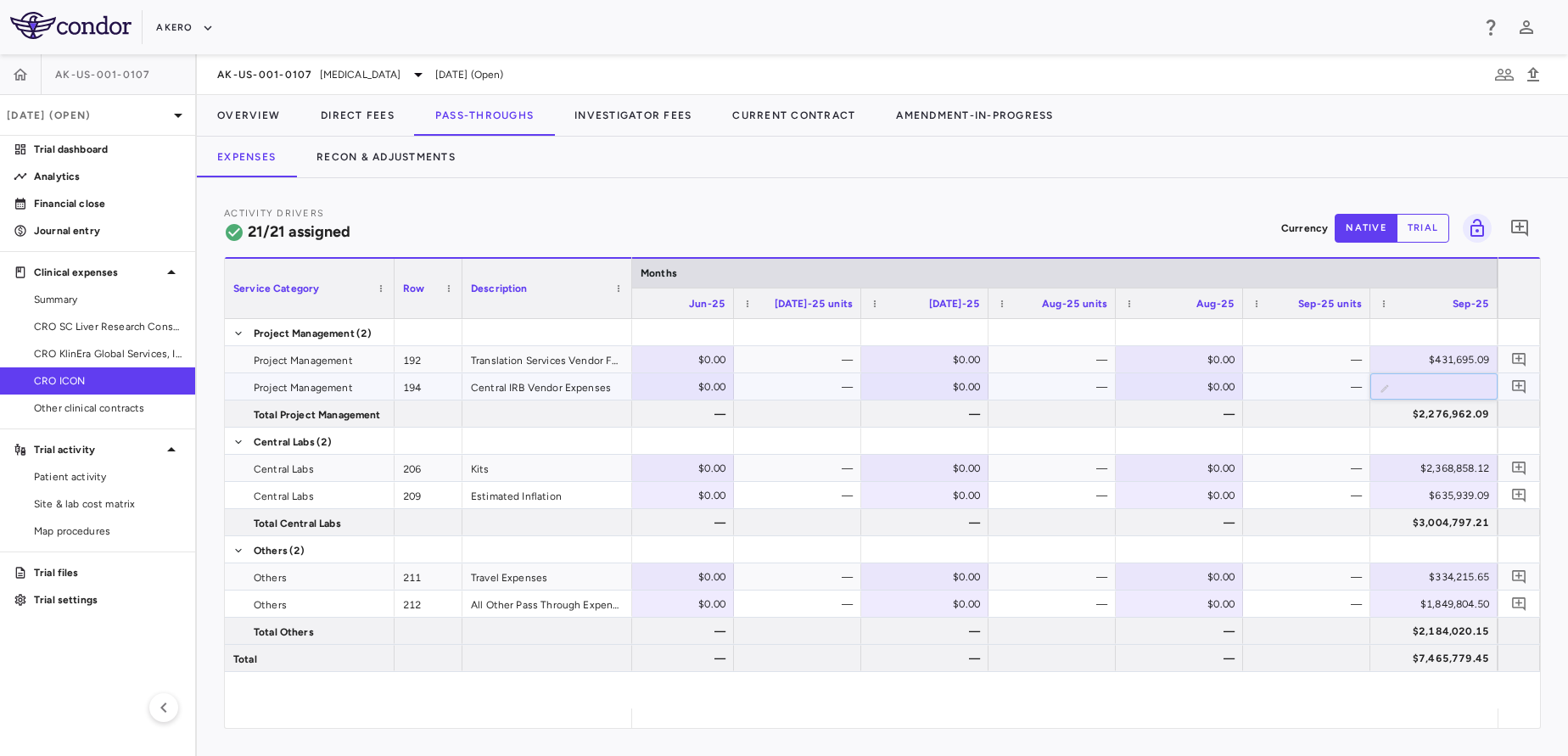
type input "*******"
click at [1463, 469] on div "$2,368,858.12" at bounding box center [1437, 468] width 103 height 27
click at [1463, 469] on input "**********" at bounding box center [1447, 469] width 100 height 28
type input "**********"
click at [1427, 494] on div "$635,939.09" at bounding box center [1437, 496] width 103 height 27
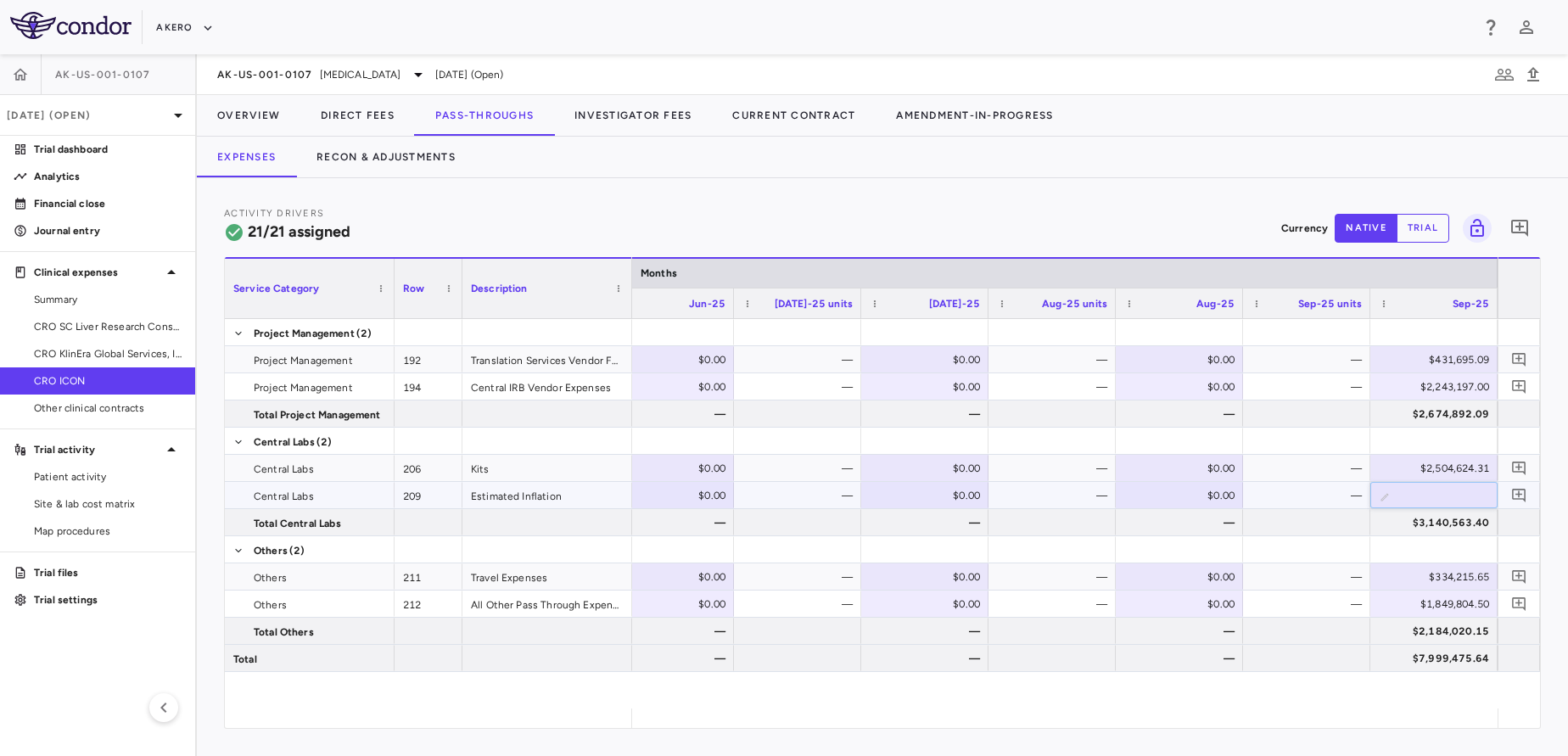
click at [1427, 494] on input "*********" at bounding box center [1447, 496] width 100 height 28
type input "*********"
click at [1389, 575] on div "$334,215.65" at bounding box center [1437, 577] width 103 height 27
click at [387, 141] on button "Recon & Adjustments" at bounding box center [386, 157] width 179 height 40
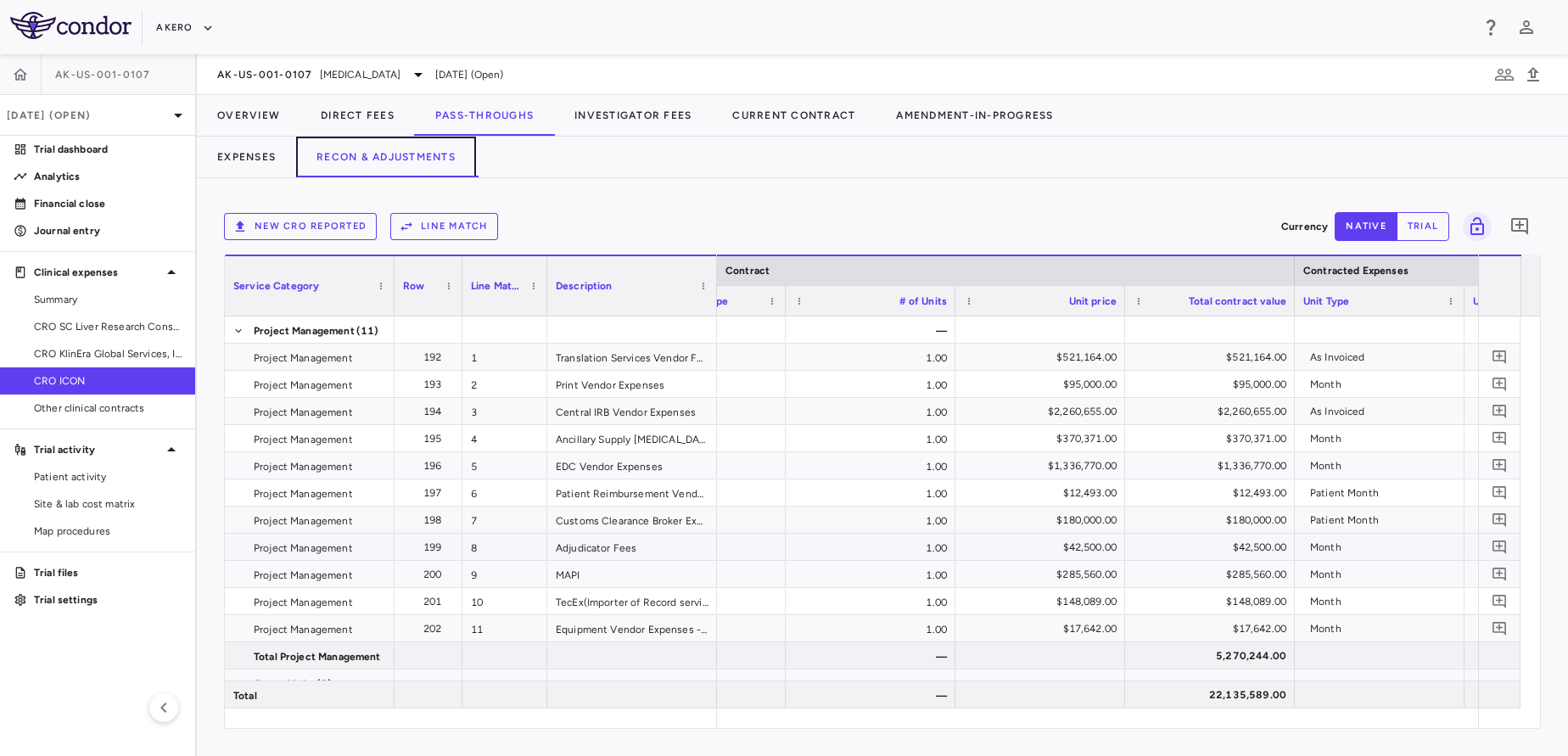
scroll to position [0, 539]
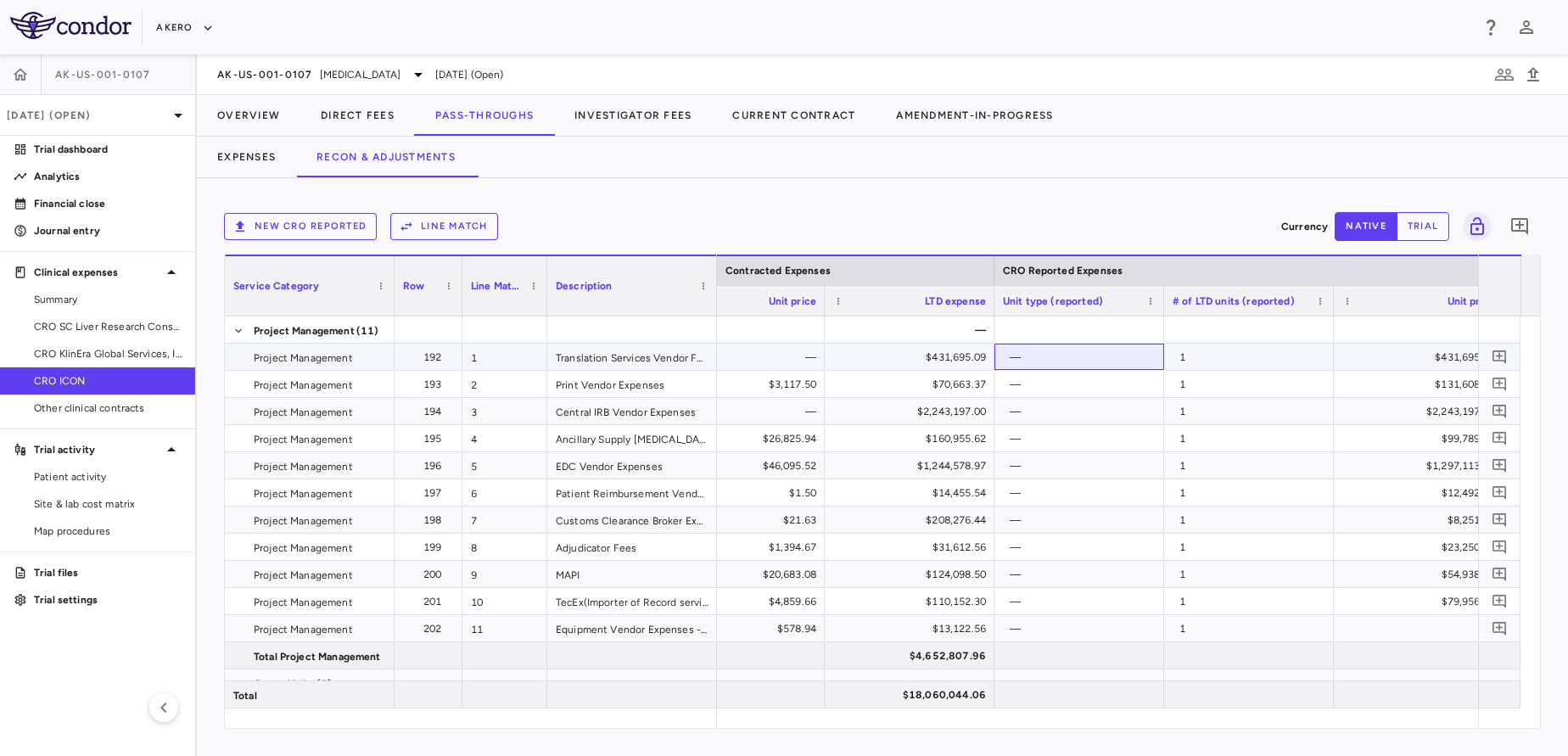
click at [1016, 357] on div "—" at bounding box center [1083, 357] width 146 height 27
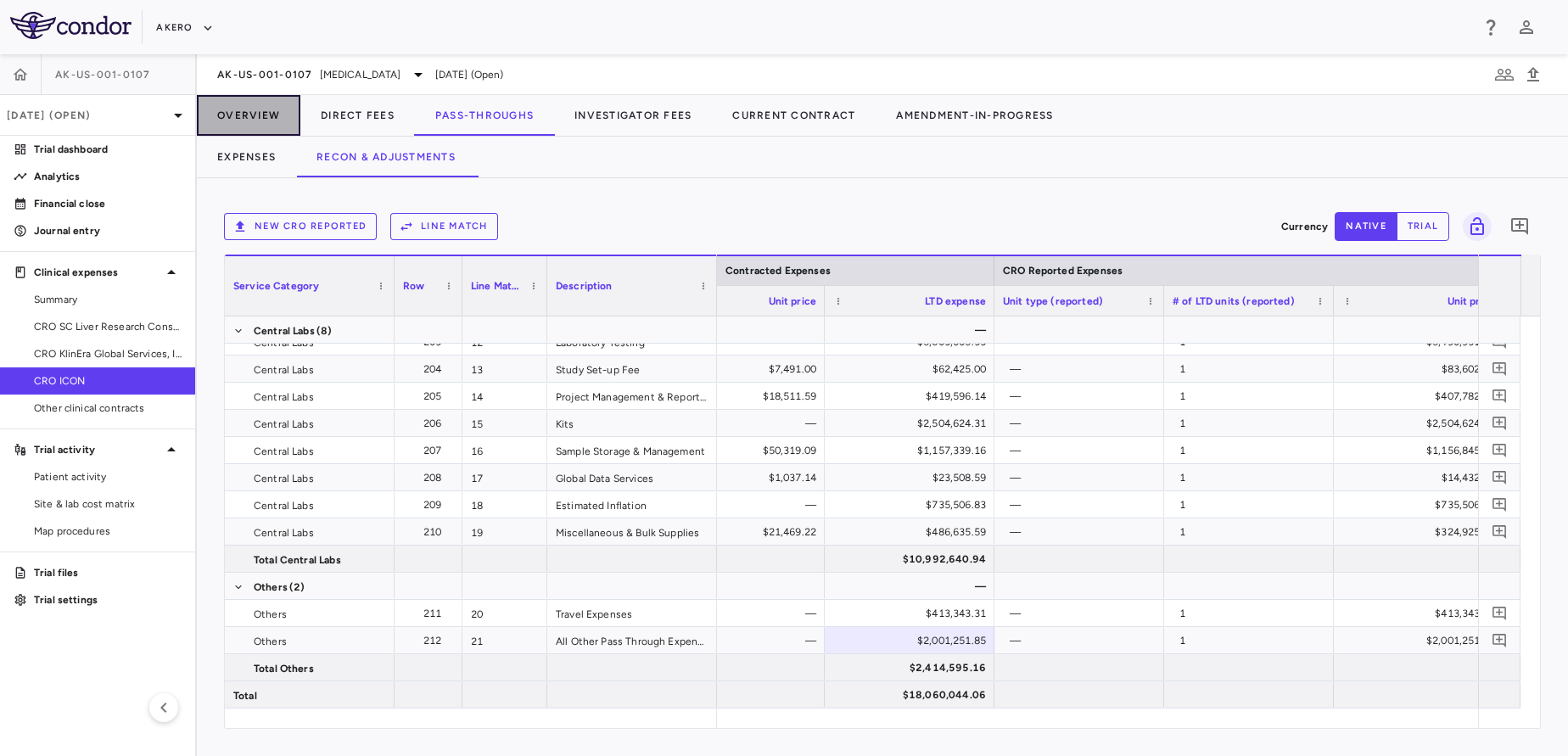
click at [235, 124] on button "Overview" at bounding box center [248, 116] width 103 height 40
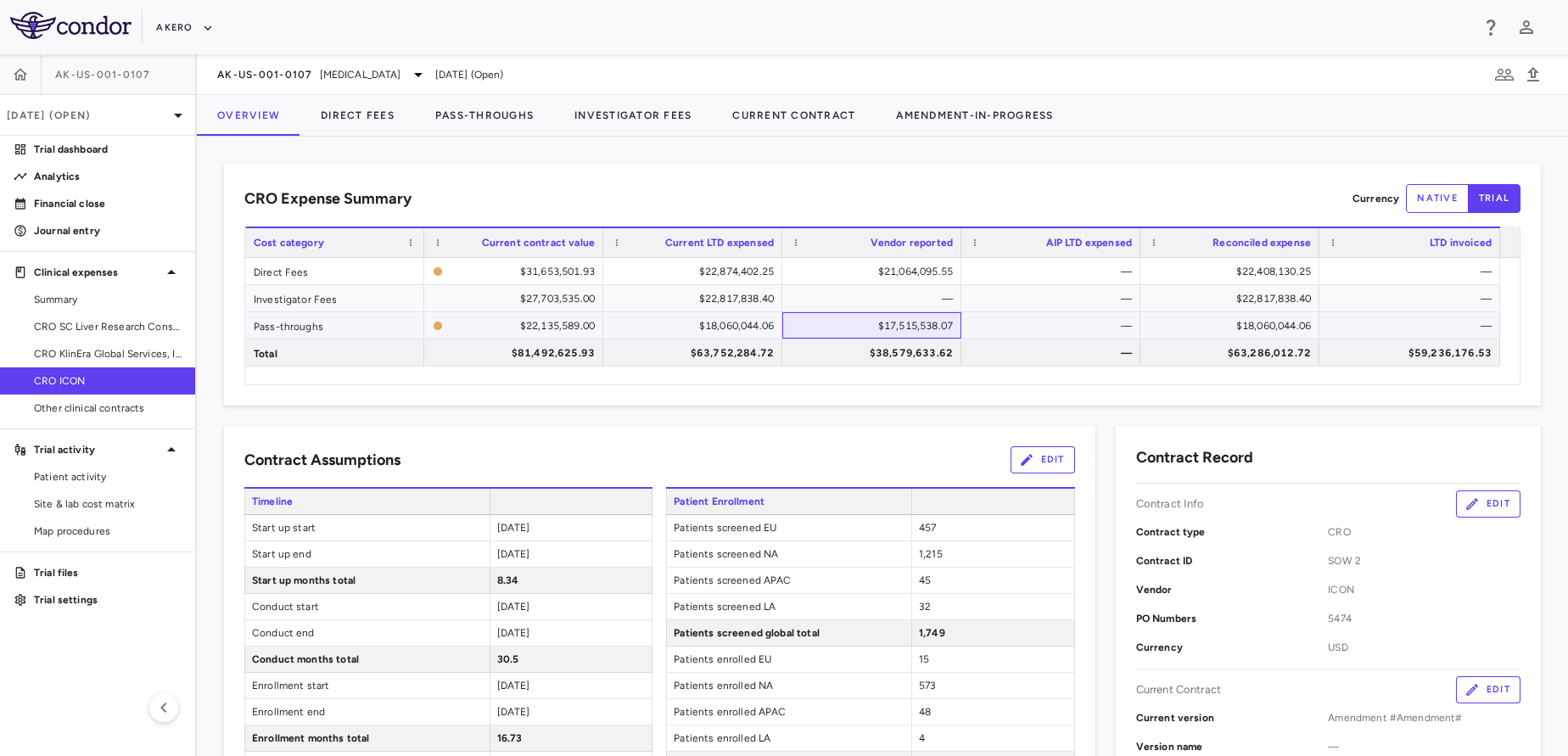
click at [821, 338] on div "$17,515,538.07" at bounding box center [872, 325] width 179 height 26
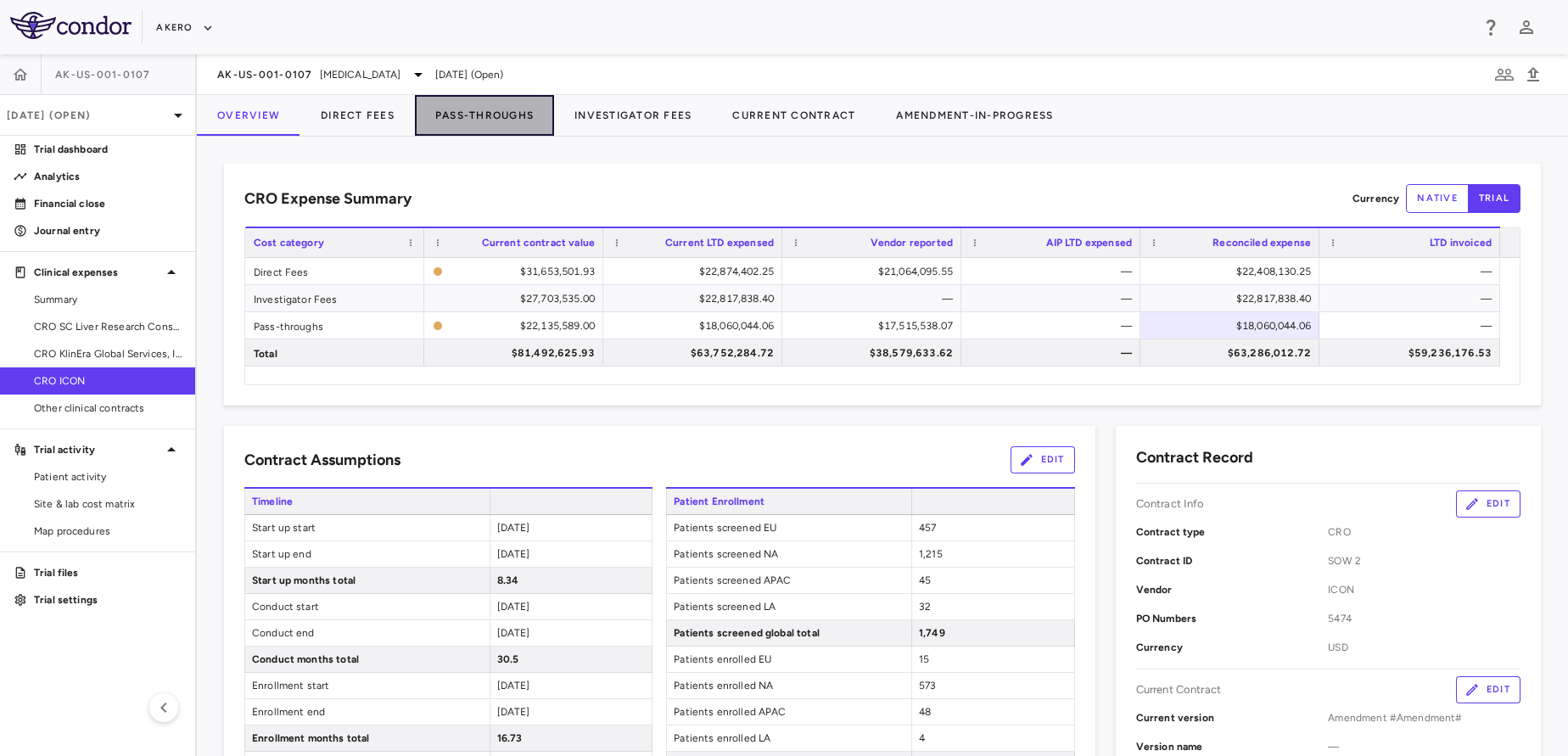
click at [469, 117] on button "Pass-Throughs" at bounding box center [484, 116] width 139 height 40
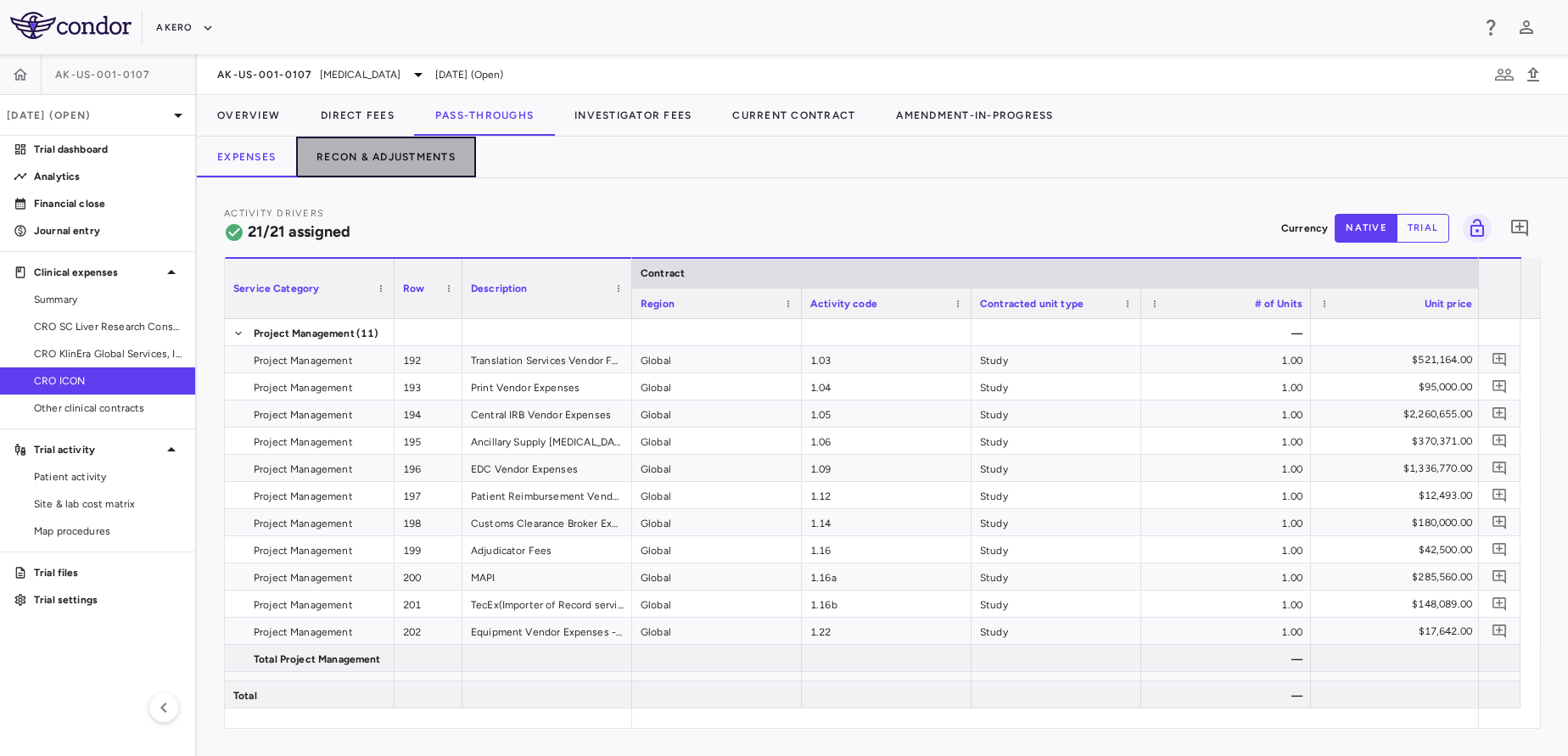
click at [402, 160] on button "Recon & Adjustments" at bounding box center [386, 157] width 179 height 40
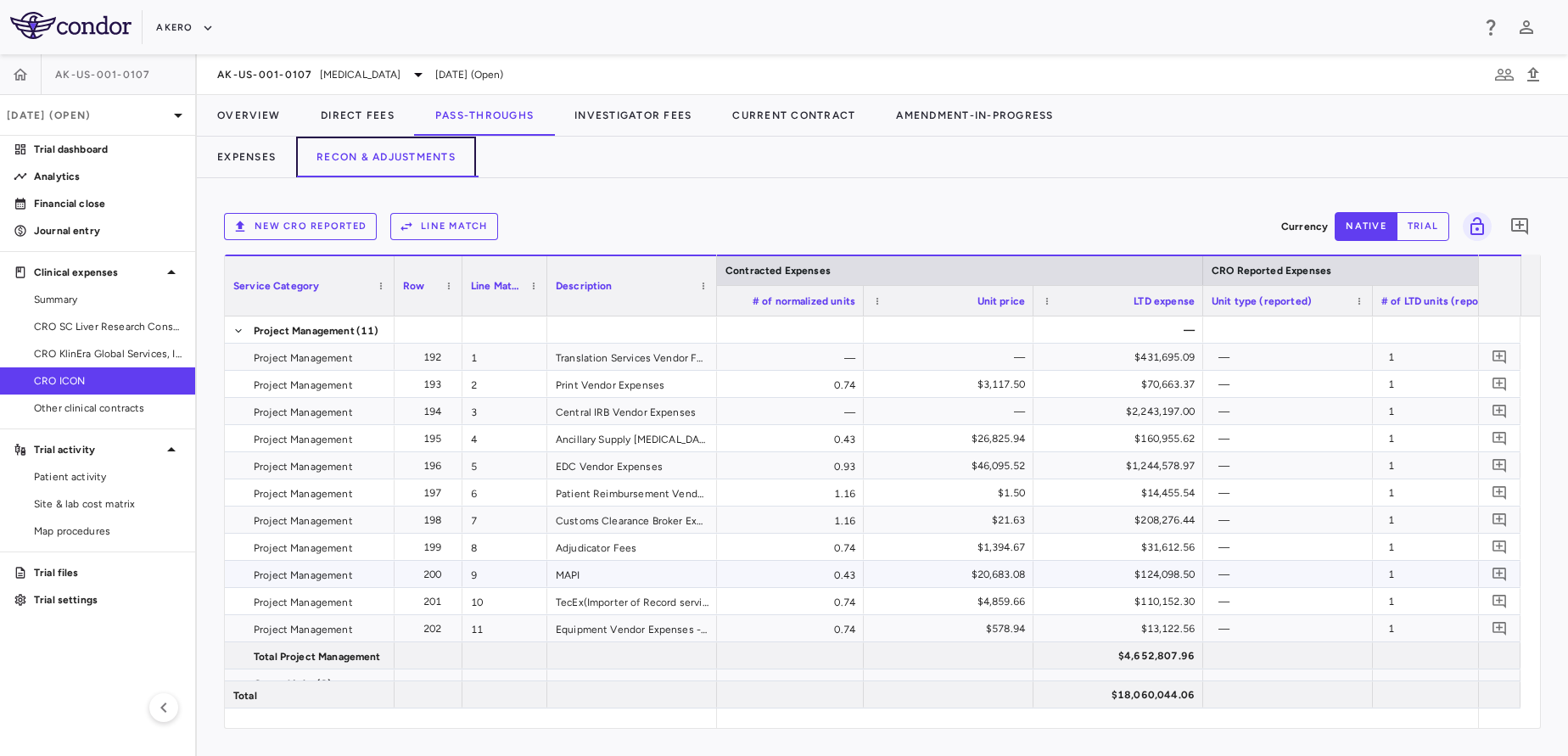
scroll to position [0, 2124]
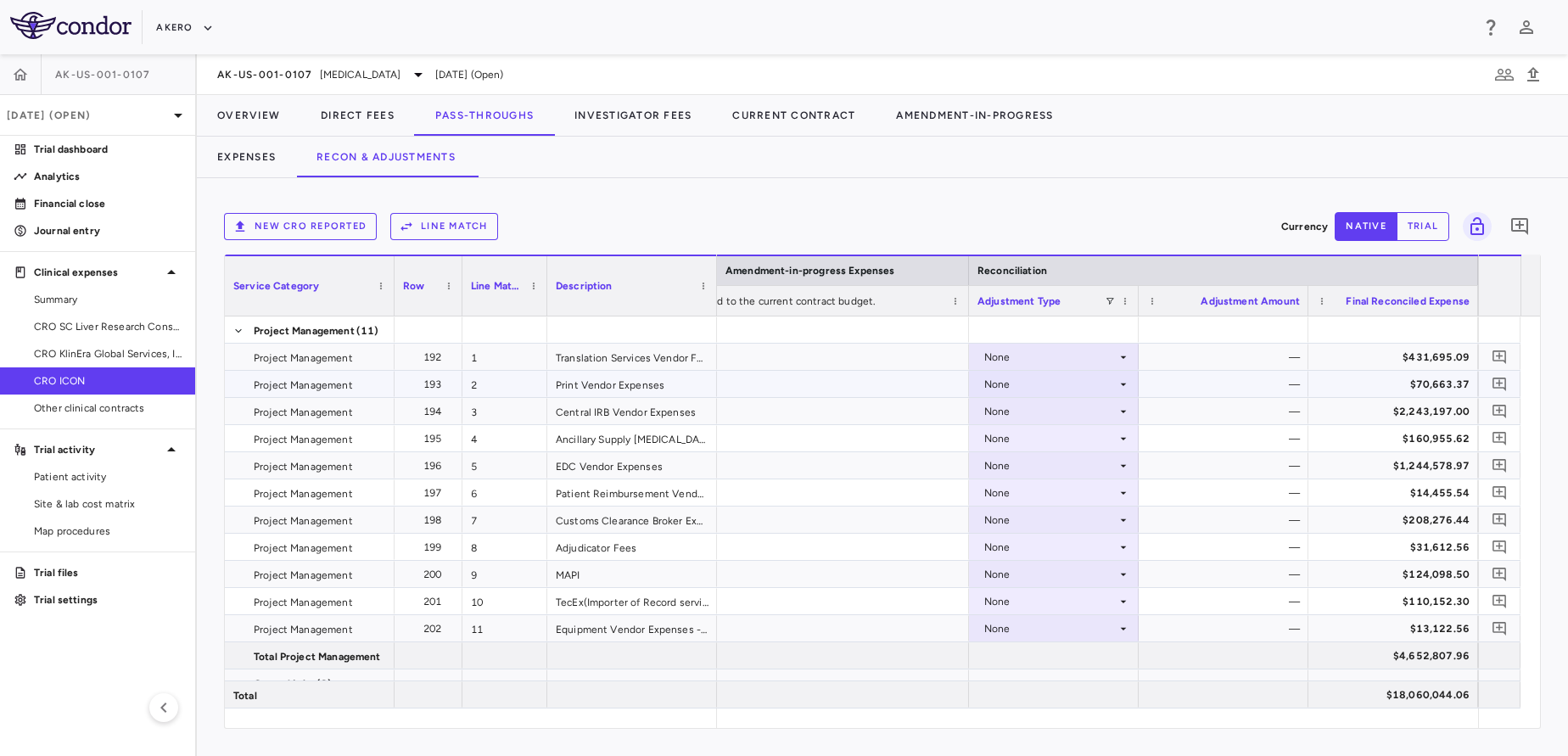
click at [1053, 376] on div "None" at bounding box center [1050, 384] width 132 height 27
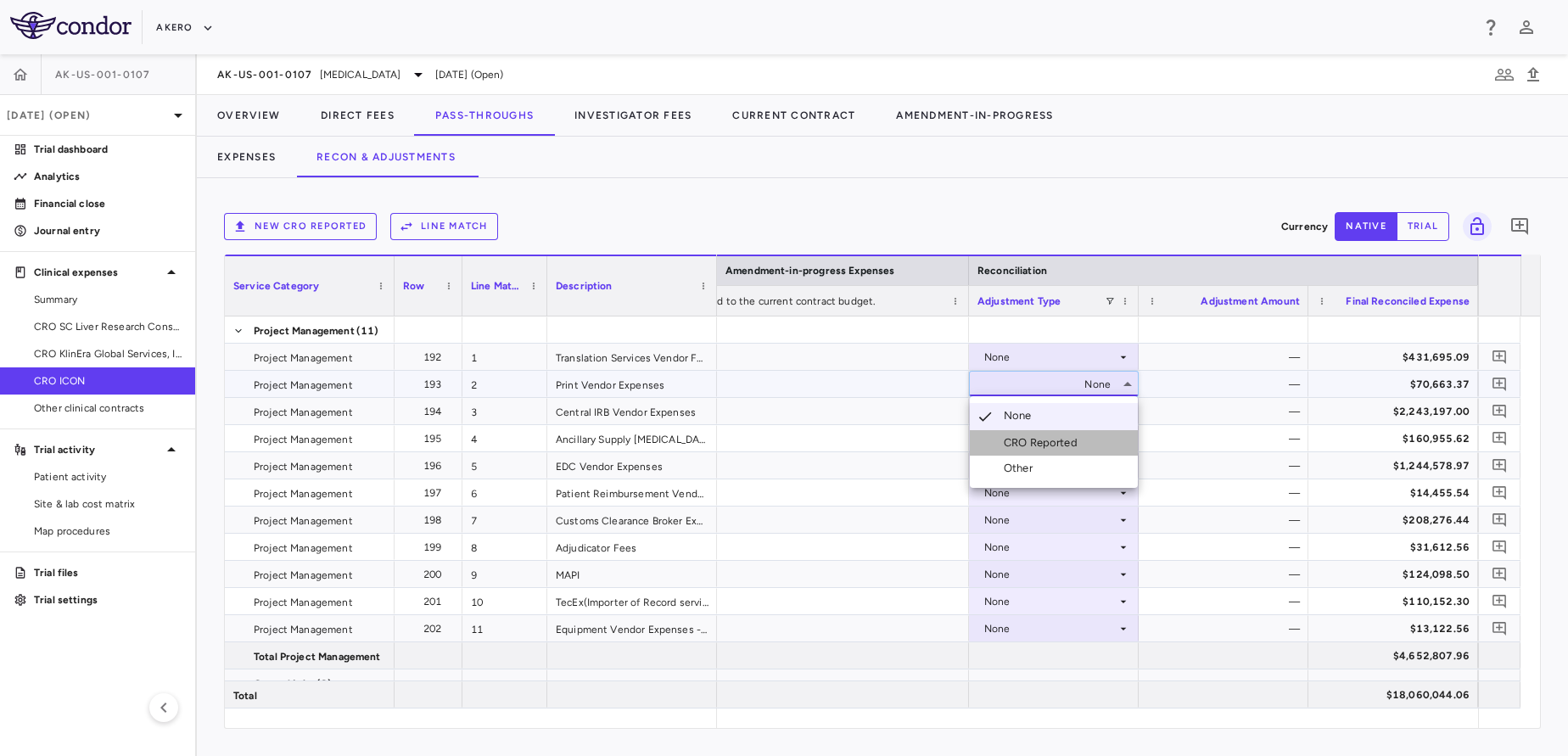
click at [1019, 448] on div "CRO Reported" at bounding box center [1045, 443] width 81 height 15
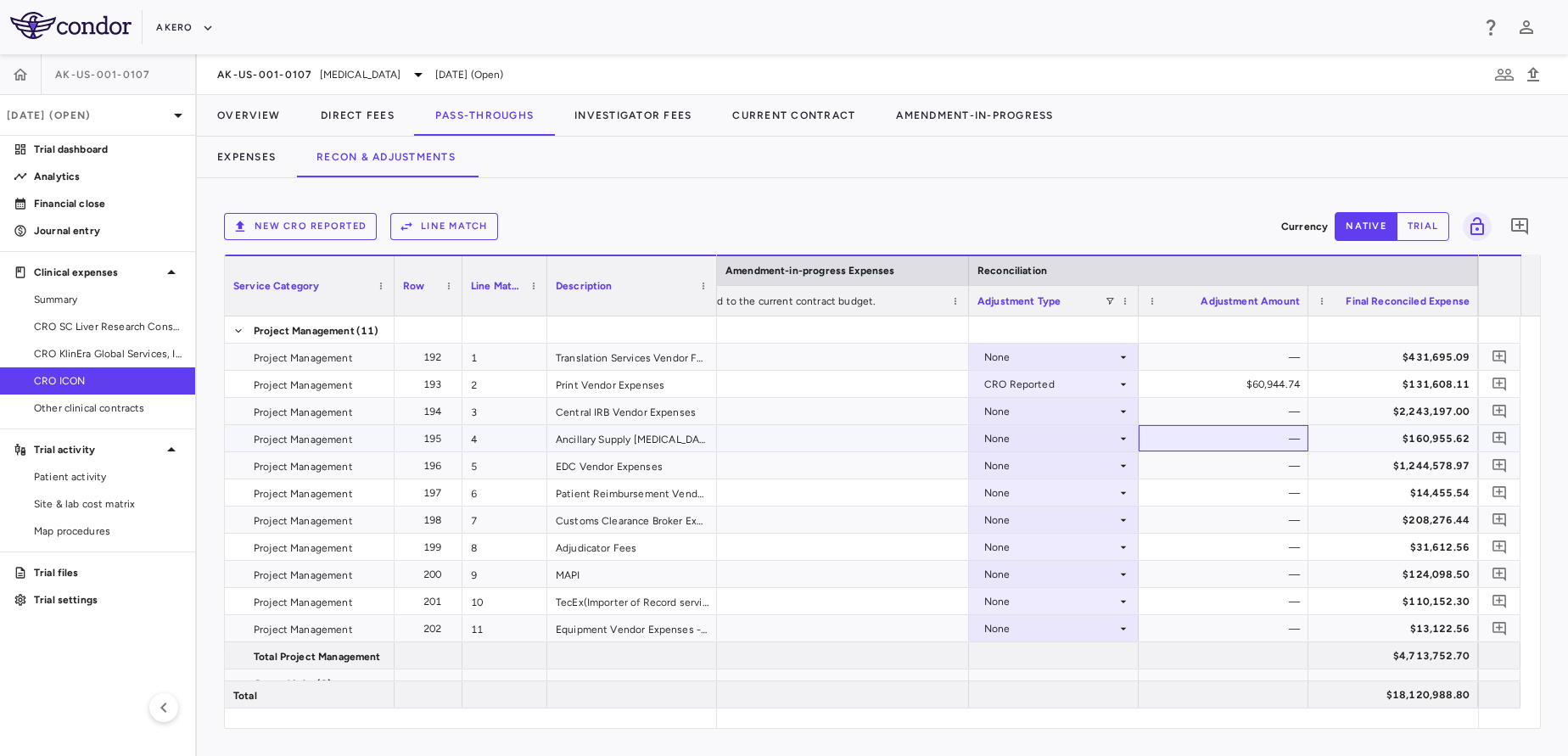
click at [1216, 438] on div "—" at bounding box center [1226, 439] width 146 height 27
click at [1040, 428] on div "None" at bounding box center [1050, 439] width 132 height 27
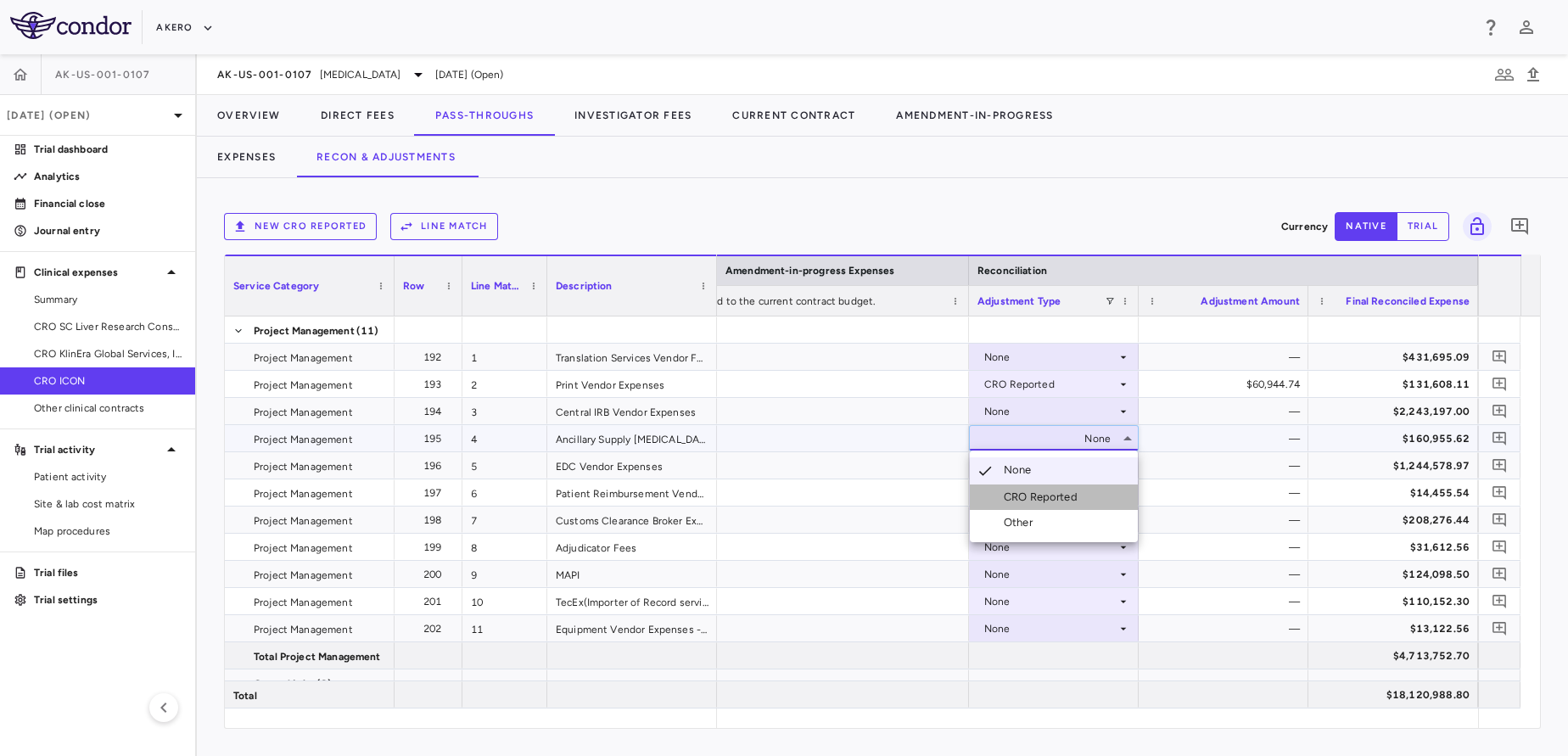
click at [1018, 499] on div "CRO Reported" at bounding box center [1045, 498] width 81 height 15
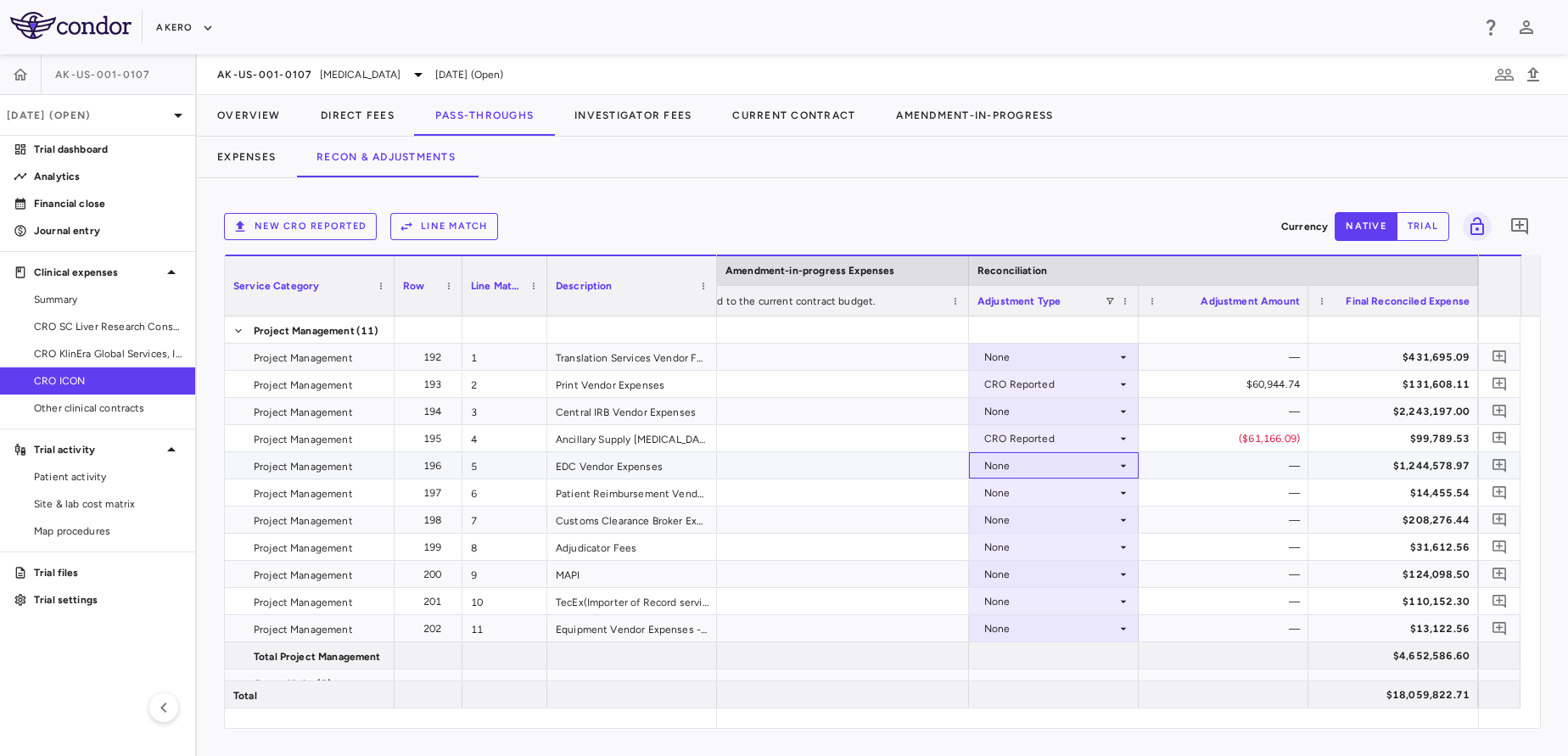
click at [1058, 476] on div "None" at bounding box center [1050, 466] width 132 height 27
click at [1040, 514] on li "CRO Reported" at bounding box center [1054, 524] width 168 height 25
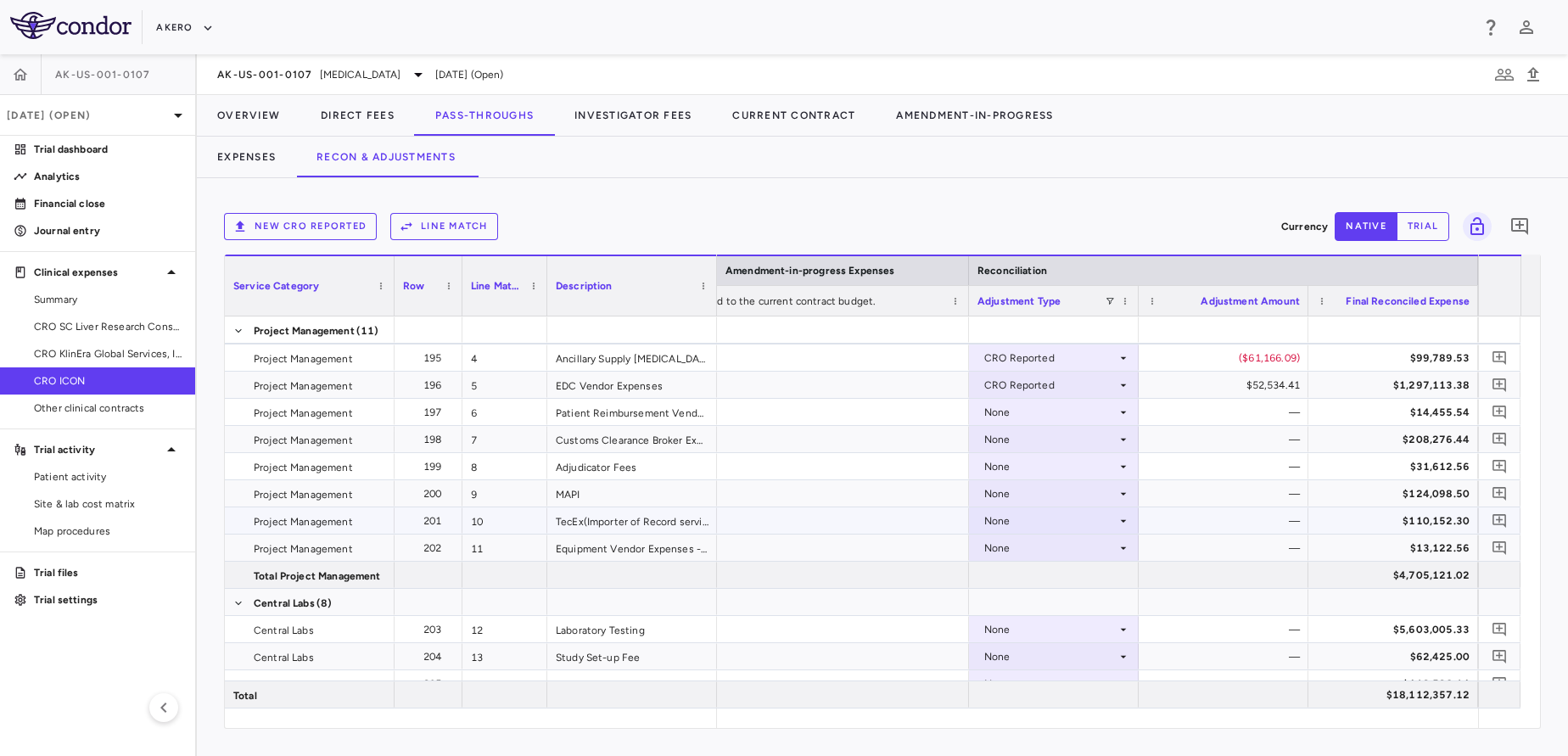
scroll to position [81, 0]
click at [1022, 441] on div "None" at bounding box center [1050, 439] width 132 height 27
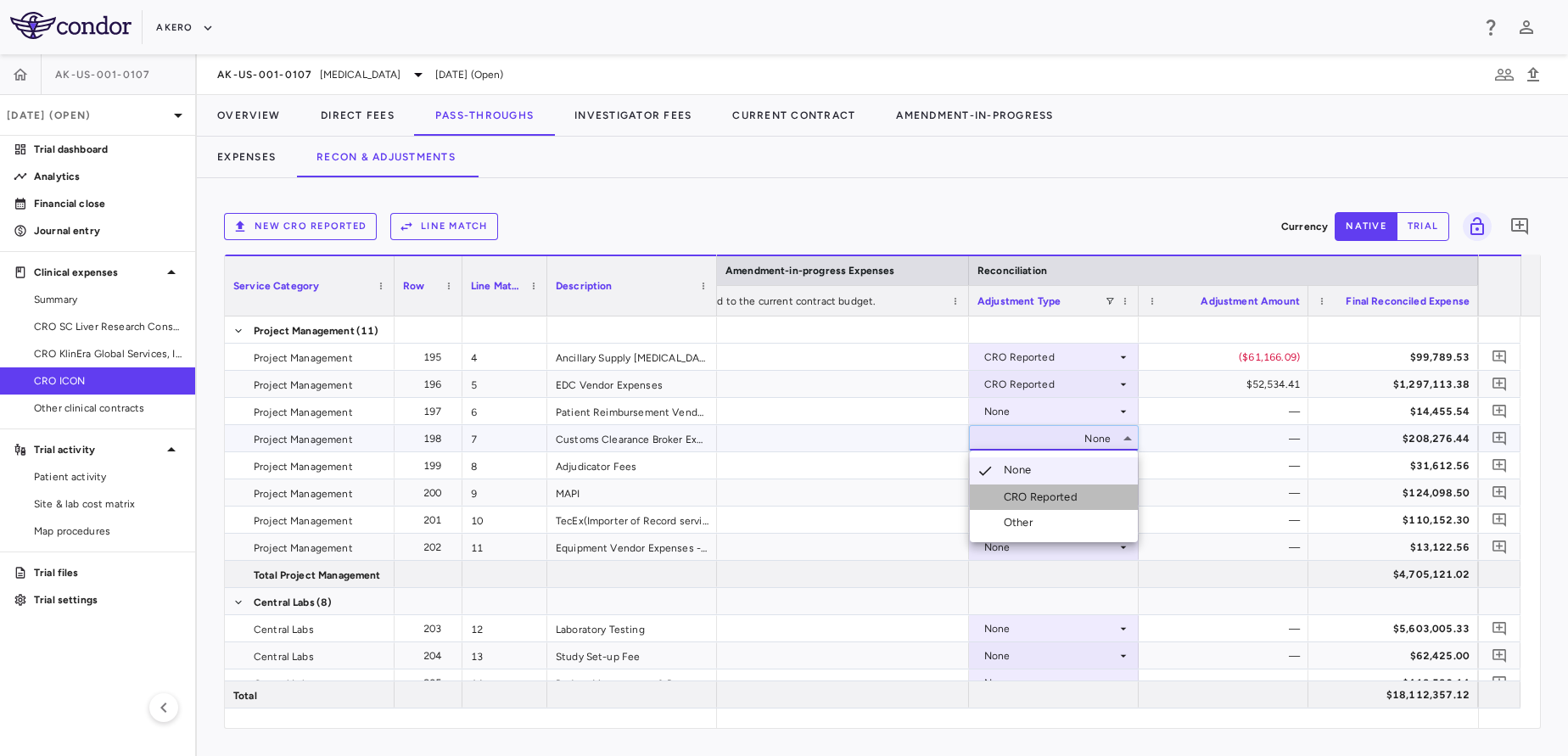
click at [1024, 505] on li "CRO Reported" at bounding box center [1054, 497] width 168 height 25
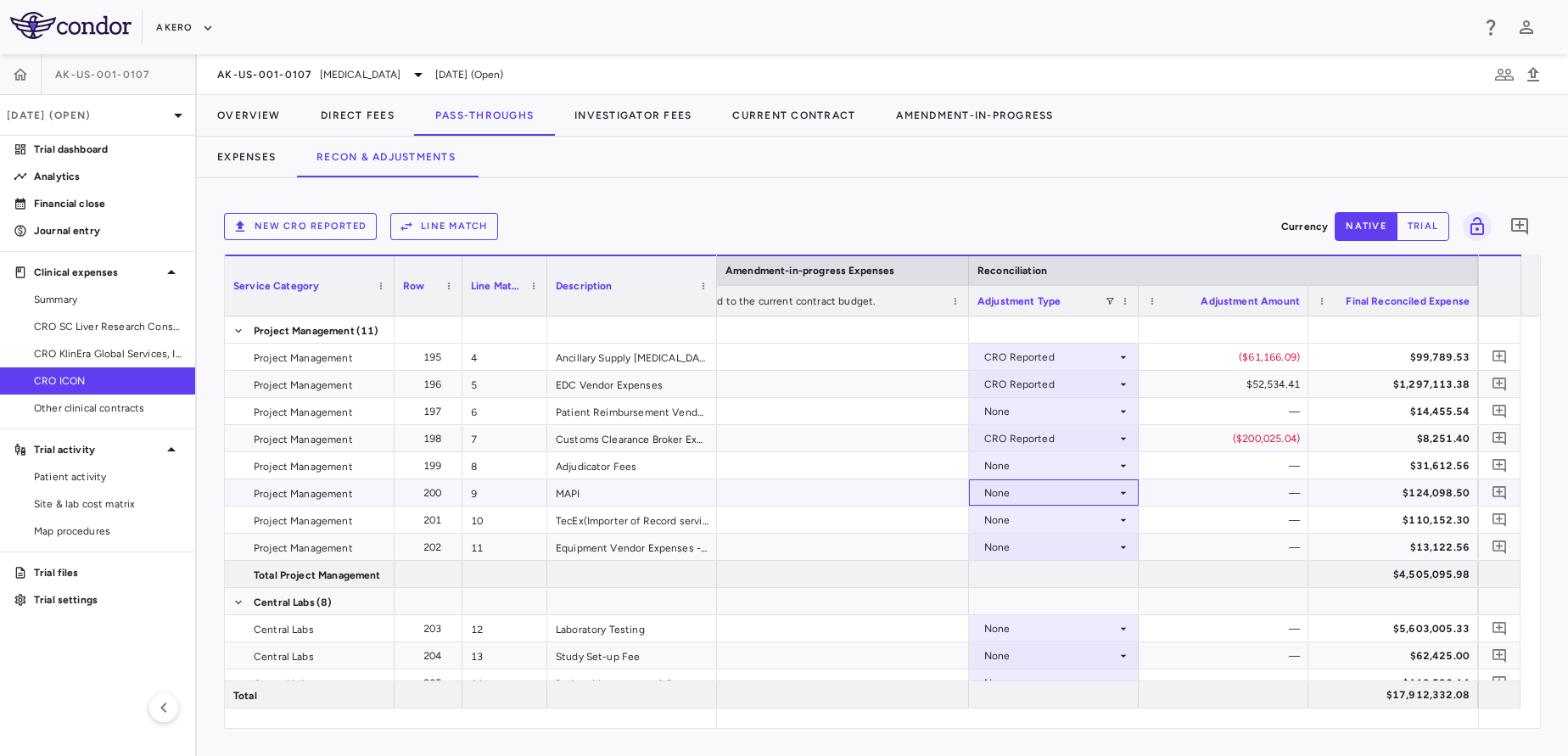
click at [1047, 494] on div "None" at bounding box center [1050, 493] width 132 height 27
click at [1015, 548] on div "CRO Reported" at bounding box center [1045, 552] width 81 height 15
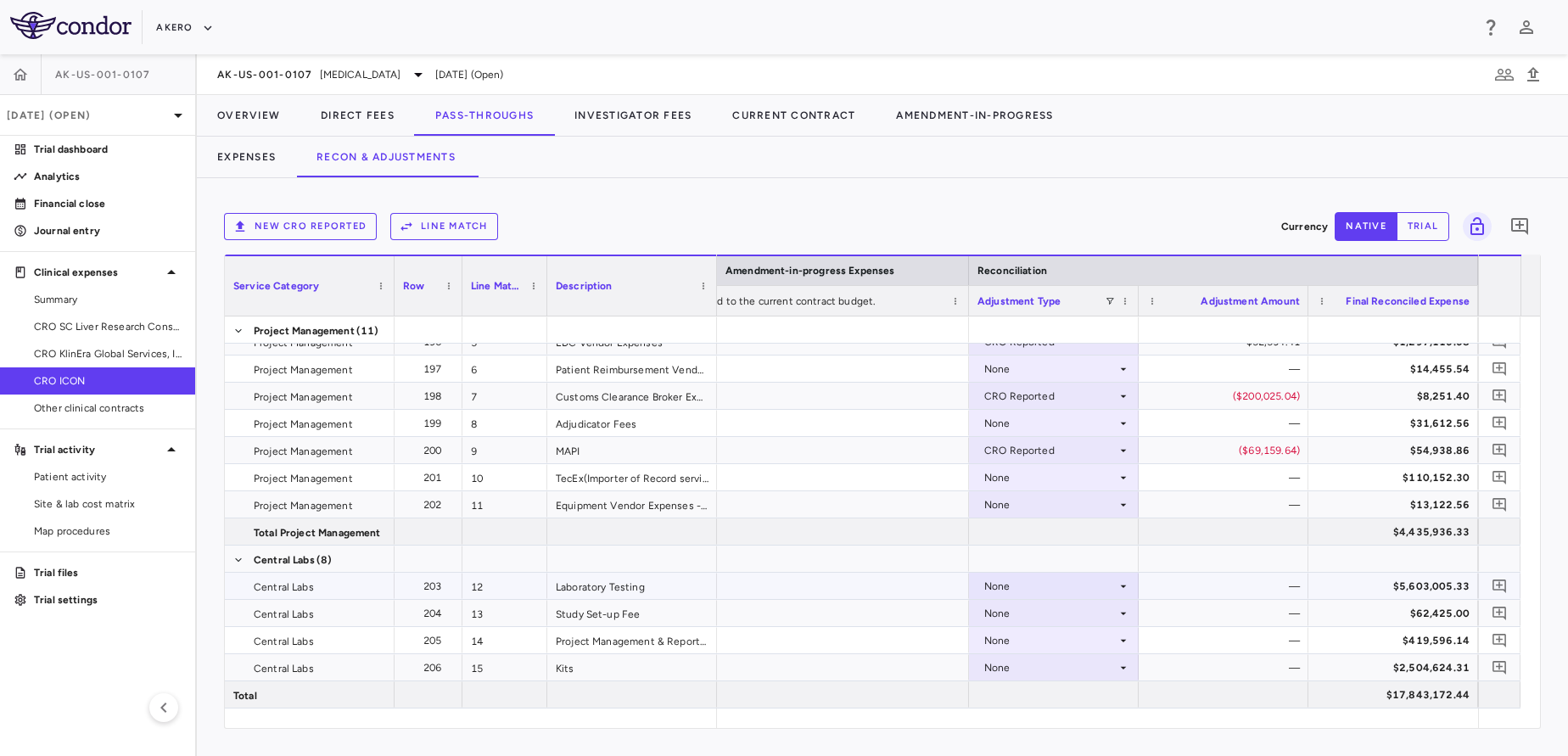
scroll to position [124, 0]
click at [1013, 588] on div "None" at bounding box center [1050, 585] width 132 height 27
click at [1007, 637] on div "CRO Reported" at bounding box center [1045, 644] width 81 height 15
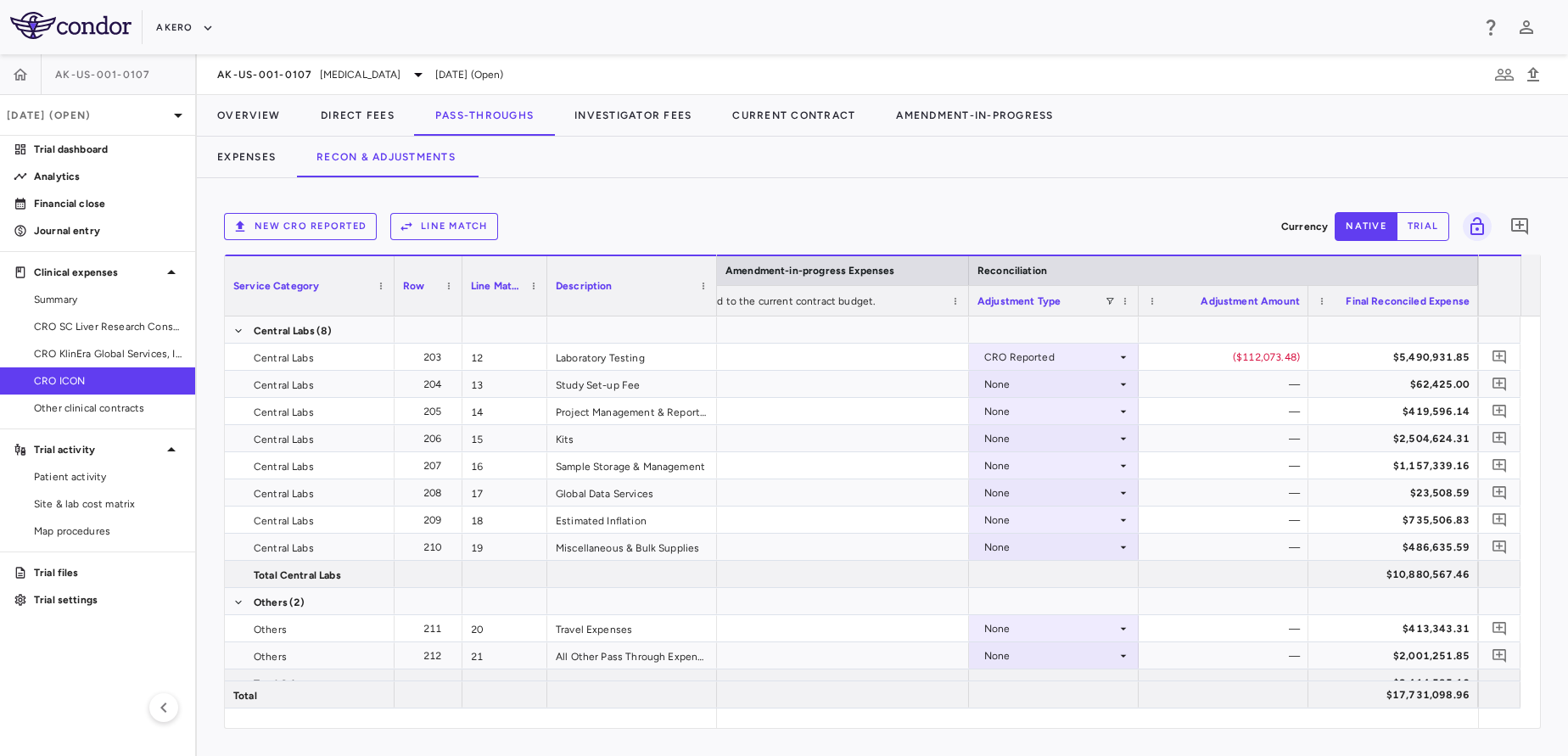
scroll to position [359, 0]
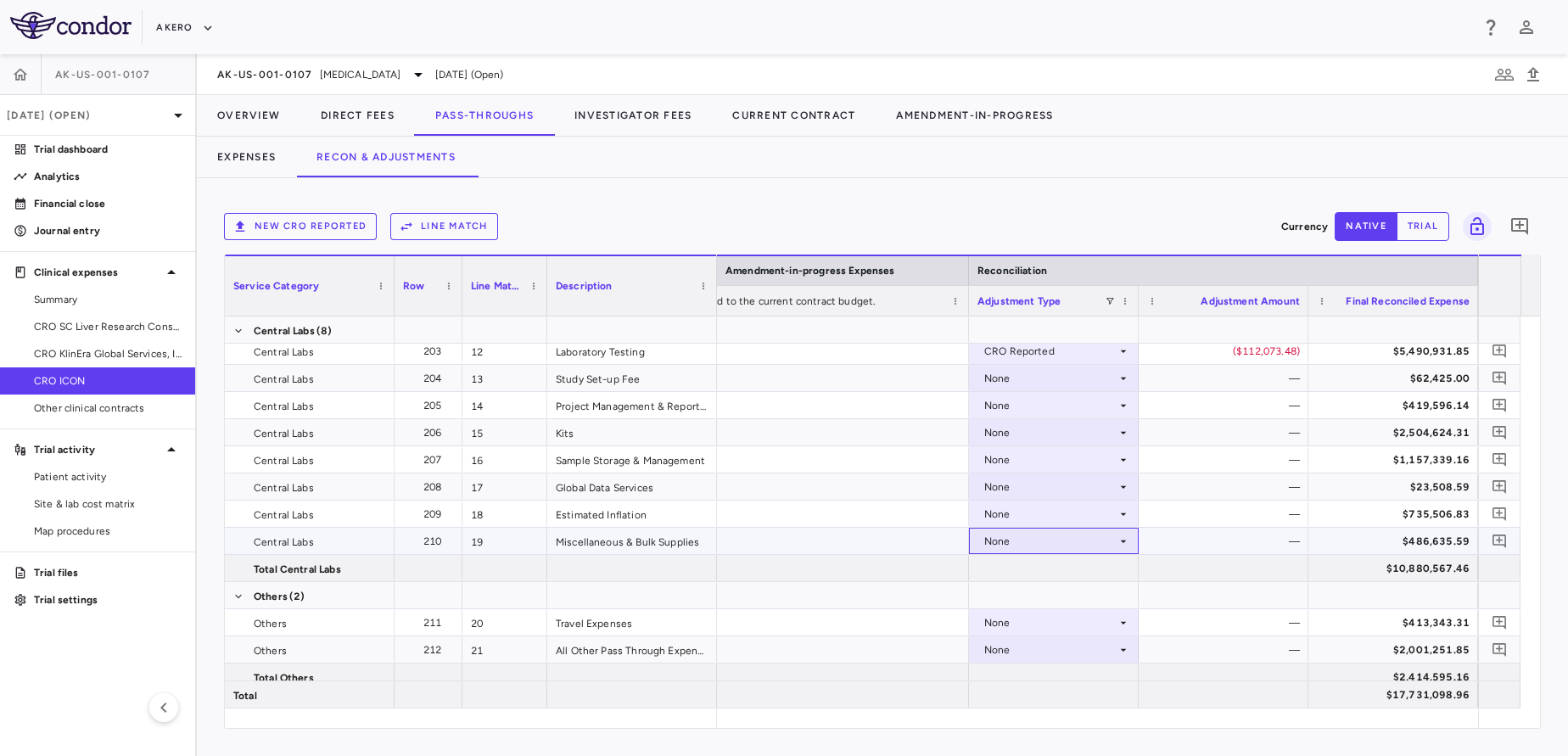
click at [1068, 542] on div "None" at bounding box center [1050, 541] width 132 height 27
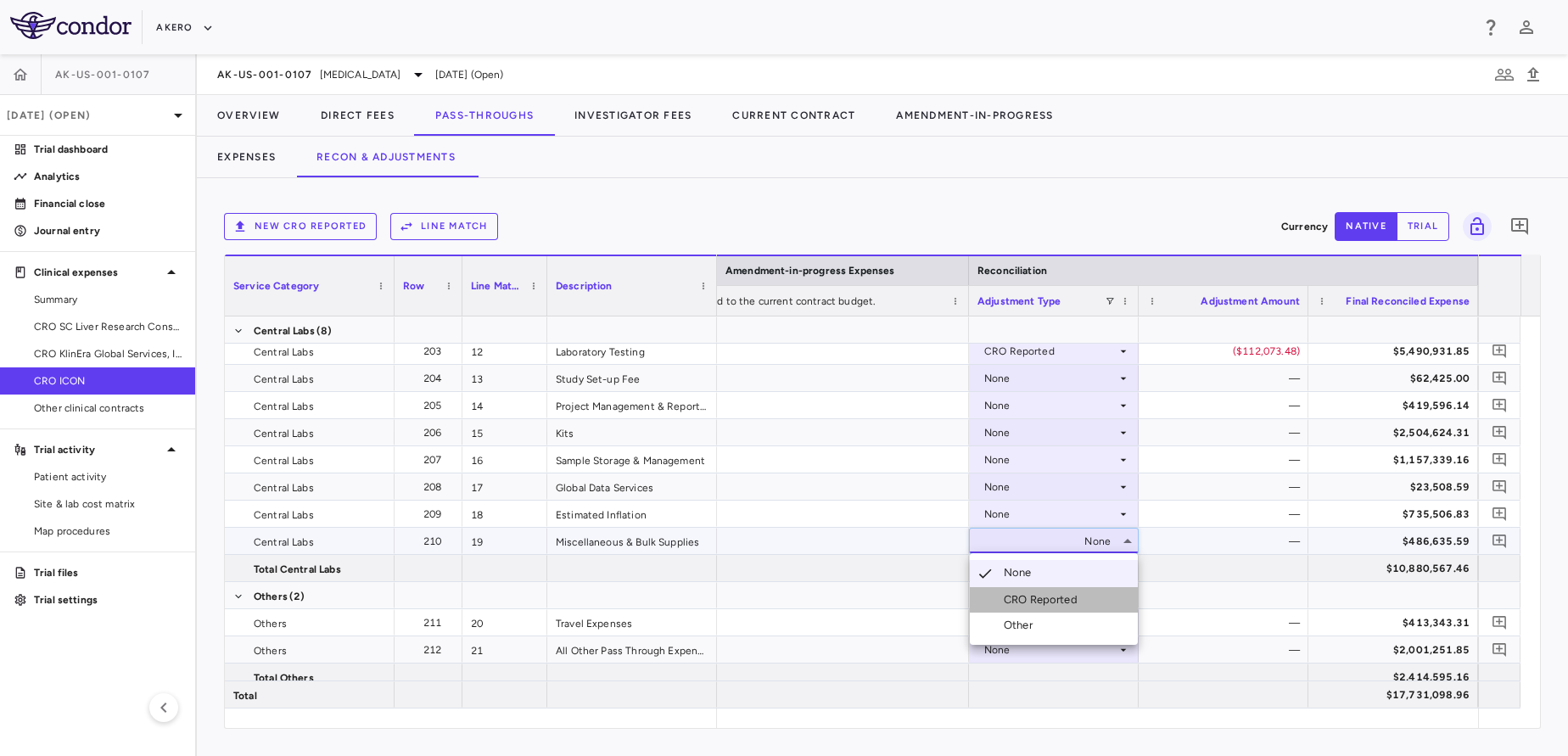
click at [1018, 609] on li "CRO Reported" at bounding box center [1054, 600] width 168 height 25
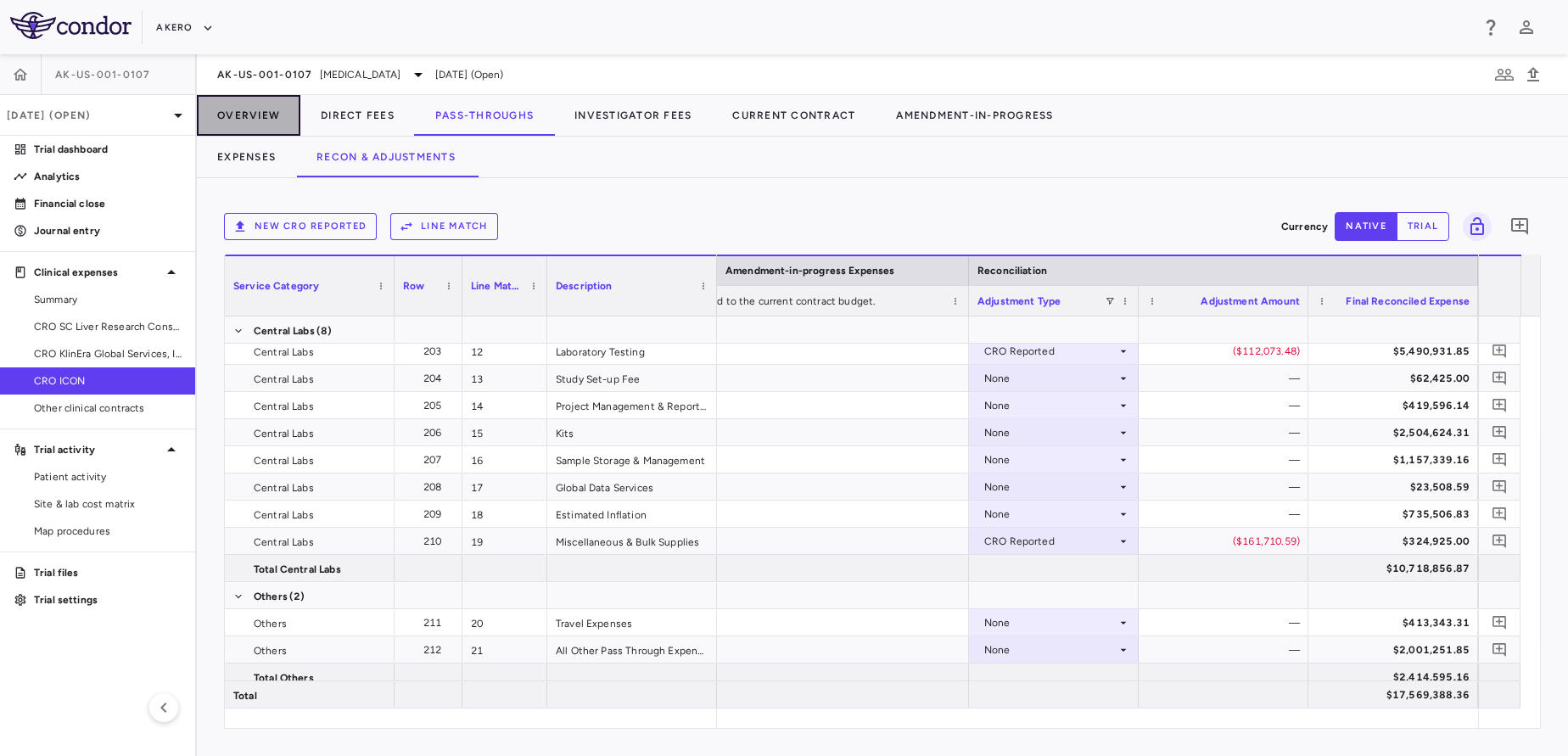
click at [250, 122] on button "Overview" at bounding box center [248, 116] width 103 height 40
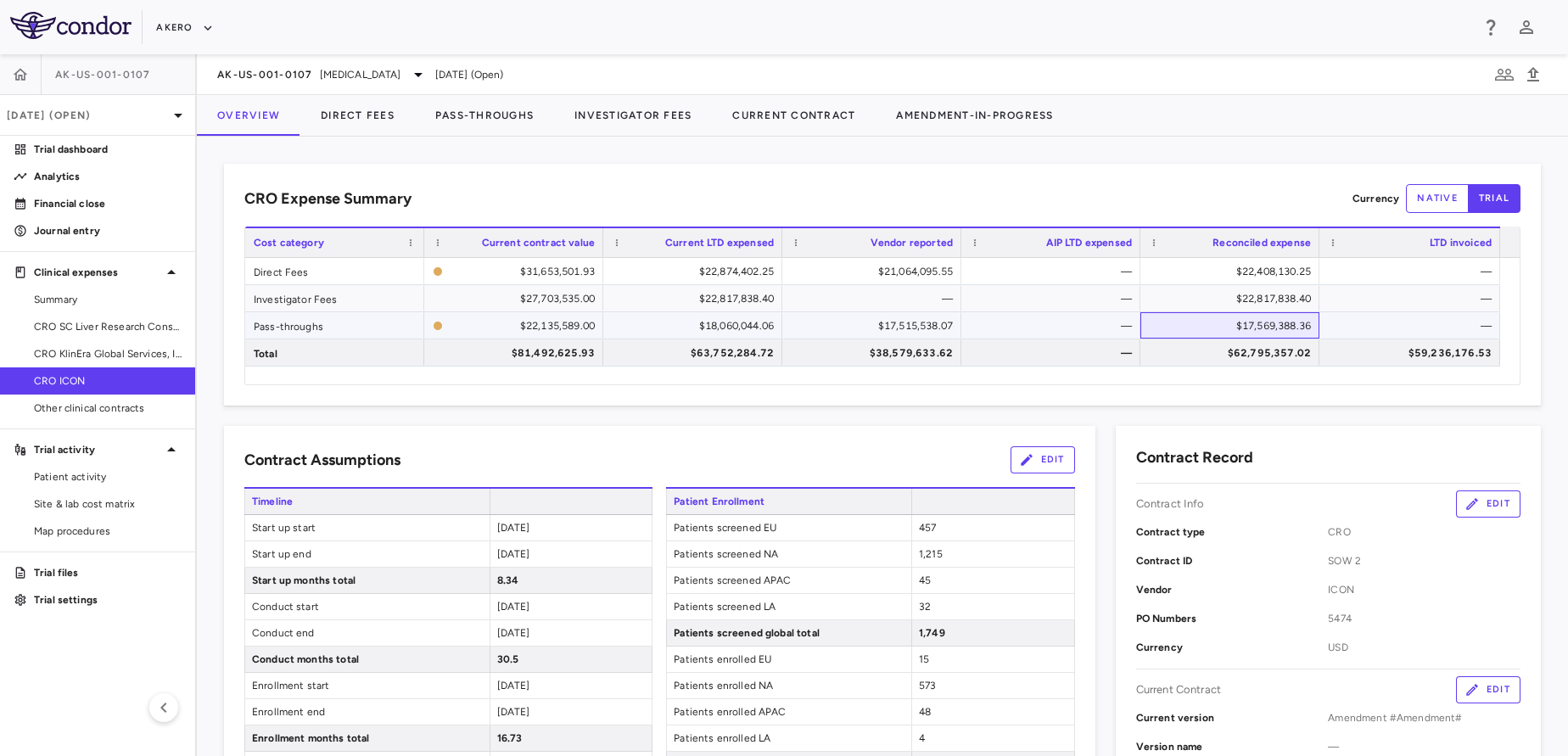
click at [1192, 317] on div "$17,569,388.36" at bounding box center [1233, 326] width 155 height 27
click at [659, 325] on div "$18,060,044.06" at bounding box center [696, 326] width 155 height 27
click at [791, 573] on span "Patients screened APAC" at bounding box center [788, 580] width 244 height 25
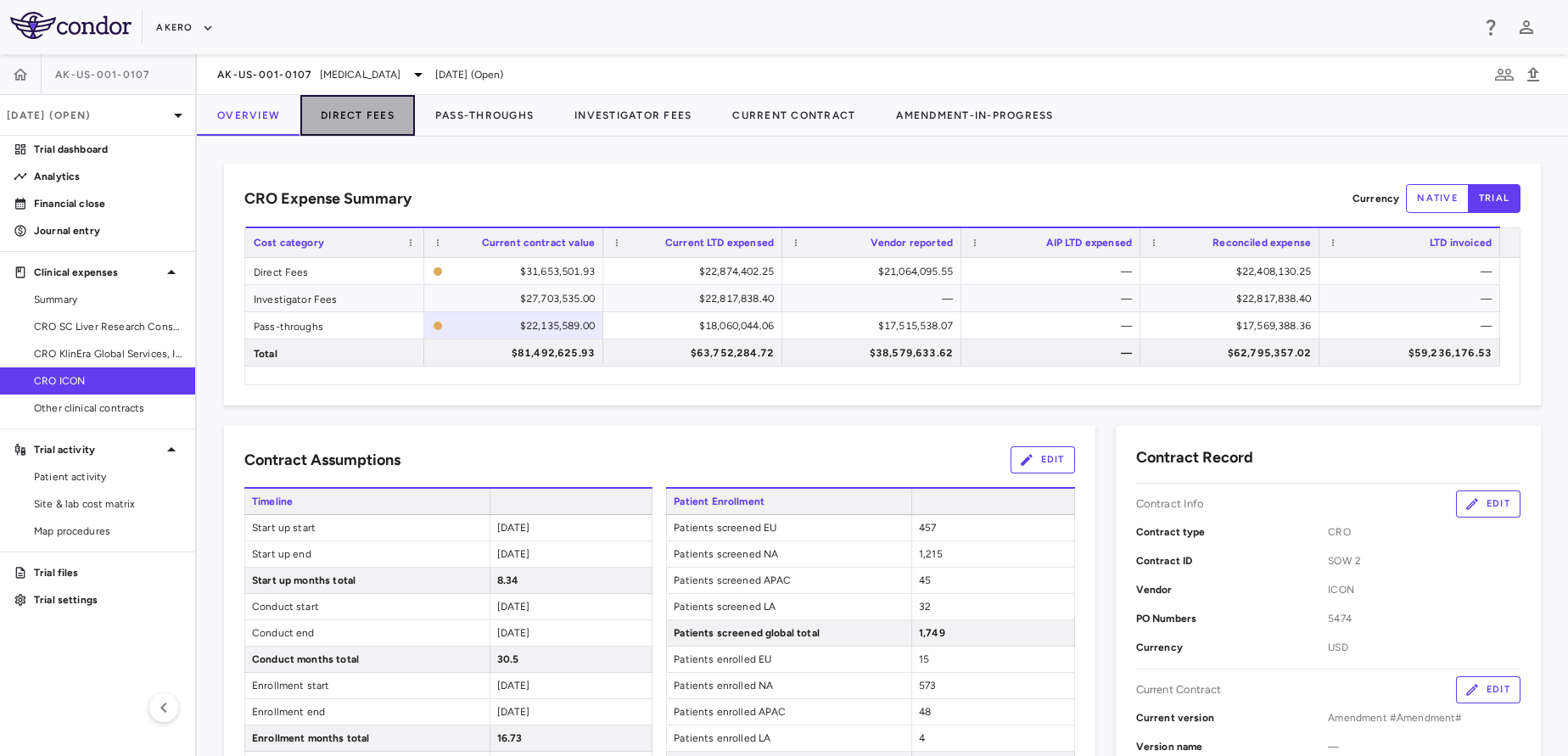
click at [366, 102] on button "Direct Fees" at bounding box center [357, 116] width 115 height 40
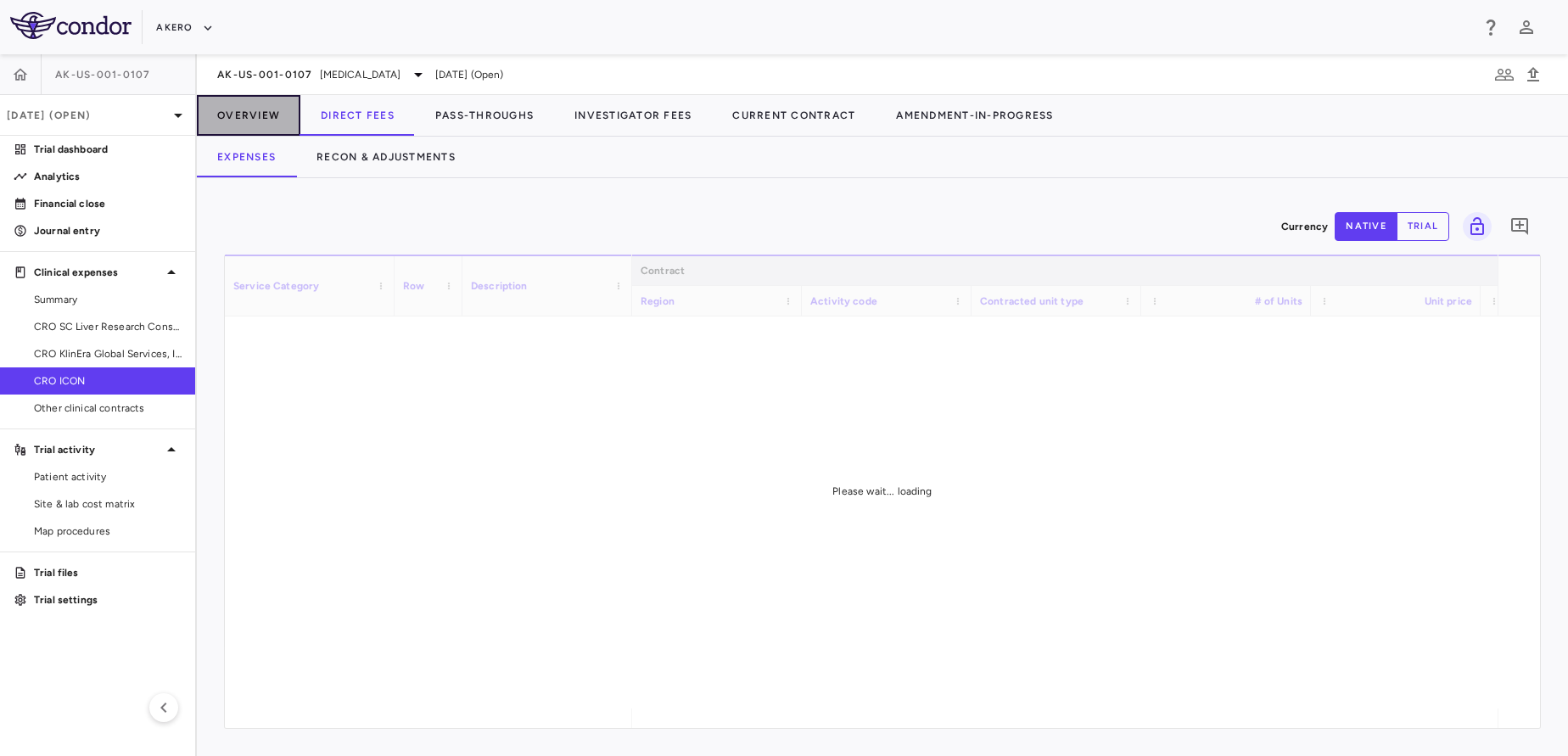
click at [218, 112] on button "Overview" at bounding box center [248, 116] width 103 height 40
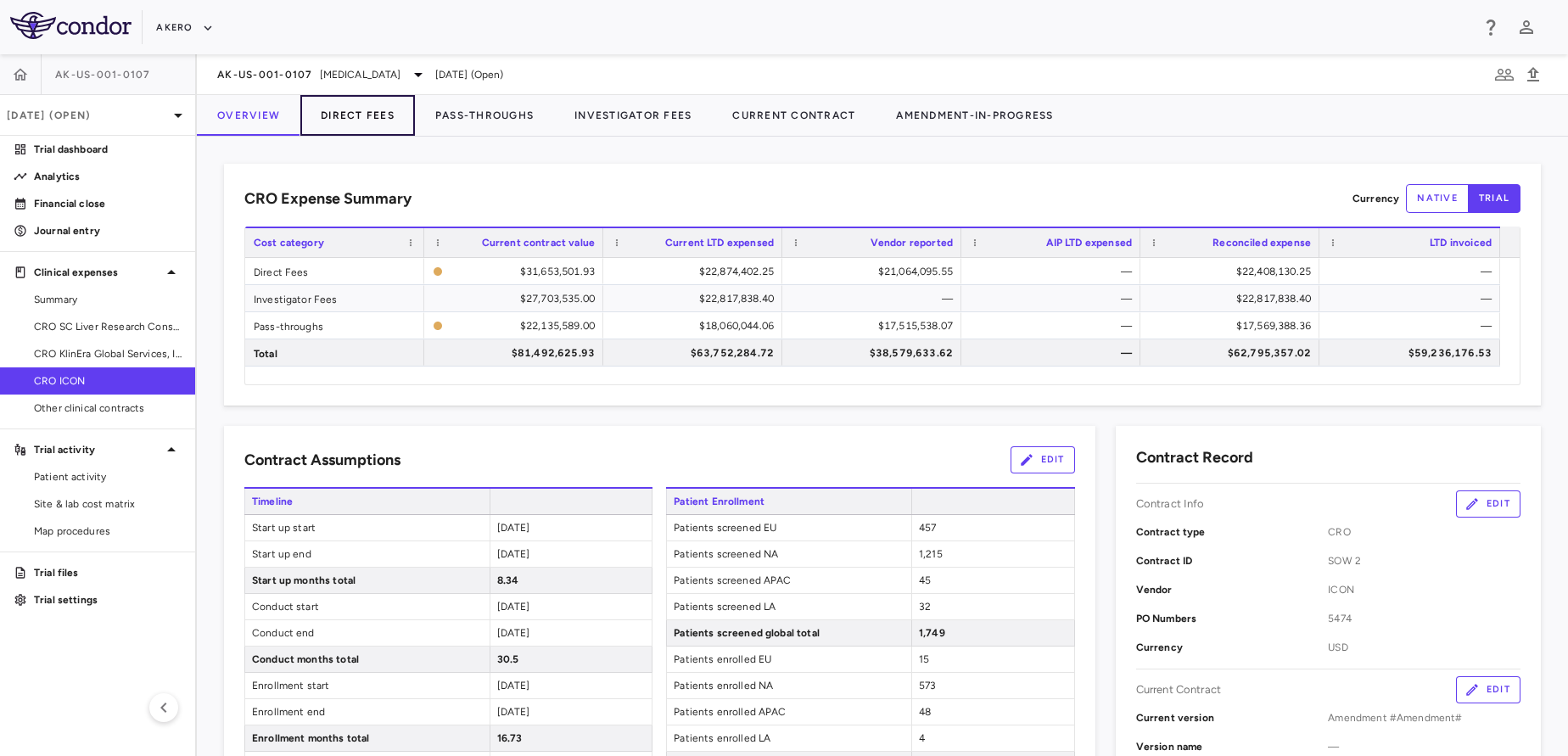
click at [393, 115] on button "Direct Fees" at bounding box center [357, 116] width 115 height 40
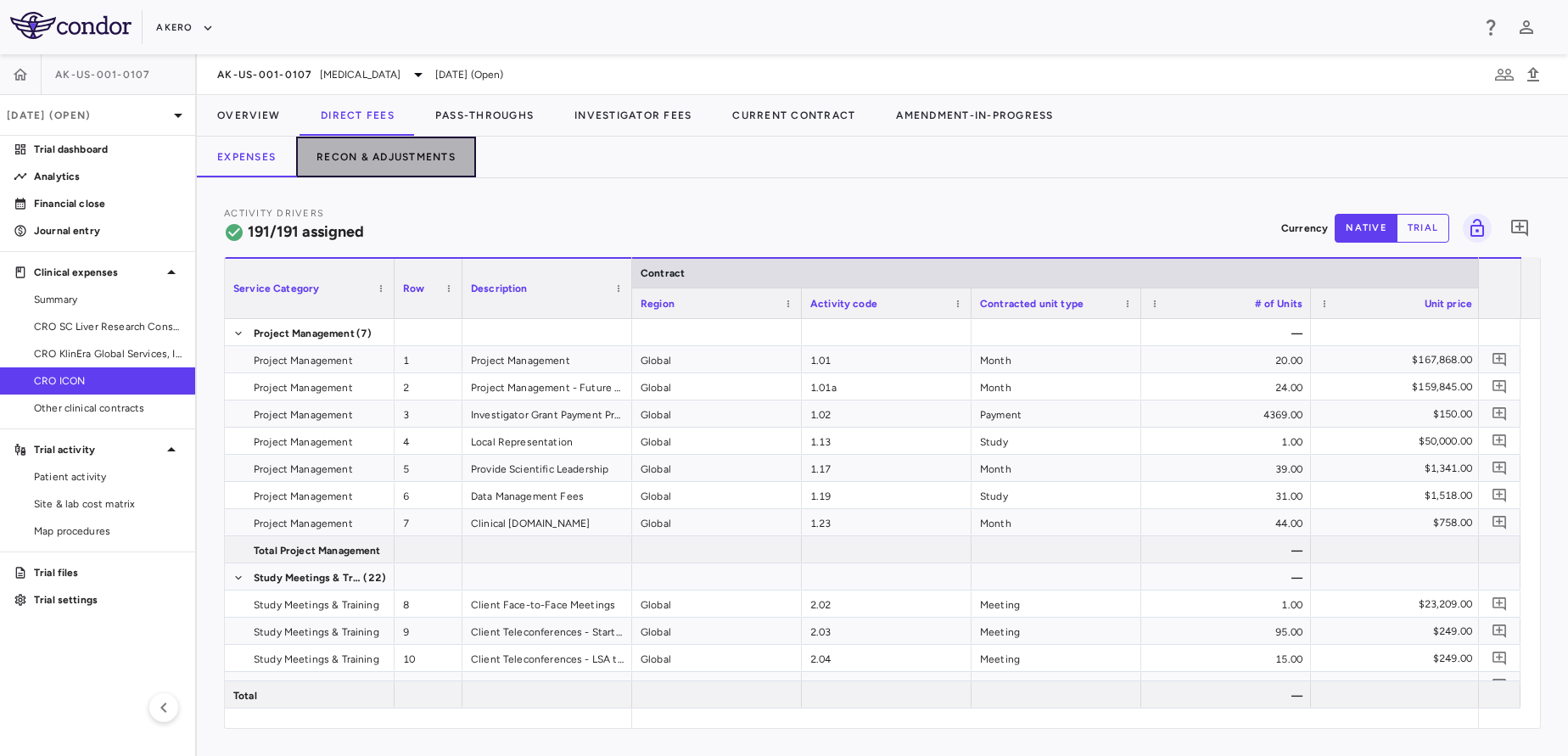
click at [374, 158] on button "Recon & Adjustments" at bounding box center [386, 157] width 179 height 40
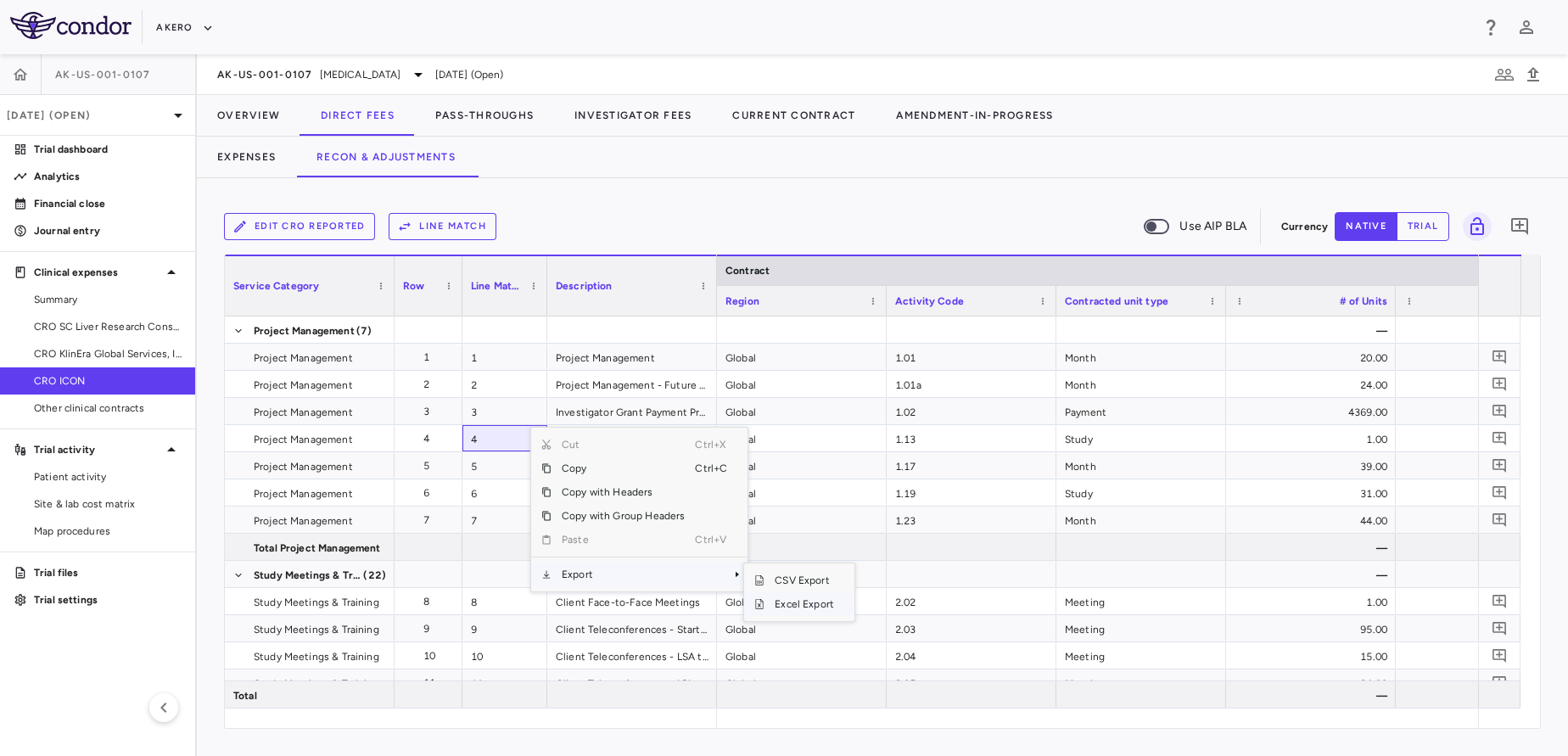
click at [810, 607] on span "Excel Export" at bounding box center [804, 604] width 80 height 24
